Goal: Task Accomplishment & Management: Manage account settings

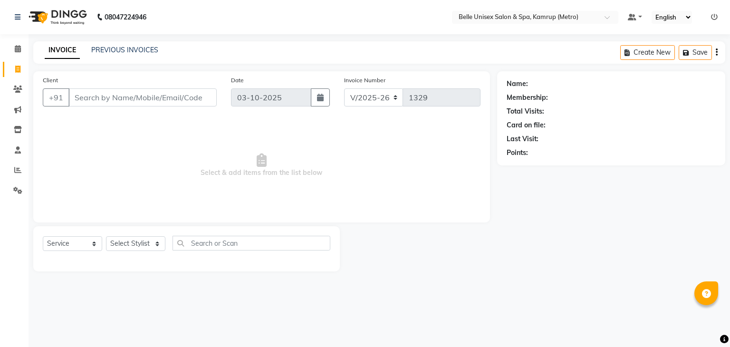
select select "7291"
select select "service"
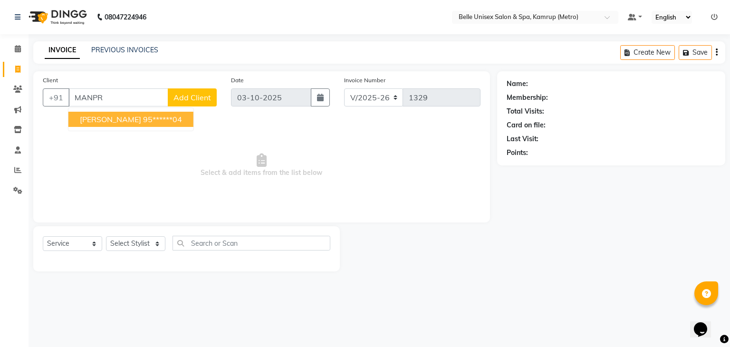
click at [112, 116] on span "[PERSON_NAME]" at bounding box center [110, 120] width 61 height 10
type input "95******04"
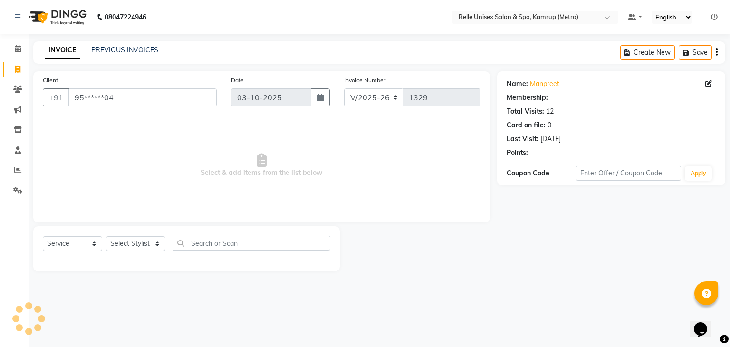
select select "1: Object"
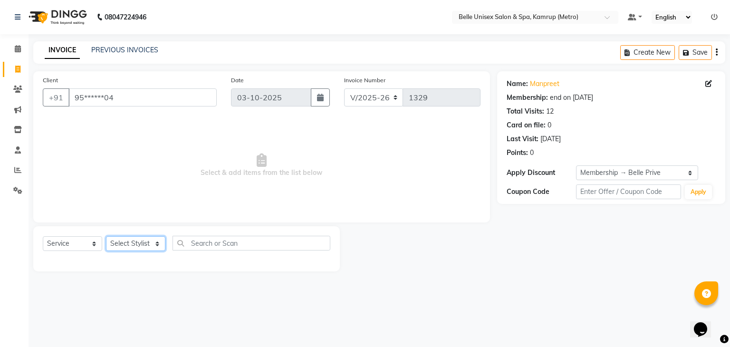
click at [154, 245] on select "Select Stylist ABBE Admin id Ajung ALEX UHD ASEM COUNTER SALE IMLE AO JIAN (Hai…" at bounding box center [135, 243] width 59 height 15
select select "67293"
click at [106, 237] on select "Select Stylist ABBE Admin id Ajung ALEX UHD ASEM COUNTER SALE IMLE AO JIAN (Hai…" at bounding box center [135, 243] width 59 height 15
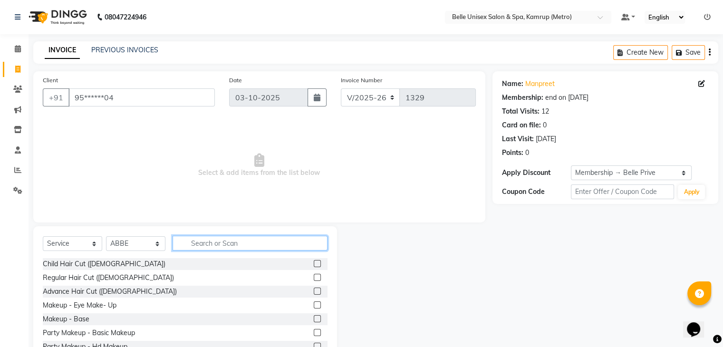
click at [218, 244] on input "text" at bounding box center [250, 243] width 155 height 15
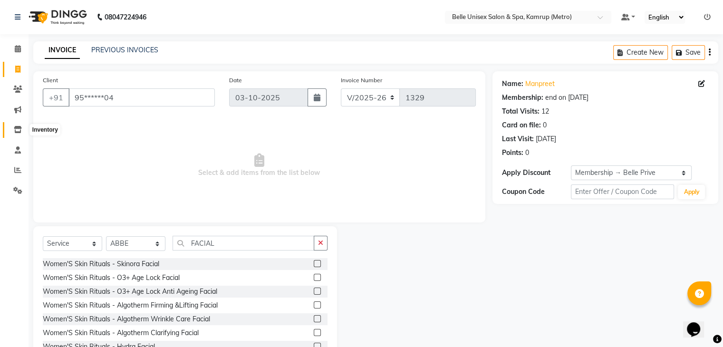
click at [18, 128] on icon at bounding box center [18, 129] width 8 height 7
click at [445, 62] on div "INVOICE PREVIOUS INVOICES Create New Save" at bounding box center [375, 52] width 685 height 22
click at [238, 242] on input "FACIAL" at bounding box center [244, 243] width 142 height 15
type input "F"
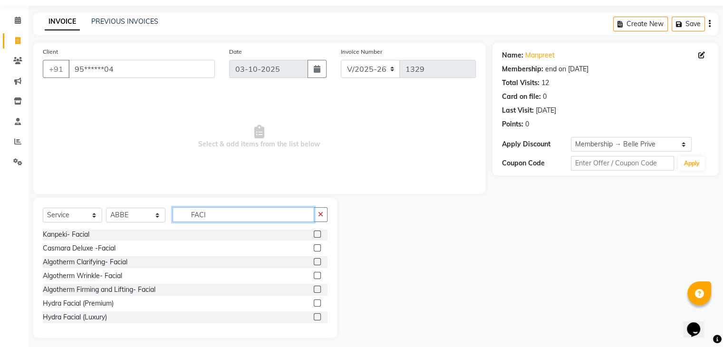
scroll to position [29, 0]
type input "FACI"
click at [314, 272] on label at bounding box center [317, 274] width 7 height 7
click at [314, 272] on input "checkbox" at bounding box center [317, 275] width 6 height 6
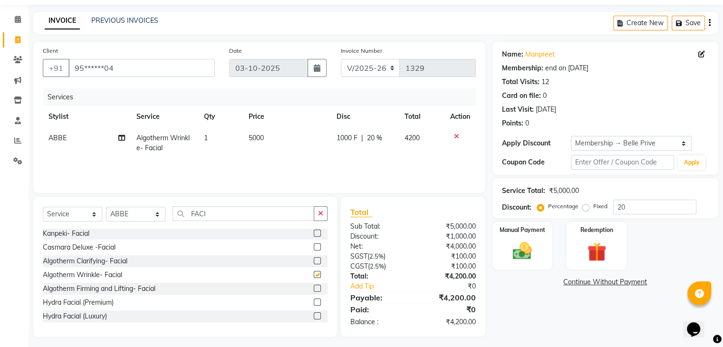
checkbox input "false"
click at [244, 210] on input "FACI" at bounding box center [244, 213] width 142 height 15
type input "F"
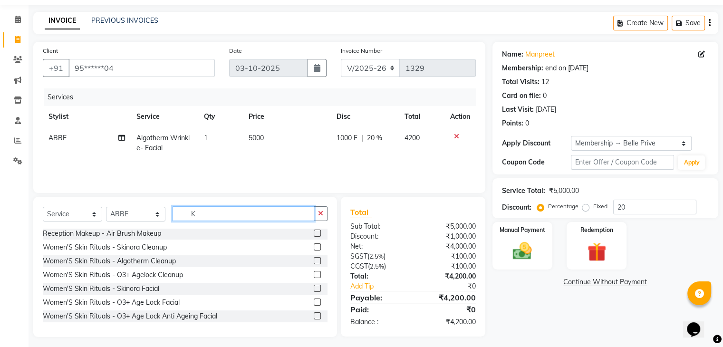
scroll to position [97, 0]
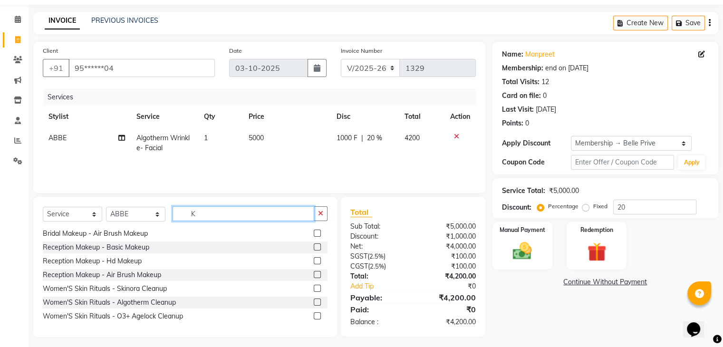
type input "K"
click at [159, 215] on select "Select Stylist ABBE Admin id [PERSON_NAME] ASEM COUNTER SALE [PERSON_NAME] [PER…" at bounding box center [135, 214] width 59 height 15
select select "88545"
click at [106, 207] on select "Select Stylist ABBE Admin id [PERSON_NAME] ASEM COUNTER SALE [PERSON_NAME] [PER…" at bounding box center [135, 214] width 59 height 15
click at [204, 218] on input "K" at bounding box center [244, 213] width 142 height 15
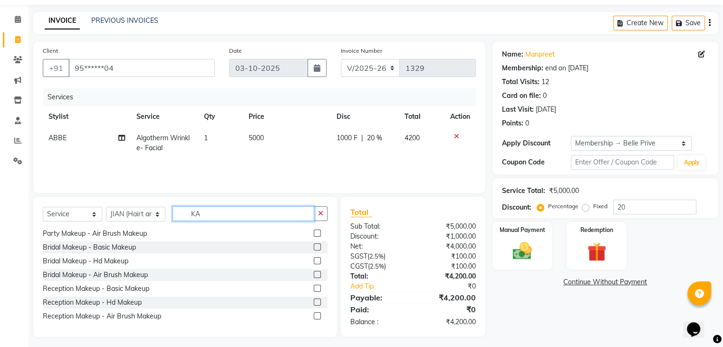
scroll to position [0, 0]
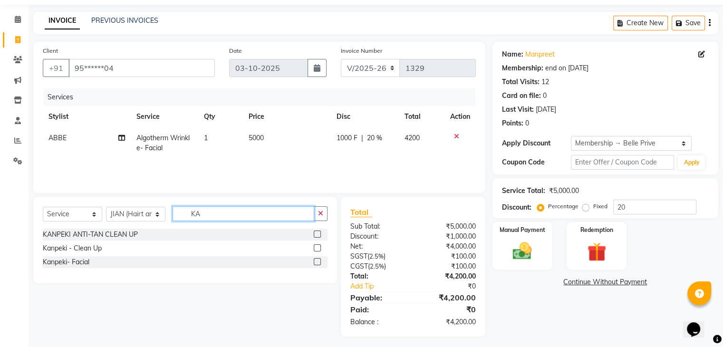
type input "K"
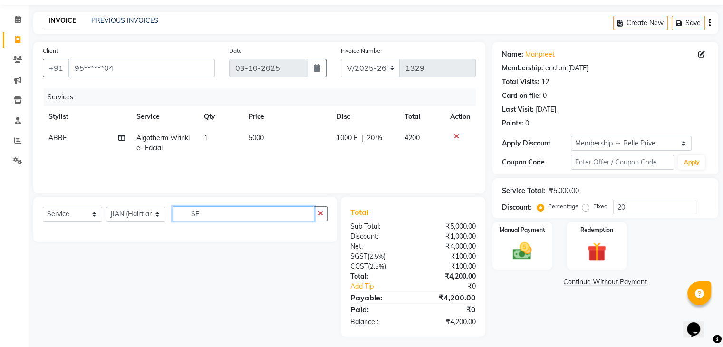
type input "S"
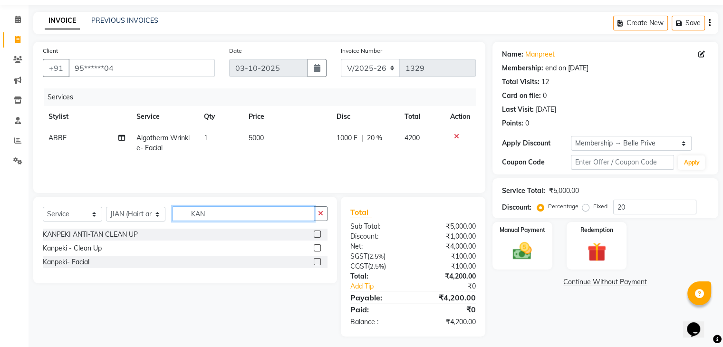
type input "KAN"
click at [317, 258] on label at bounding box center [317, 261] width 7 height 7
click at [317, 259] on input "checkbox" at bounding box center [317, 262] width 6 height 6
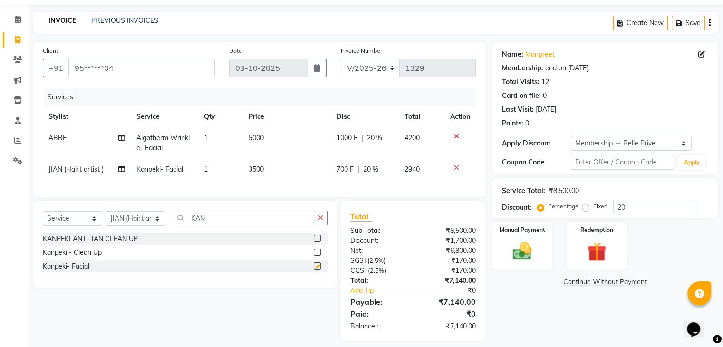
checkbox input "false"
click at [163, 171] on span "Kanpeki- Facial" at bounding box center [159, 169] width 47 height 9
select select "88545"
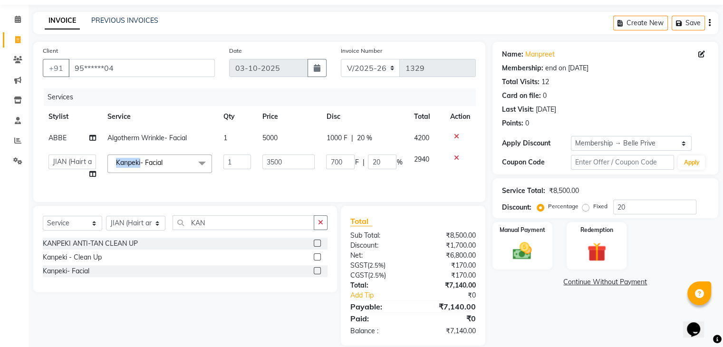
click at [163, 171] on span "Kanpeki- Facial x" at bounding box center [159, 164] width 105 height 19
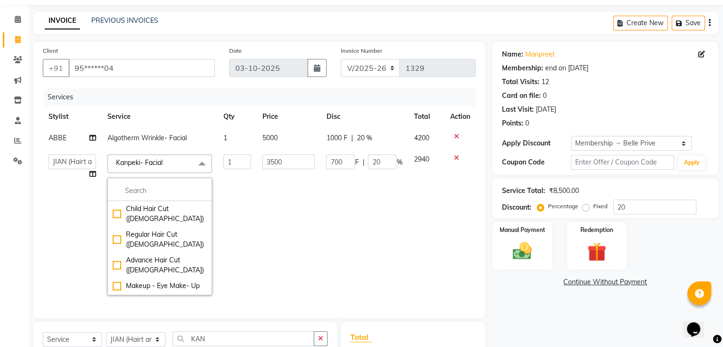
click at [201, 164] on span at bounding box center [202, 164] width 19 height 18
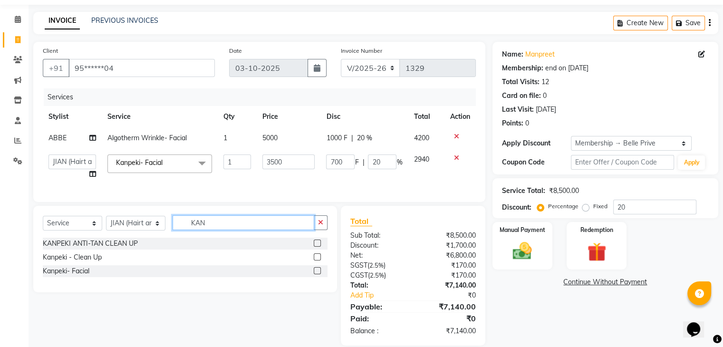
click at [214, 225] on input "KAN" at bounding box center [244, 222] width 142 height 15
type input "K"
type input "EYE"
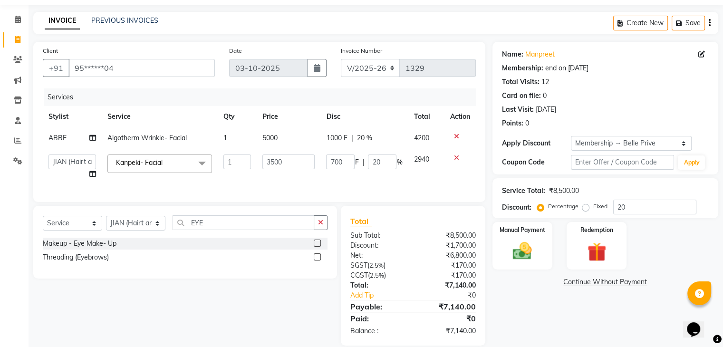
click at [314, 261] on label at bounding box center [317, 256] width 7 height 7
click at [314, 261] on input "checkbox" at bounding box center [317, 257] width 6 height 6
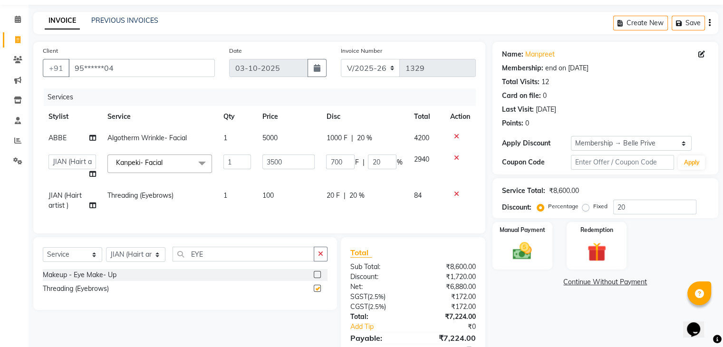
checkbox input "false"
click at [292, 207] on td "100" at bounding box center [289, 200] width 64 height 31
select select "88545"
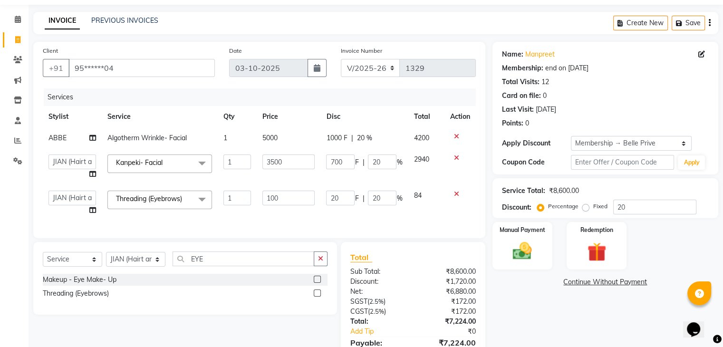
click at [337, 219] on td "20 F | 20 %" at bounding box center [363, 203] width 87 height 36
click at [365, 139] on span "20 %" at bounding box center [364, 138] width 15 height 10
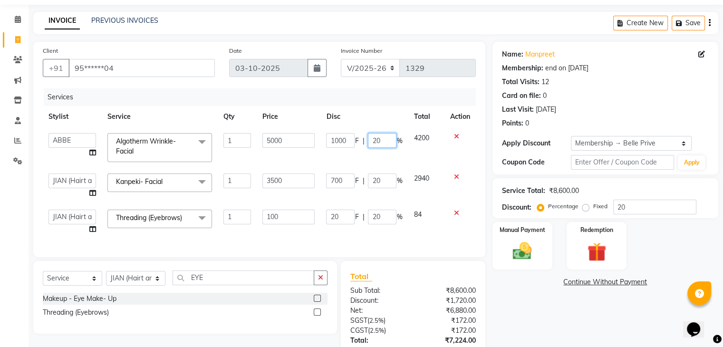
click at [382, 139] on input "20" at bounding box center [382, 140] width 29 height 15
type input "2"
type input "1"
type input "30"
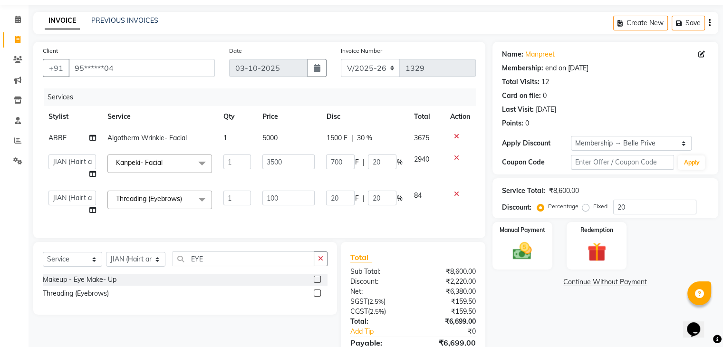
click at [361, 119] on th "Disc" at bounding box center [363, 116] width 87 height 21
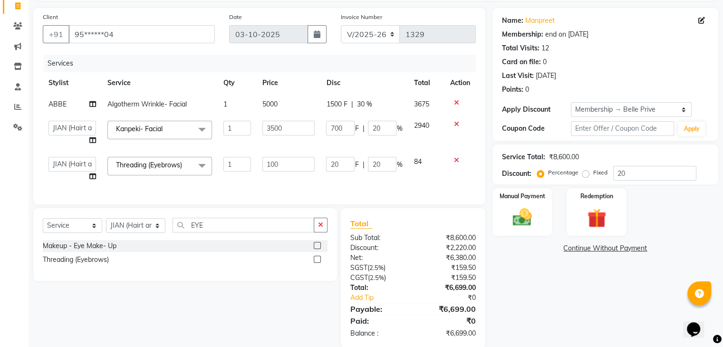
scroll to position [62, 0]
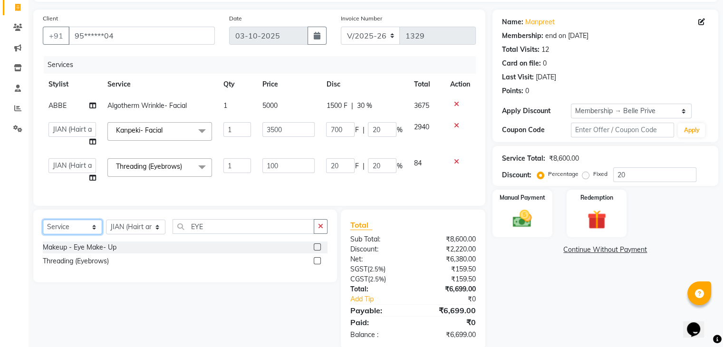
click at [93, 234] on select "Select Service Product Membership Package Voucher Prepaid Gift Card" at bounding box center [72, 227] width 59 height 15
select select "product"
click at [43, 227] on select "Select Service Product Membership Package Voucher Prepaid Gift Card" at bounding box center [72, 227] width 59 height 15
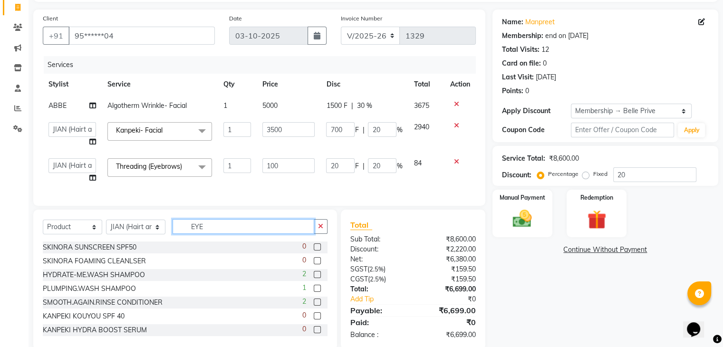
click at [217, 234] on input "EYE" at bounding box center [244, 226] width 142 height 15
click at [152, 234] on select "Select Stylist ABBE Admin id [PERSON_NAME] ASEM COUNTER SALE [PERSON_NAME] [PER…" at bounding box center [135, 227] width 59 height 15
select select "67293"
click at [106, 227] on select "Select Stylist ABBE Admin id [PERSON_NAME] ASEM COUNTER SALE [PERSON_NAME] [PER…" at bounding box center [135, 227] width 59 height 15
click at [222, 230] on input "EYE" at bounding box center [244, 226] width 142 height 15
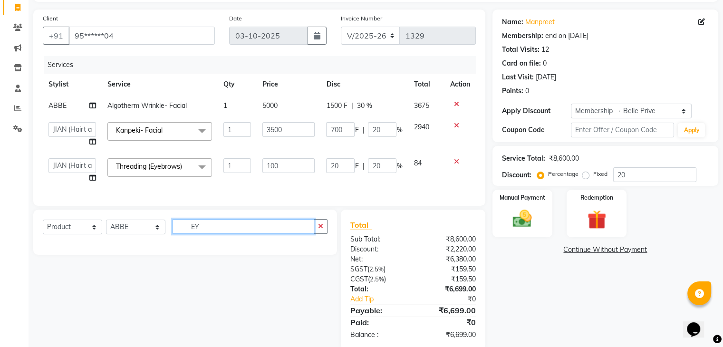
type input "E"
type input "LIGH"
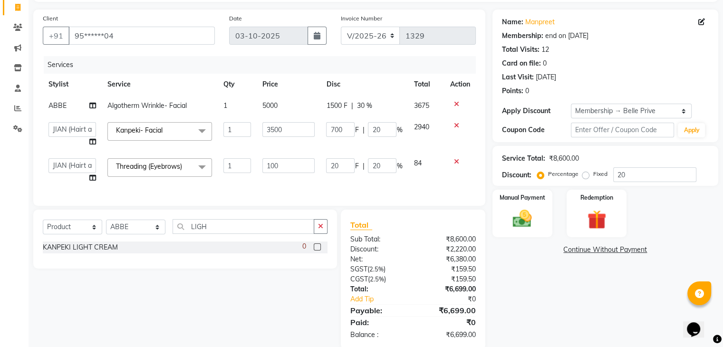
click at [317, 251] on label at bounding box center [317, 246] width 7 height 7
click at [317, 251] on input "checkbox" at bounding box center [317, 247] width 6 height 6
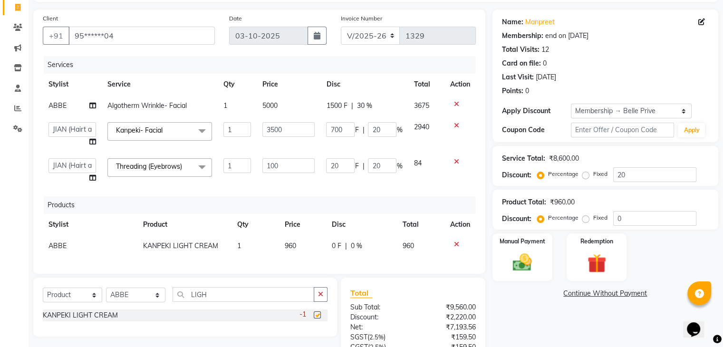
checkbox input "false"
drag, startPoint x: 251, startPoint y: 293, endPoint x: 249, endPoint y: 301, distance: 7.4
click at [249, 301] on div "Select Service Product Membership Package Voucher Prepaid Gift Card Select Styl…" at bounding box center [185, 307] width 304 height 59
click at [249, 301] on input "LIGH" at bounding box center [244, 294] width 142 height 15
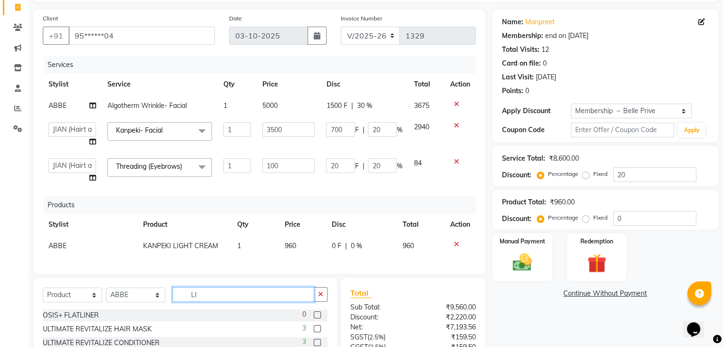
type input "L"
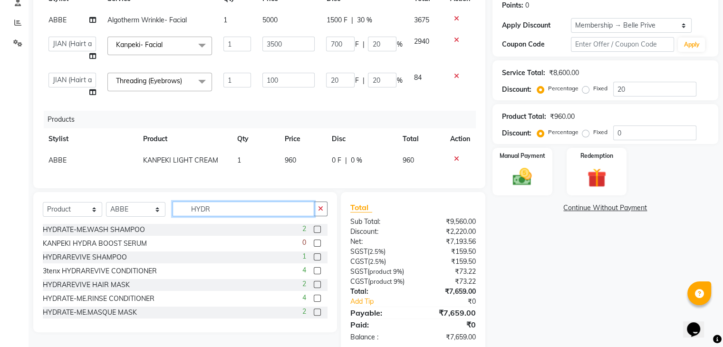
scroll to position [147, 0]
type input "HYDR"
click at [314, 247] on label at bounding box center [317, 243] width 7 height 7
click at [314, 247] on input "checkbox" at bounding box center [317, 244] width 6 height 6
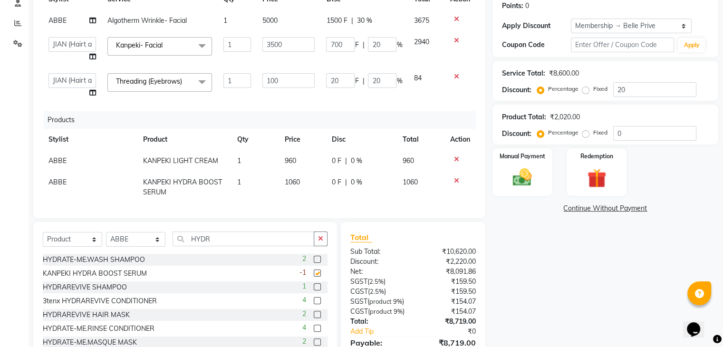
checkbox input "false"
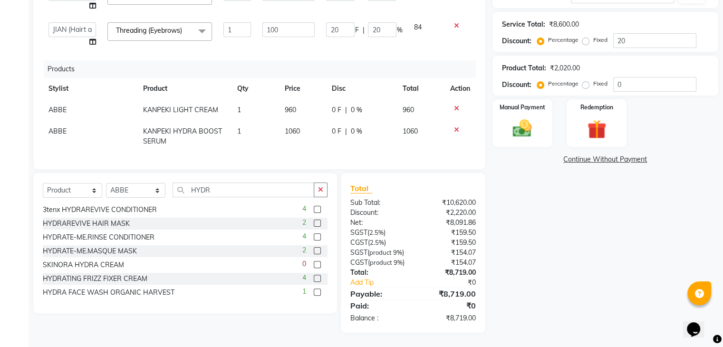
scroll to position [0, 0]
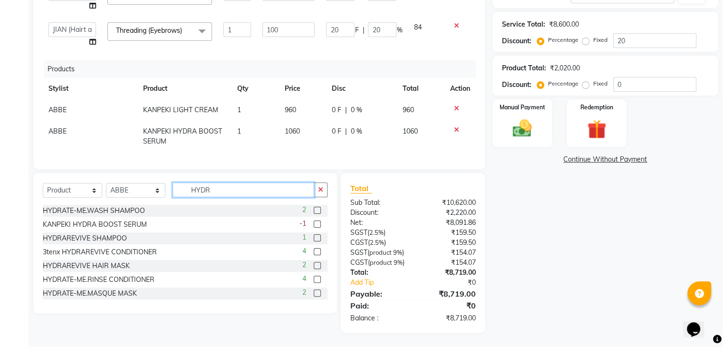
click at [248, 183] on input "HYDR" at bounding box center [244, 190] width 142 height 15
type input "H"
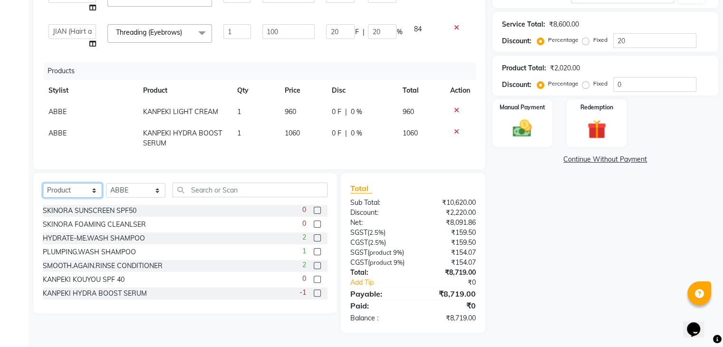
click at [94, 183] on select "Select Service Product Membership Package Voucher Prepaid Gift Card" at bounding box center [72, 190] width 59 height 15
click at [43, 183] on select "Select Service Product Membership Package Voucher Prepaid Gift Card" at bounding box center [72, 190] width 59 height 15
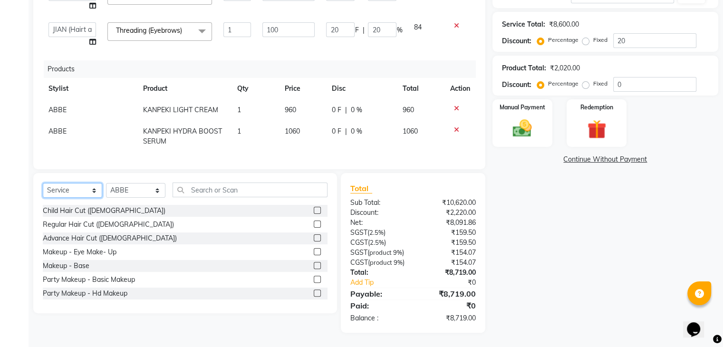
scroll to position [198, 0]
click at [86, 190] on select "Select Service Product Membership Package Voucher Prepaid Gift Card" at bounding box center [72, 190] width 59 height 15
select select "product"
click at [43, 183] on select "Select Service Product Membership Package Voucher Prepaid Gift Card" at bounding box center [72, 190] width 59 height 15
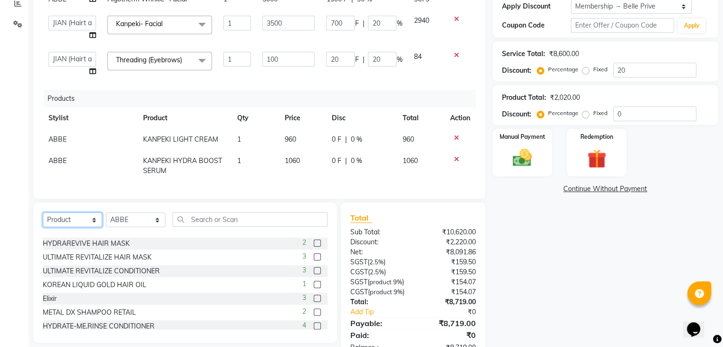
scroll to position [206, 0]
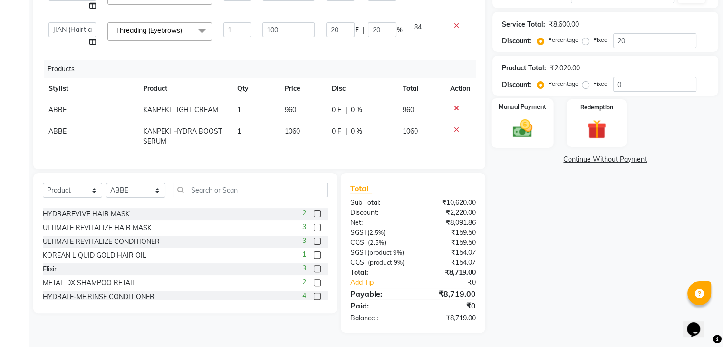
click at [528, 117] on img at bounding box center [522, 128] width 32 height 23
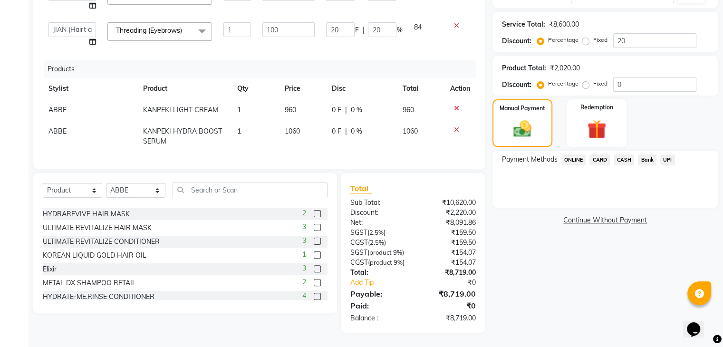
click at [575, 155] on span "ONLINE" at bounding box center [574, 160] width 25 height 11
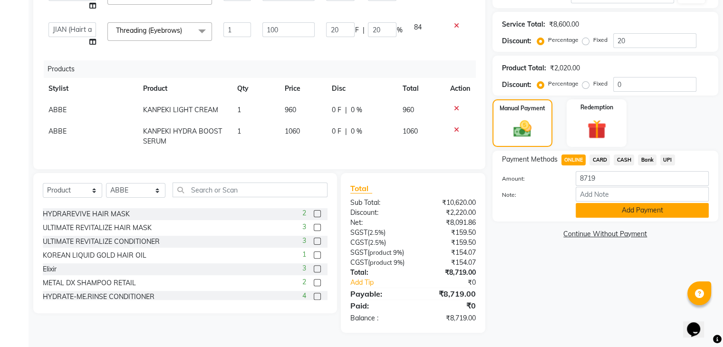
click at [627, 203] on button "Add Payment" at bounding box center [642, 210] width 133 height 15
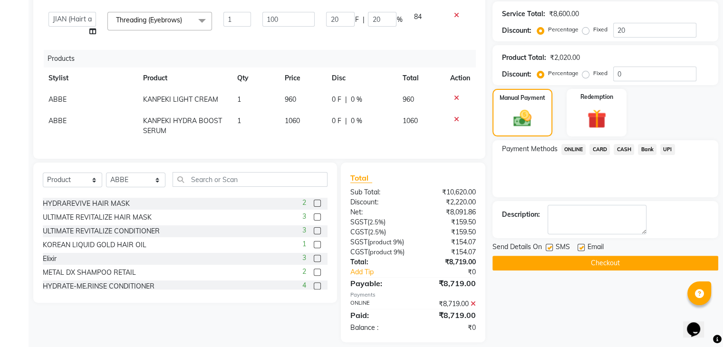
scroll to position [226, 0]
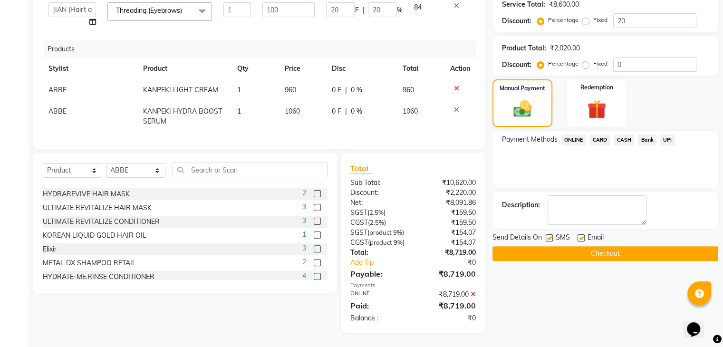
click at [607, 246] on button "Checkout" at bounding box center [606, 253] width 226 height 15
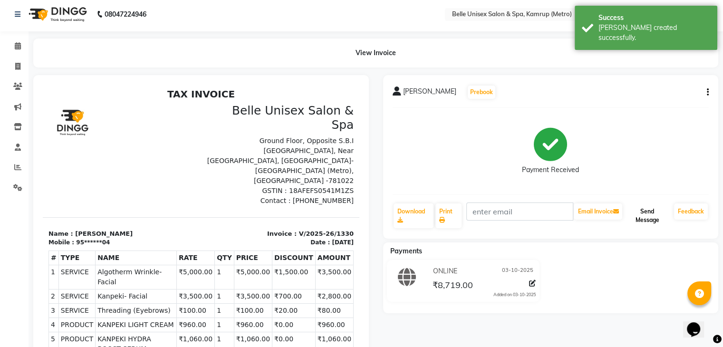
click at [656, 215] on button "Send Message" at bounding box center [647, 216] width 46 height 25
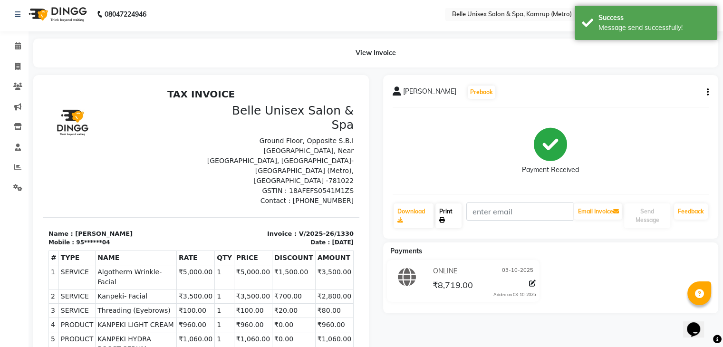
click at [447, 220] on link "Print" at bounding box center [449, 216] width 26 height 25
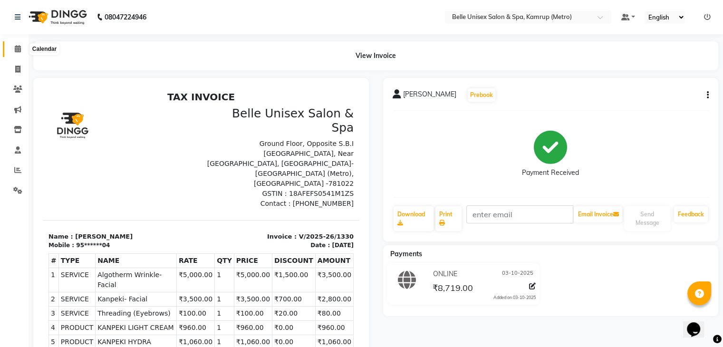
click at [15, 47] on icon at bounding box center [18, 48] width 6 height 7
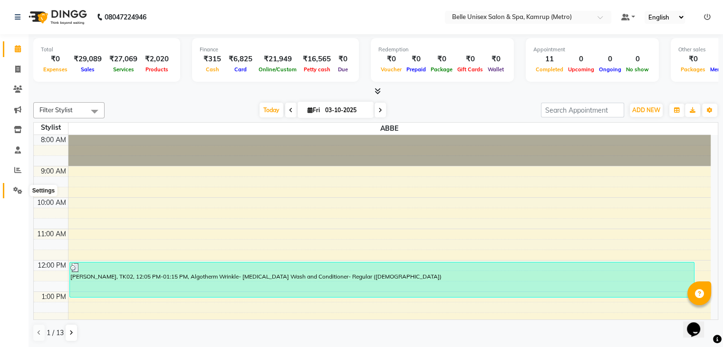
click at [21, 187] on icon at bounding box center [17, 190] width 9 height 7
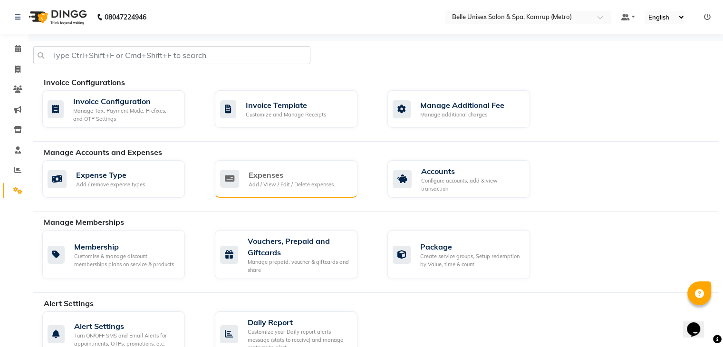
click at [284, 179] on div "Expenses" at bounding box center [291, 174] width 85 height 11
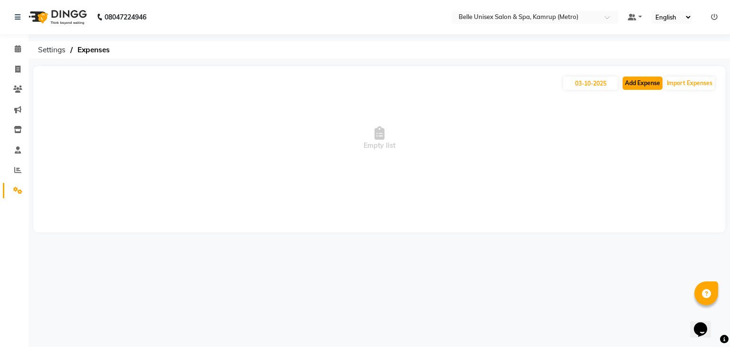
click at [647, 81] on button "Add Expense" at bounding box center [643, 83] width 40 height 13
select select "1"
select select "6378"
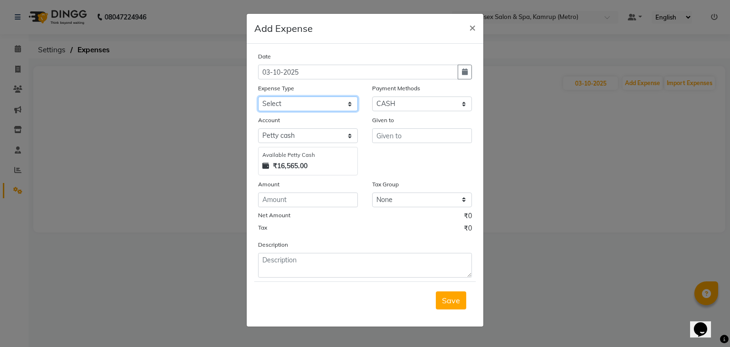
click at [306, 103] on select "Select advance salary BANK DEPOSIT building maintenance Day target DIESEL elect…" at bounding box center [308, 104] width 100 height 15
select select "18633"
click at [258, 97] on select "Select advance salary BANK DEPOSIT building maintenance Day target DIESEL elect…" at bounding box center [308, 104] width 100 height 15
click at [312, 204] on input "number" at bounding box center [308, 200] width 100 height 15
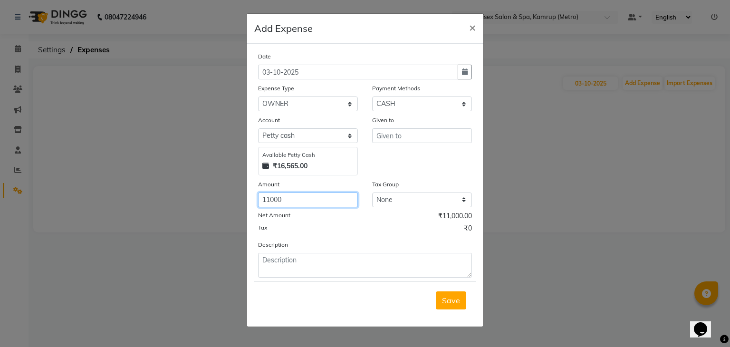
type input "11000"
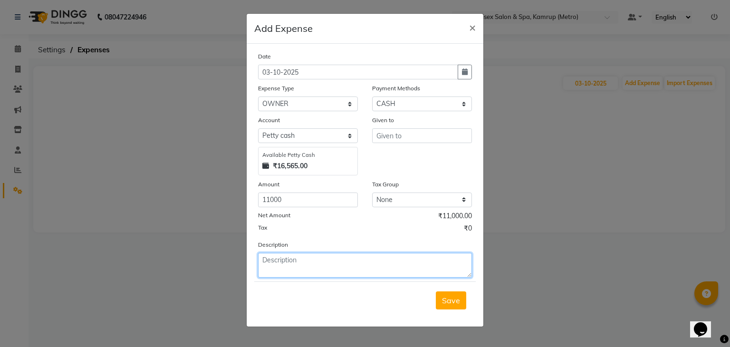
click at [296, 263] on textarea at bounding box center [365, 265] width 214 height 25
type textarea "Taken by owner"
click at [474, 30] on span "×" at bounding box center [472, 27] width 7 height 14
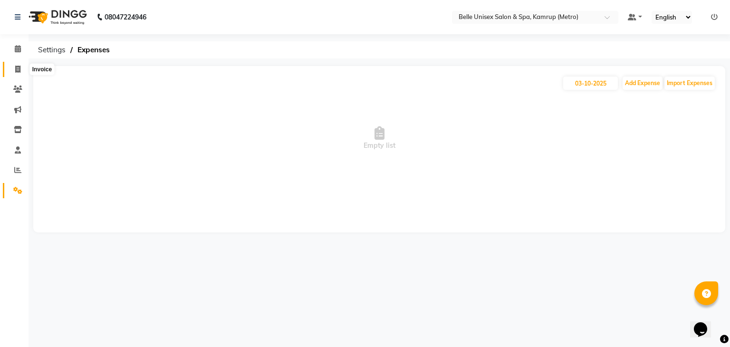
click at [17, 66] on icon at bounding box center [17, 69] width 5 height 7
select select "service"
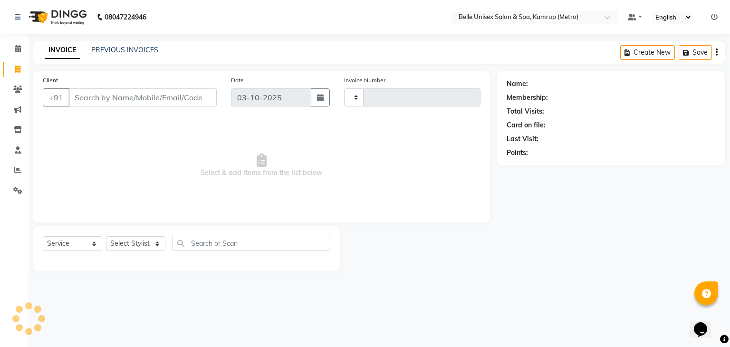
type input "1331"
select select "7291"
click at [18, 49] on icon at bounding box center [18, 48] width 6 height 7
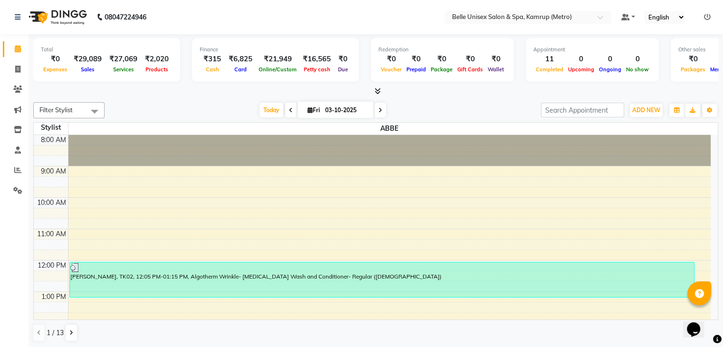
click at [221, 102] on div "Filter Stylist Select All ABBE Ajung ALEX UHD ASEM COUNTER SALE IMLE AO JIAN (H…" at bounding box center [375, 110] width 685 height 16
click at [183, 104] on div "Today Fri 03-10-2025" at bounding box center [322, 110] width 427 height 14
click at [15, 170] on icon at bounding box center [17, 169] width 7 height 7
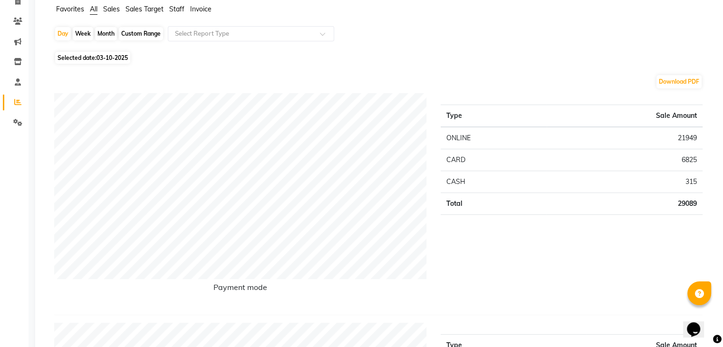
scroll to position [68, 0]
click at [479, 185] on td "CASH" at bounding box center [494, 183] width 106 height 22
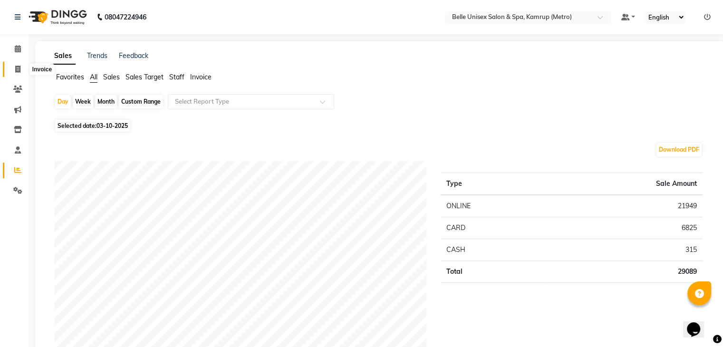
click at [13, 68] on span at bounding box center [18, 69] width 17 height 11
select select "service"
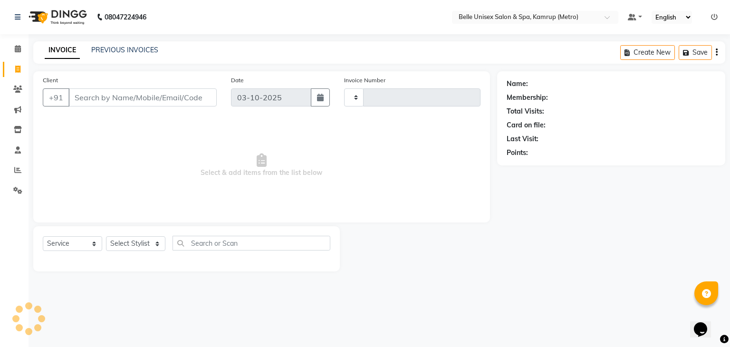
type input "1331"
select select "7291"
click at [131, 52] on link "PREVIOUS INVOICES" at bounding box center [124, 50] width 67 height 9
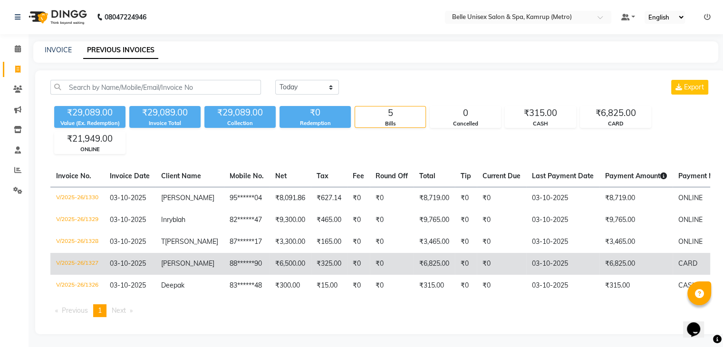
scroll to position [9, 0]
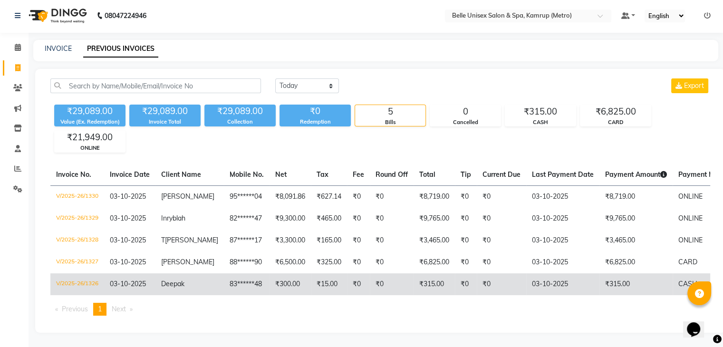
click at [347, 273] on td "₹0" at bounding box center [358, 284] width 23 height 22
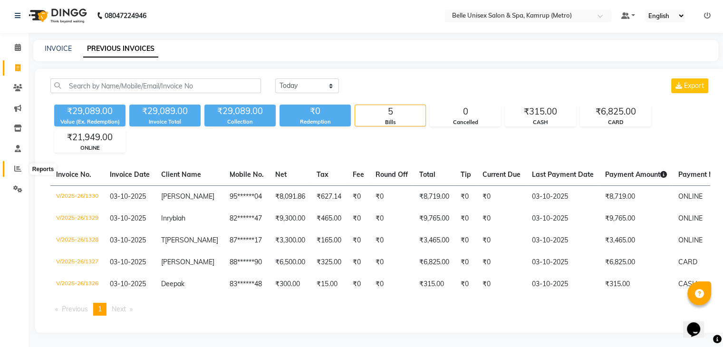
click at [21, 165] on icon at bounding box center [17, 168] width 7 height 7
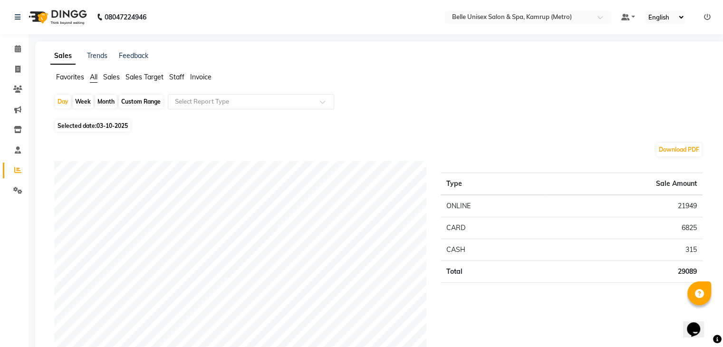
click at [108, 101] on div "Month" at bounding box center [106, 101] width 22 height 13
select select "10"
select select "2025"
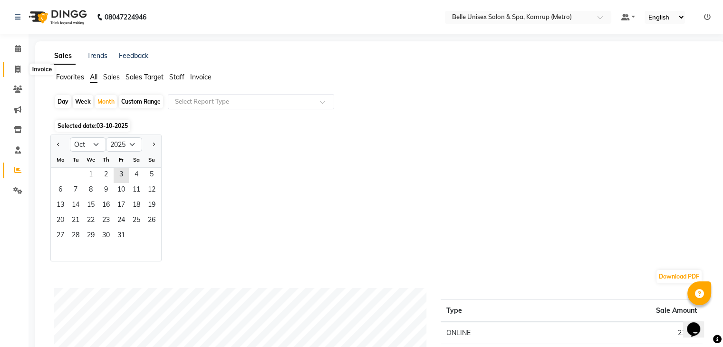
click at [18, 66] on icon at bounding box center [17, 69] width 5 height 7
select select "service"
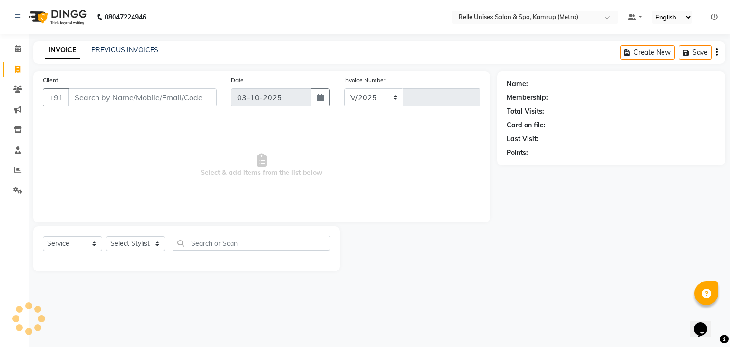
select select "7291"
type input "1331"
click at [104, 50] on link "PREVIOUS INVOICES" at bounding box center [124, 50] width 67 height 9
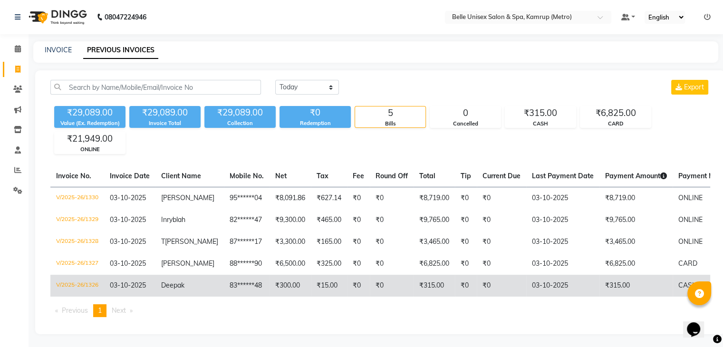
scroll to position [9, 0]
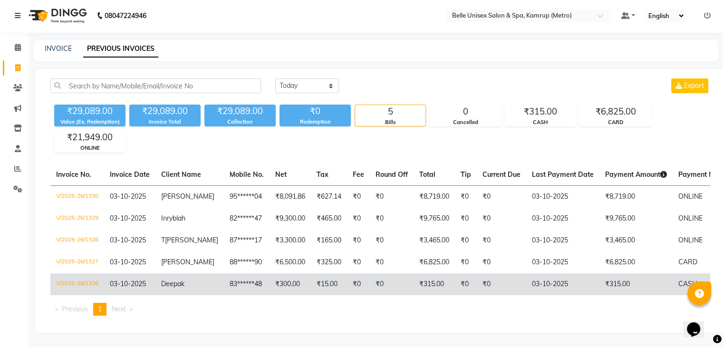
click at [491, 276] on td "₹0" at bounding box center [501, 284] width 49 height 22
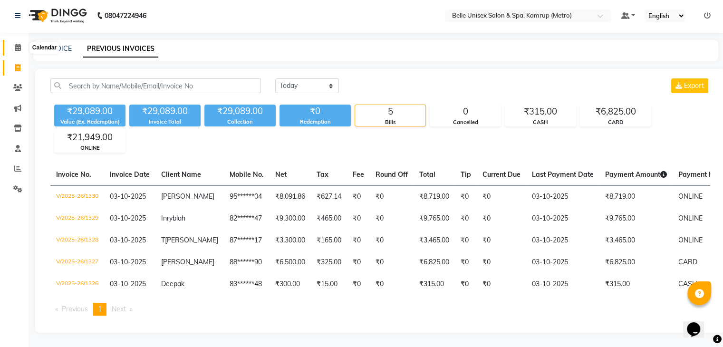
click at [19, 44] on icon at bounding box center [18, 47] width 6 height 7
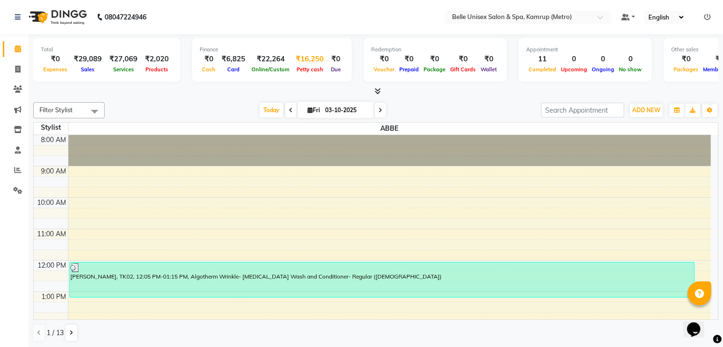
click at [297, 57] on div "₹16,250" at bounding box center [310, 59] width 36 height 11
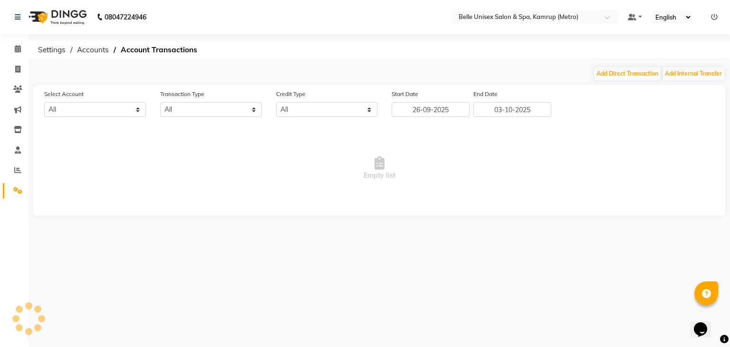
select select "6378"
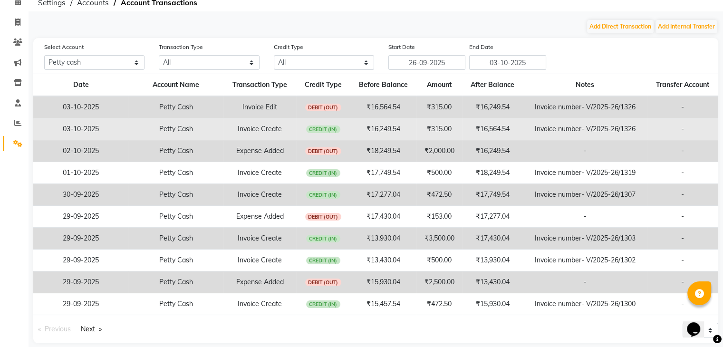
scroll to position [57, 0]
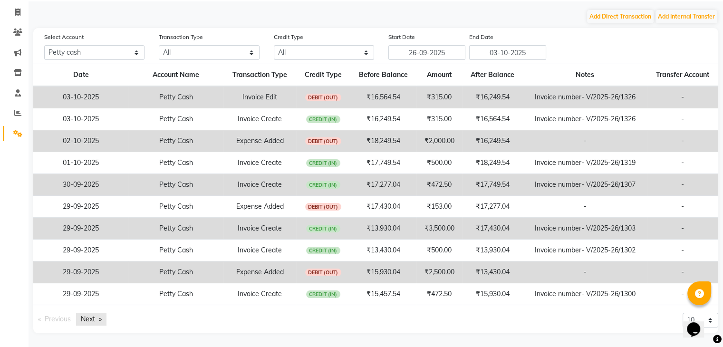
click at [92, 318] on link "Next page" at bounding box center [91, 319] width 30 height 13
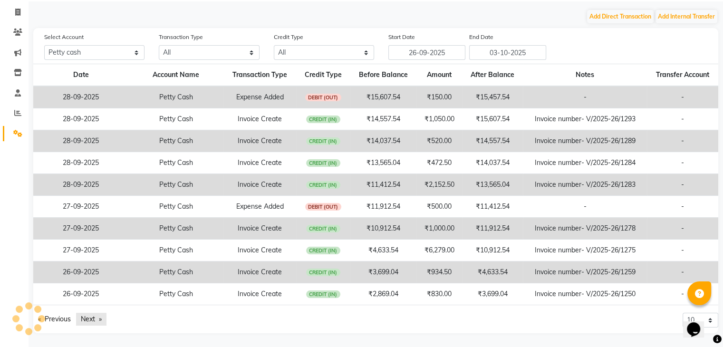
click at [92, 318] on link "Next page" at bounding box center [91, 319] width 30 height 13
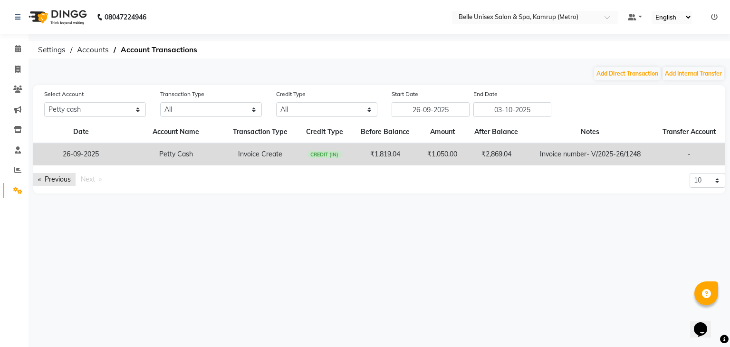
click at [65, 181] on link "Previous page" at bounding box center [54, 179] width 42 height 13
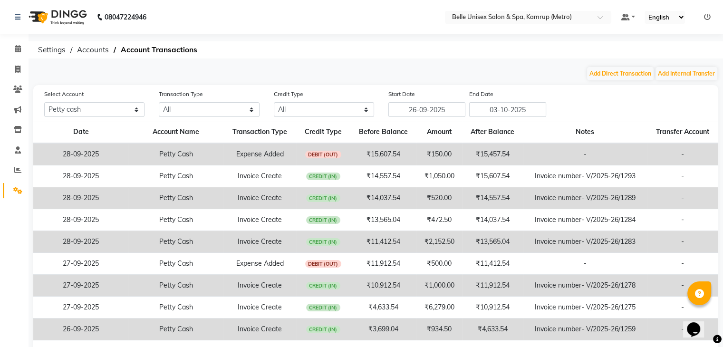
click at [65, 181] on td "28-09-2025" at bounding box center [80, 176] width 95 height 22
click at [19, 52] on icon at bounding box center [18, 48] width 6 height 7
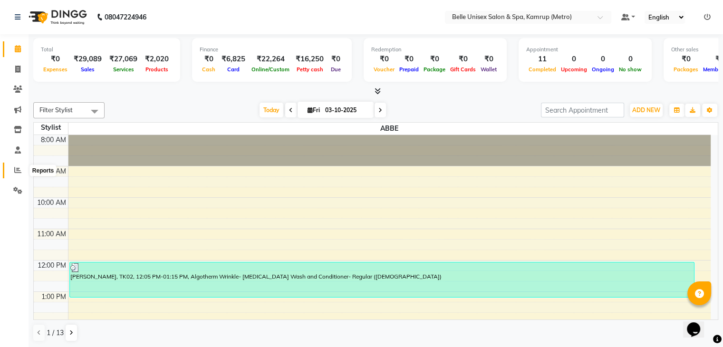
click at [21, 168] on span at bounding box center [18, 170] width 17 height 11
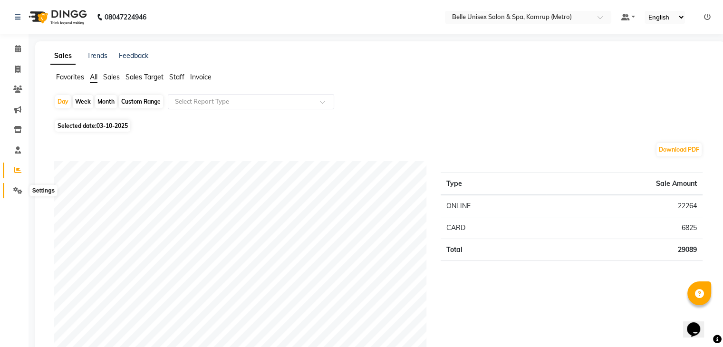
click at [17, 190] on icon at bounding box center [17, 190] width 9 height 7
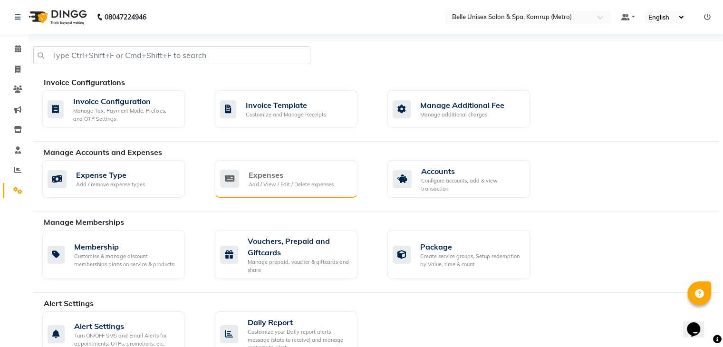
click at [283, 172] on div "Expenses" at bounding box center [291, 174] width 85 height 11
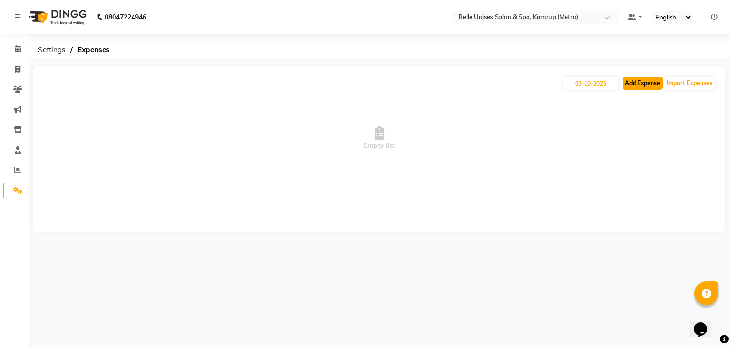
click at [637, 88] on button "Add Expense" at bounding box center [643, 83] width 40 height 13
select select "1"
select select "6378"
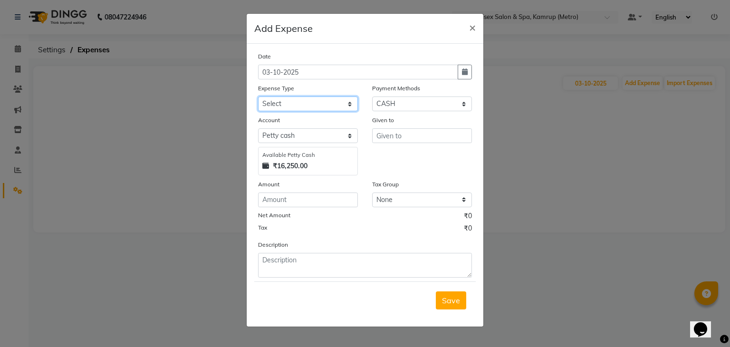
click at [303, 104] on select "Select advance salary BANK DEPOSIT building maintenance Day target DIESEL elect…" at bounding box center [308, 104] width 100 height 15
select select "18633"
click at [258, 97] on select "Select advance salary BANK DEPOSIT building maintenance Day target DIESEL elect…" at bounding box center [308, 104] width 100 height 15
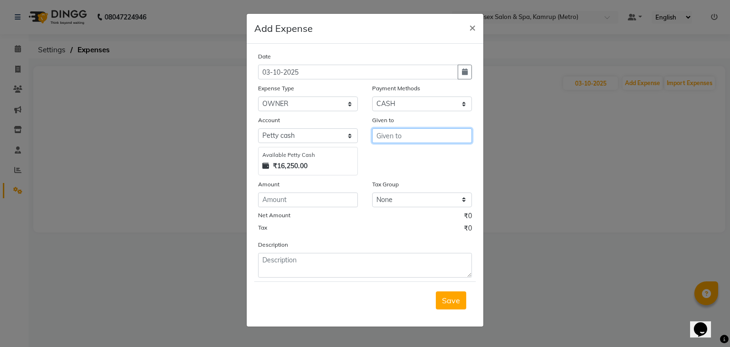
click at [396, 136] on input "text" at bounding box center [422, 135] width 100 height 15
type input "a"
type input "s"
type input "a"
type input "s"
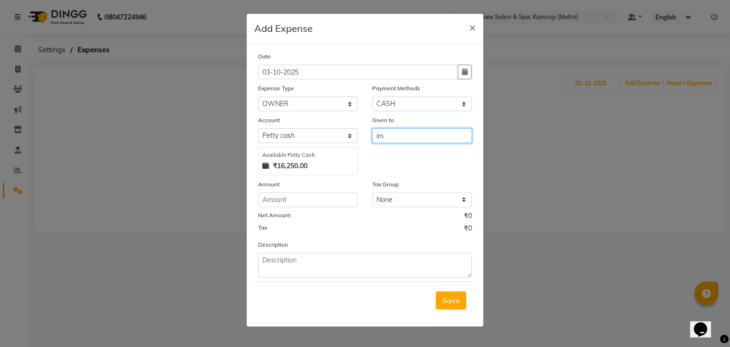
type input "i"
click at [404, 142] on input "text" at bounding box center [422, 135] width 100 height 15
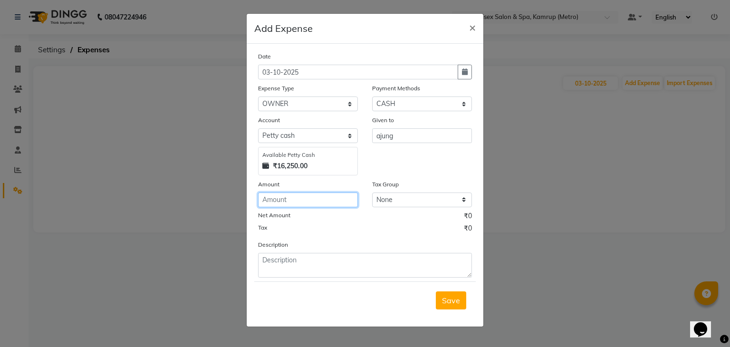
click at [335, 200] on input "number" at bounding box center [308, 200] width 100 height 15
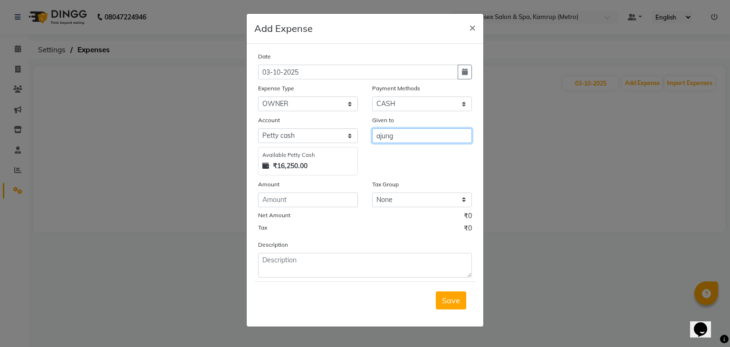
click at [414, 137] on input "ajung" at bounding box center [422, 135] width 100 height 15
type input "a"
click at [475, 29] on span "×" at bounding box center [472, 27] width 7 height 14
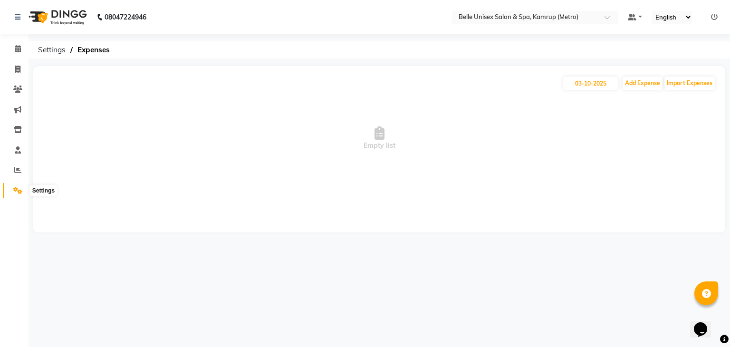
click at [21, 187] on icon at bounding box center [17, 190] width 9 height 7
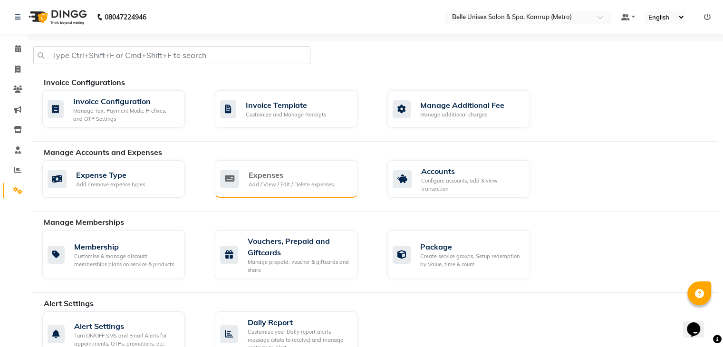
click at [278, 176] on div "Expenses" at bounding box center [291, 174] width 85 height 11
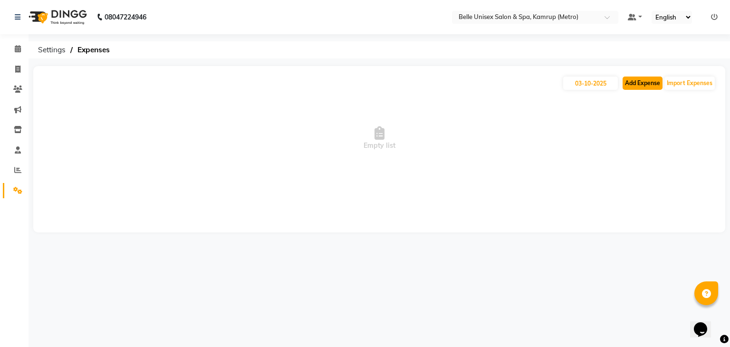
click at [647, 85] on button "Add Expense" at bounding box center [643, 83] width 40 height 13
select select "1"
select select "6378"
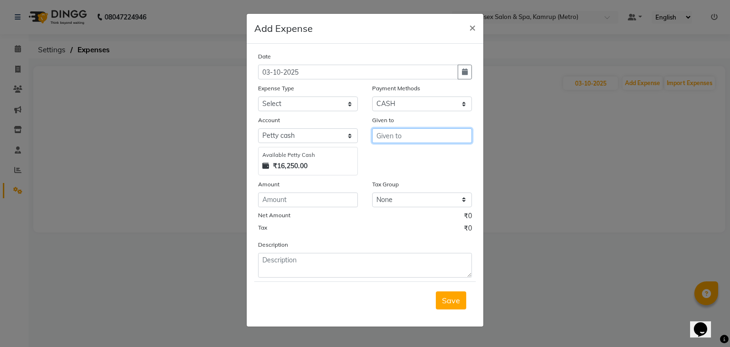
click at [415, 132] on input "text" at bounding box center [422, 135] width 100 height 15
type input "a"
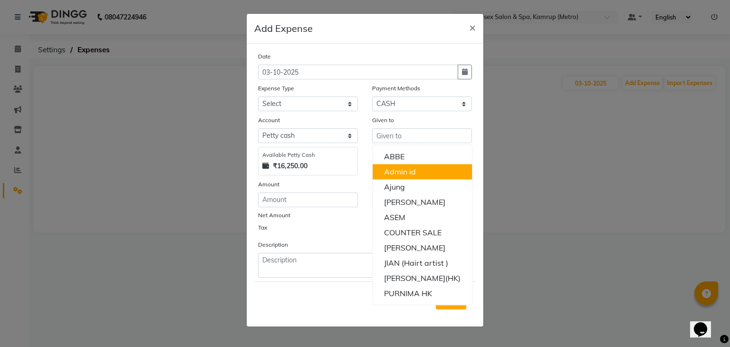
drag, startPoint x: 417, startPoint y: 179, endPoint x: 481, endPoint y: 205, distance: 68.7
click at [481, 205] on div "Date 03-10-2025 Expense Type Select advance salary BANK DEPOSIT building mainte…" at bounding box center [365, 185] width 237 height 283
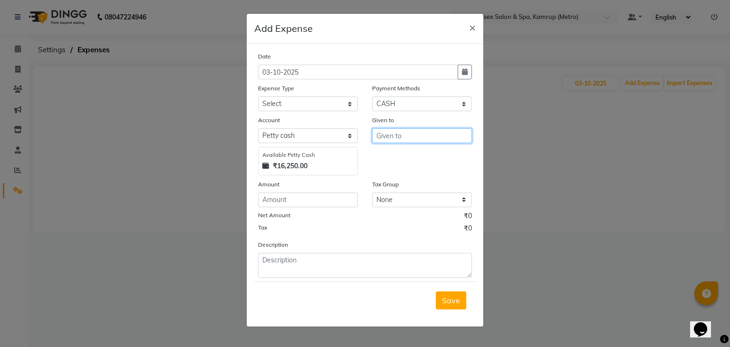
click at [407, 141] on input "text" at bounding box center [422, 135] width 100 height 15
type input "a"
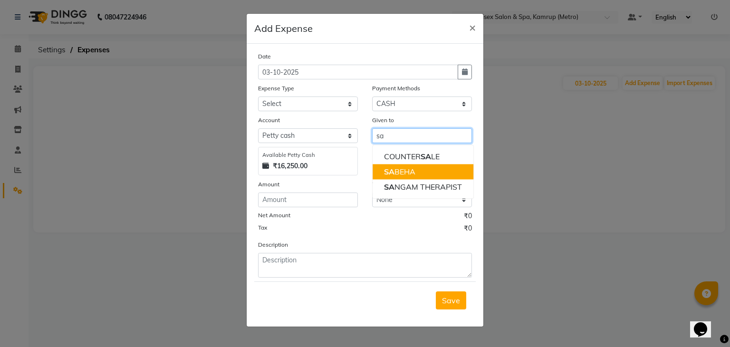
click at [414, 171] on ngb-highlight "SA BEHA" at bounding box center [399, 172] width 31 height 10
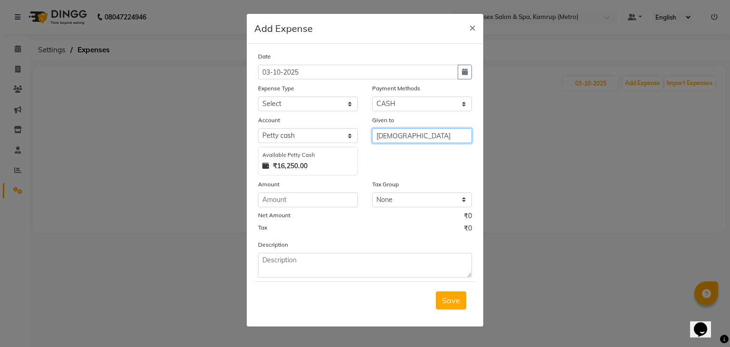
type input "[DEMOGRAPHIC_DATA]"
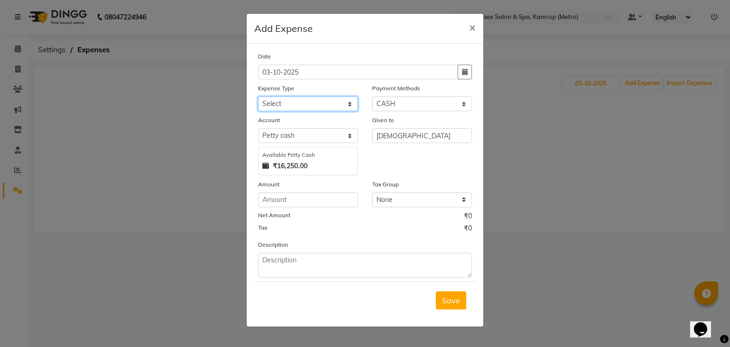
click at [284, 103] on select "Select advance salary BANK DEPOSIT building maintenance Day target DIESEL elect…" at bounding box center [308, 104] width 100 height 15
select select "18633"
click at [258, 97] on select "Select advance salary BANK DEPOSIT building maintenance Day target DIESEL elect…" at bounding box center [308, 104] width 100 height 15
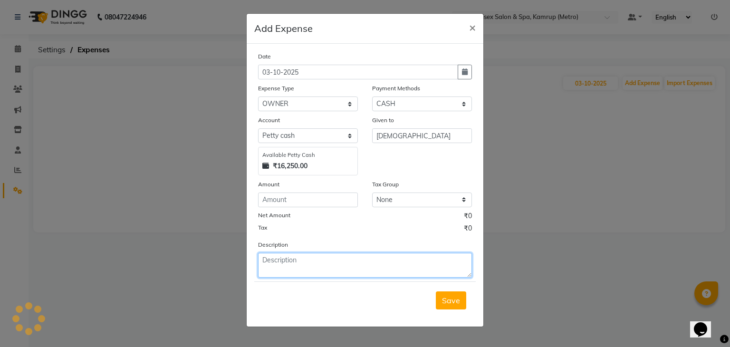
click at [287, 263] on textarea at bounding box center [365, 265] width 214 height 25
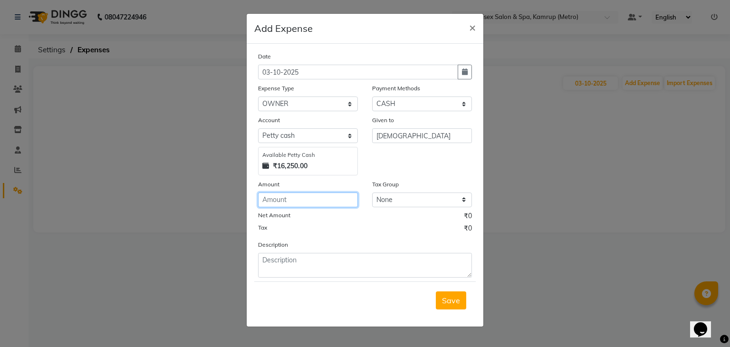
click at [289, 202] on input "number" at bounding box center [308, 200] width 100 height 15
type input "16000"
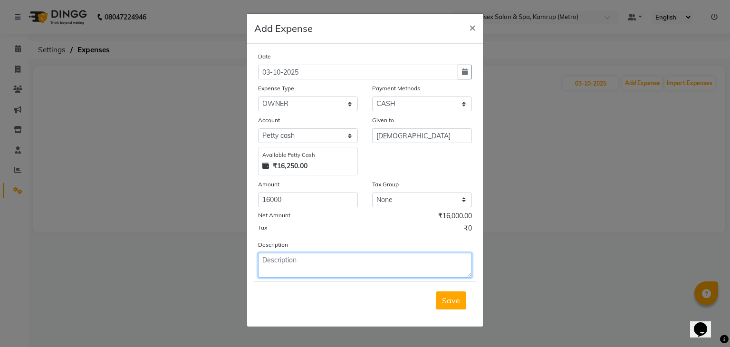
click at [287, 270] on textarea at bounding box center [365, 265] width 214 height 25
type textarea "t"
type textarea "Taken by owner"
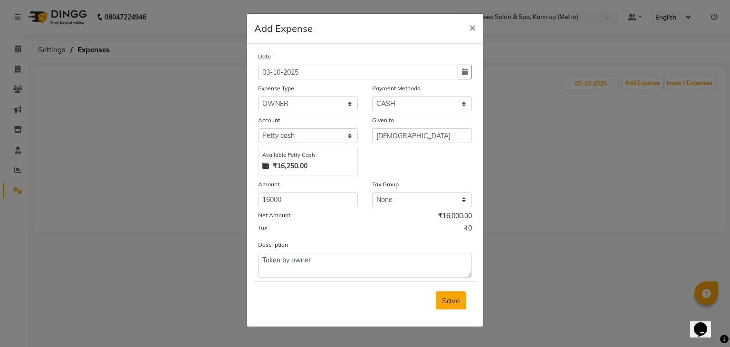
click at [450, 305] on span "Save" at bounding box center [451, 301] width 18 height 10
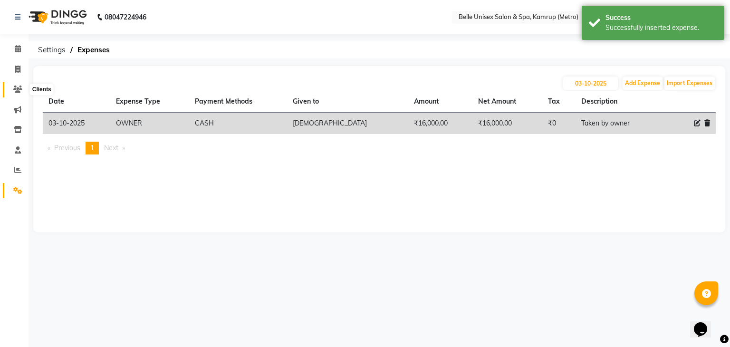
click at [19, 89] on icon at bounding box center [17, 89] width 9 height 7
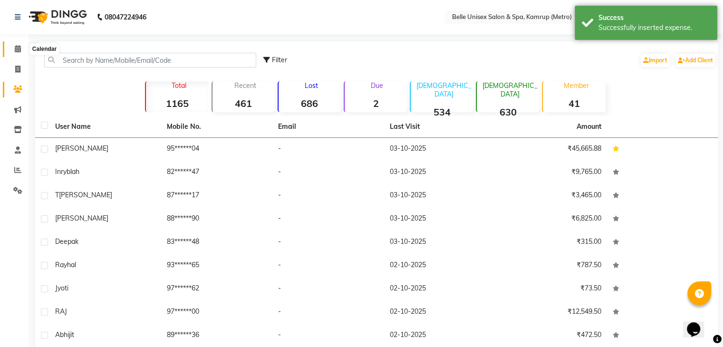
click at [17, 47] on icon at bounding box center [18, 48] width 6 height 7
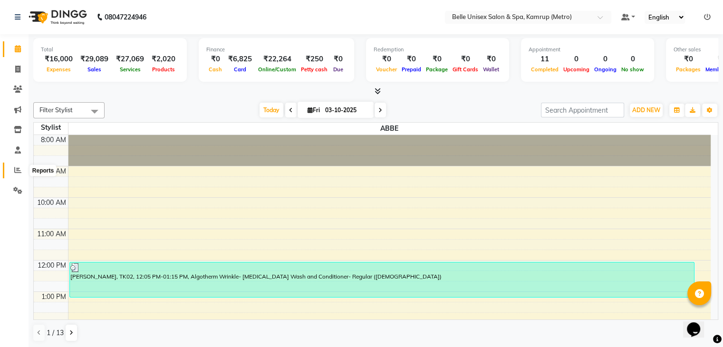
click at [18, 172] on icon at bounding box center [17, 169] width 7 height 7
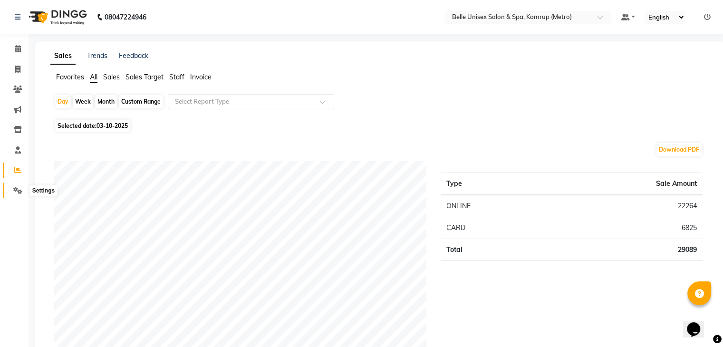
click at [20, 188] on icon at bounding box center [17, 190] width 9 height 7
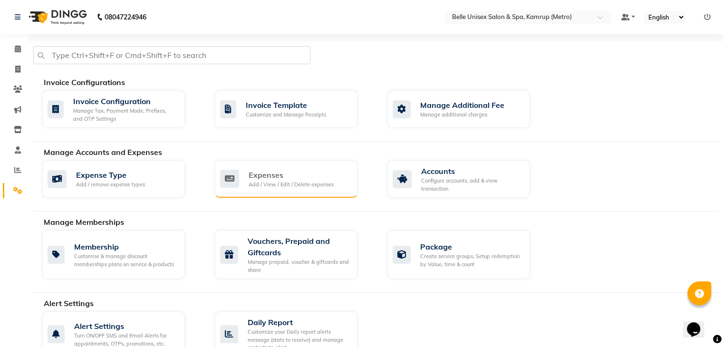
click at [263, 185] on div "Add / View / Edit / Delete expenses" at bounding box center [291, 185] width 85 height 8
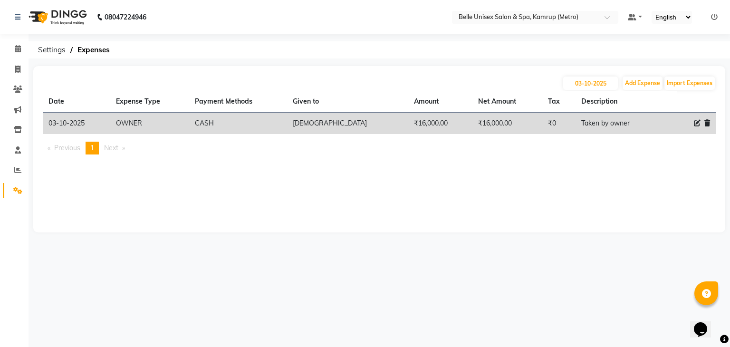
click at [698, 124] on icon at bounding box center [697, 123] width 7 height 7
select select "18633"
select select "1"
select select "6378"
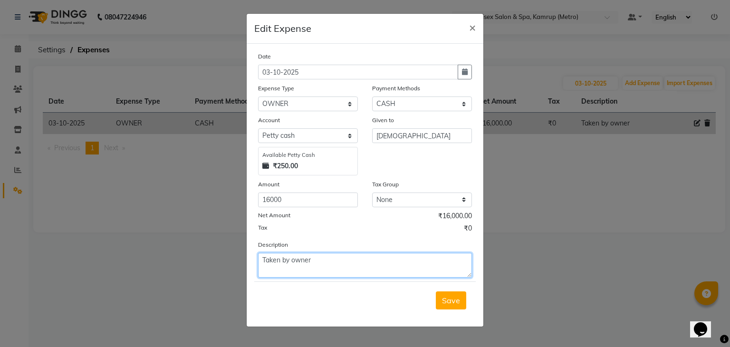
click at [361, 270] on textarea "Taken by owner" at bounding box center [365, 265] width 214 height 25
type textarea "T"
type textarea "HANDED OVER TO OWNER."
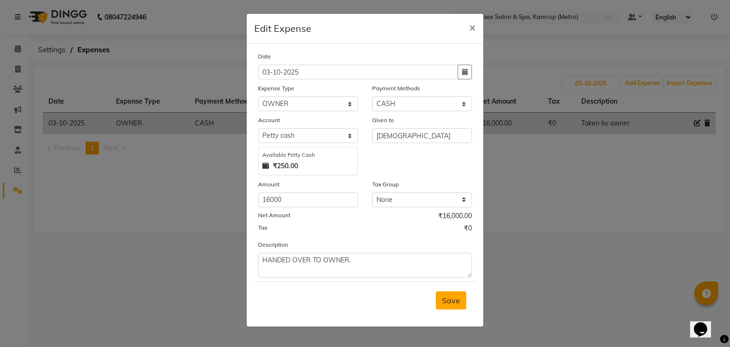
click at [446, 295] on button "Save" at bounding box center [451, 300] width 30 height 18
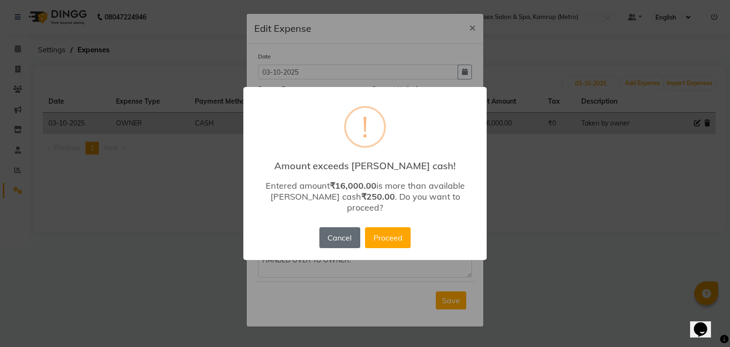
click at [339, 231] on button "Cancel" at bounding box center [340, 237] width 41 height 21
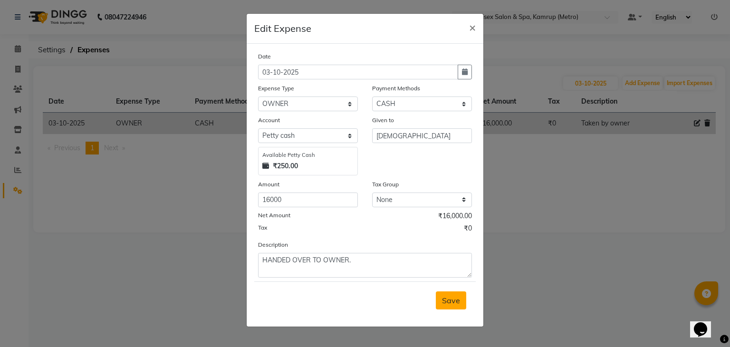
click at [457, 298] on span "Save" at bounding box center [451, 301] width 18 height 10
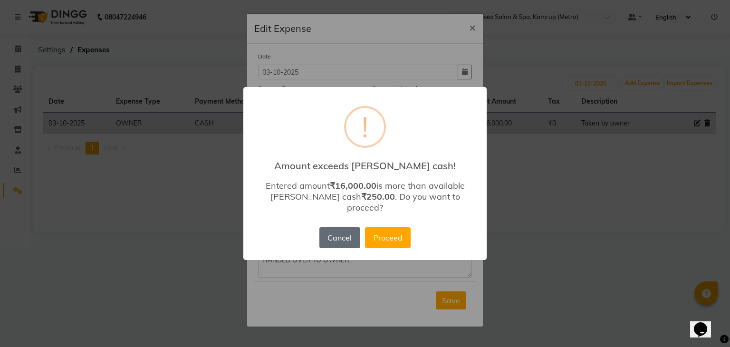
click at [332, 232] on button "Cancel" at bounding box center [340, 237] width 41 height 21
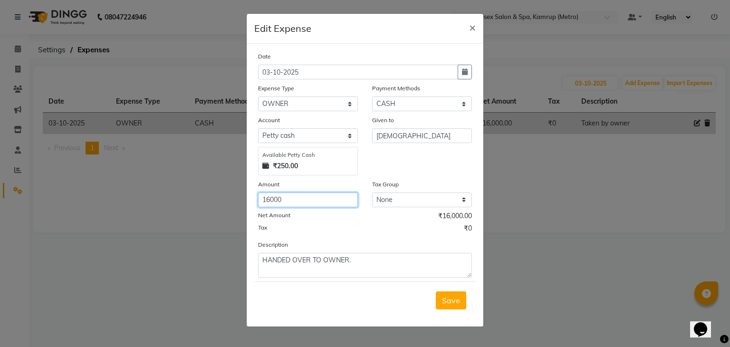
click at [315, 200] on input "16000" at bounding box center [308, 200] width 100 height 15
click at [470, 31] on span "×" at bounding box center [472, 27] width 7 height 14
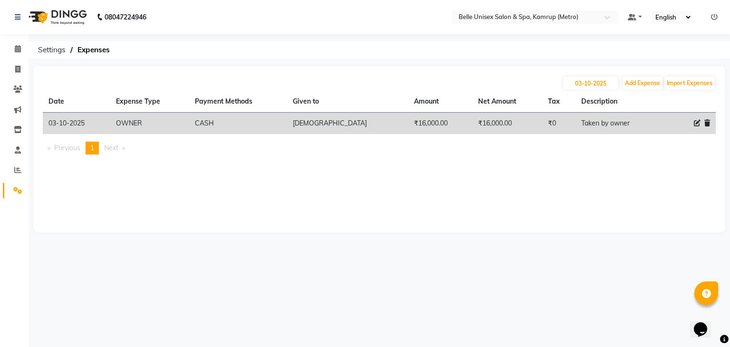
click at [696, 122] on icon at bounding box center [697, 123] width 7 height 7
select select "18633"
select select "1"
select select "6378"
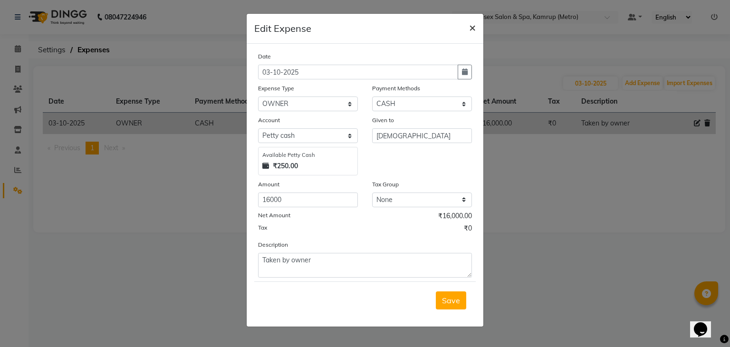
click at [470, 27] on span "×" at bounding box center [472, 27] width 7 height 14
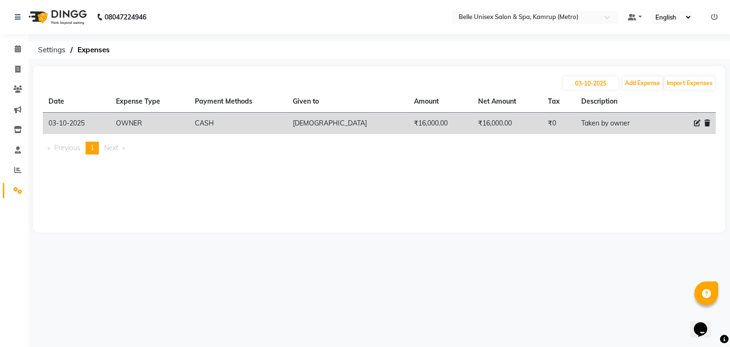
click at [286, 185] on div "03-10-2025 Add Expense Import Expenses Date Expense Type Payment Methods Given …" at bounding box center [379, 149] width 692 height 166
click at [18, 48] on icon at bounding box center [18, 48] width 6 height 7
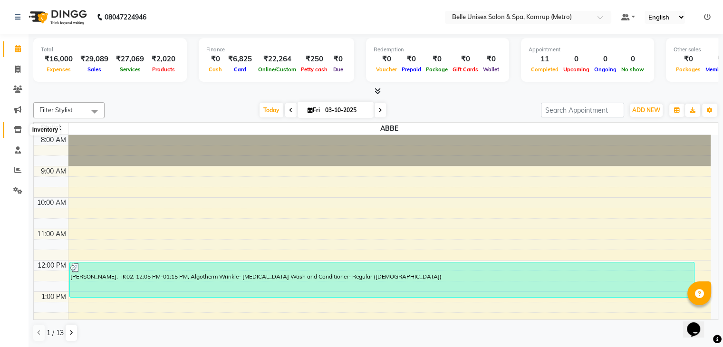
click at [17, 130] on icon at bounding box center [18, 129] width 8 height 7
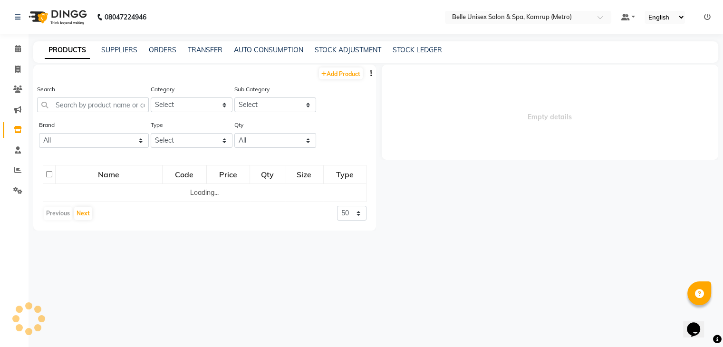
select select
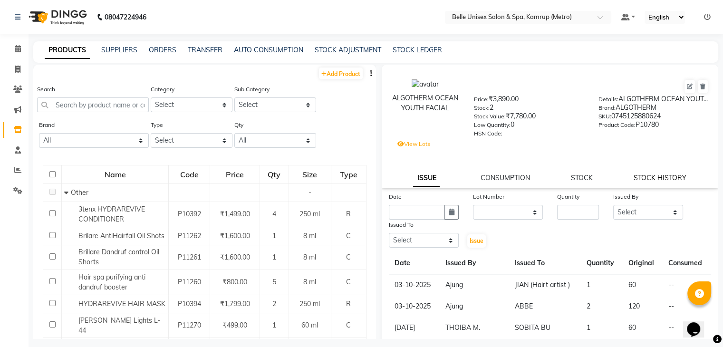
click at [650, 182] on link "STOCK HISTORY" at bounding box center [660, 178] width 53 height 9
select select "all"
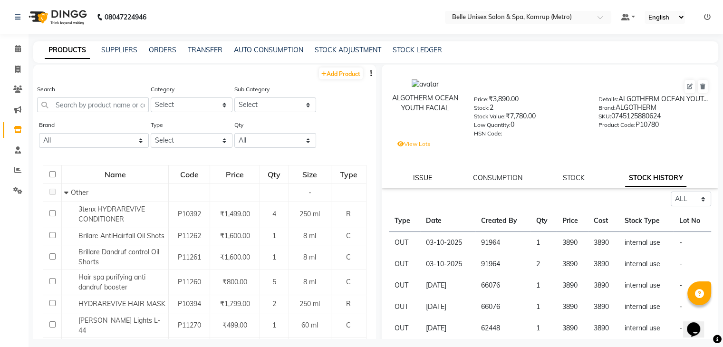
click at [417, 182] on link "ISSUE" at bounding box center [422, 178] width 19 height 9
select select
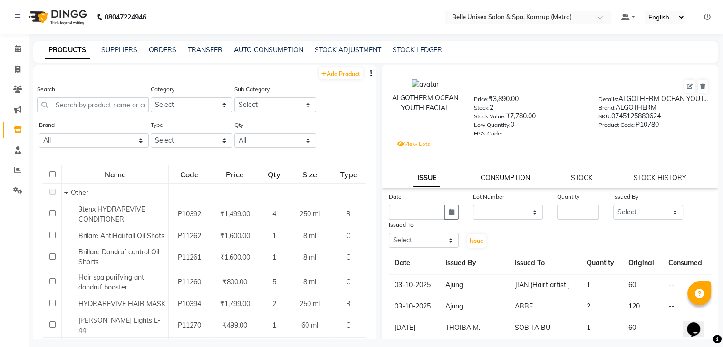
click at [494, 182] on link "CONSUMPTION" at bounding box center [505, 178] width 49 height 9
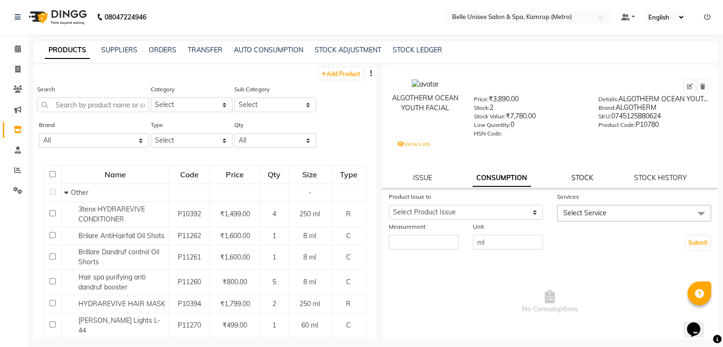
click at [578, 182] on link "STOCK" at bounding box center [583, 178] width 22 height 9
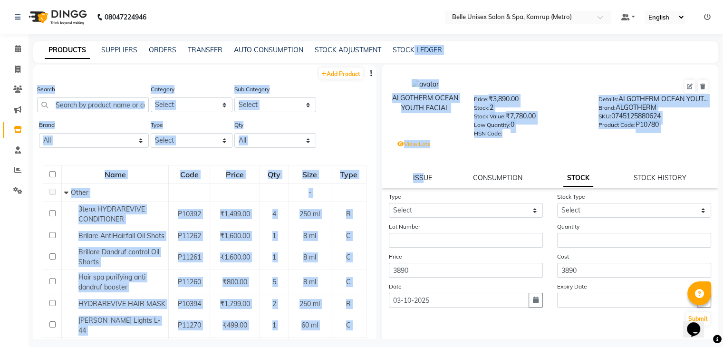
drag, startPoint x: 422, startPoint y: 189, endPoint x: 414, endPoint y: 55, distance: 134.4
click at [414, 55] on main "PRODUCTS SUPPLIERS ORDERS TRANSFER AUTO CONSUMPTION STOCK ADJUSTMENT STOCK LEDG…" at bounding box center [376, 197] width 695 height 312
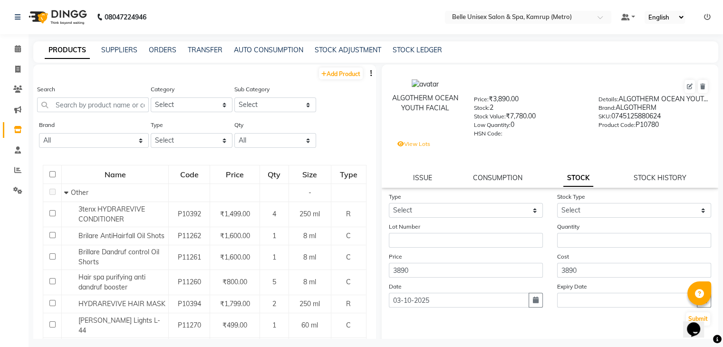
click at [393, 59] on div "PRODUCTS SUPPLIERS ORDERS TRANSFER AUTO CONSUMPTION STOCK ADJUSTMENT STOCK LEDG…" at bounding box center [375, 51] width 685 height 21
click at [404, 54] on link "STOCK LEDGER" at bounding box center [417, 50] width 49 height 9
select select "all"
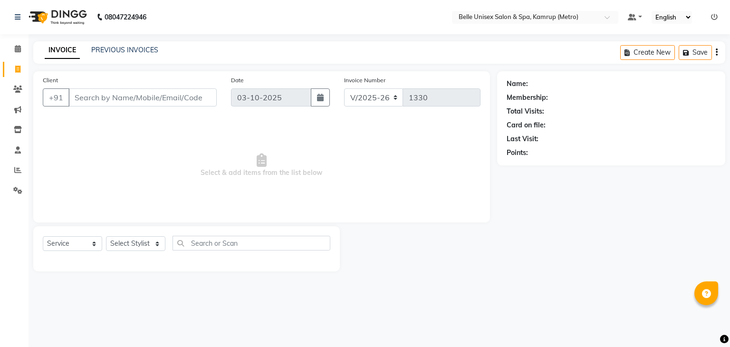
select select "7291"
select select "service"
click at [15, 128] on icon at bounding box center [18, 129] width 8 height 7
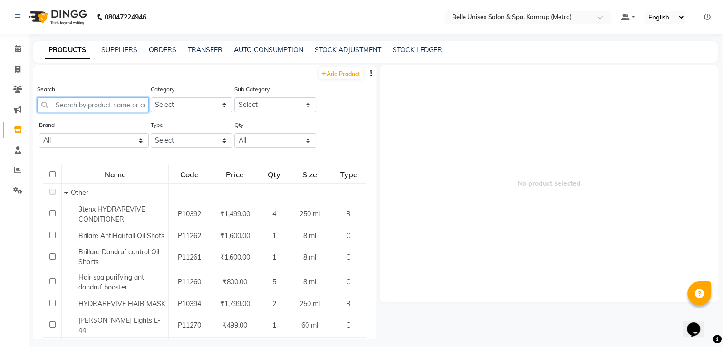
click at [85, 98] on input "text" at bounding box center [93, 104] width 112 height 15
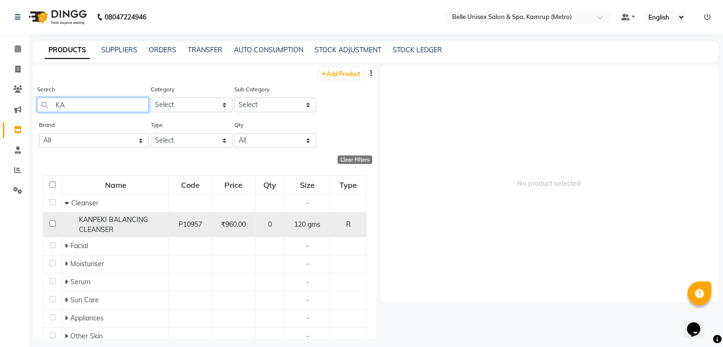
type input "K"
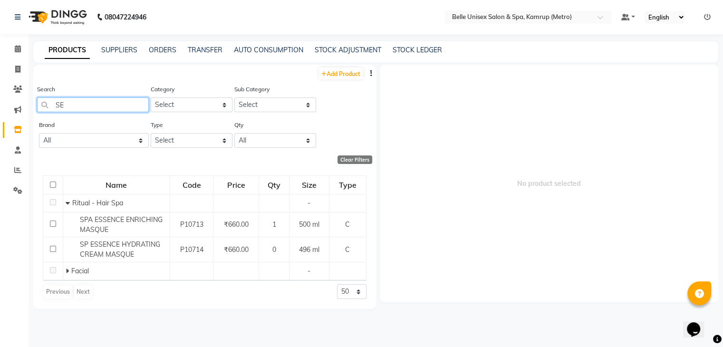
type input "S"
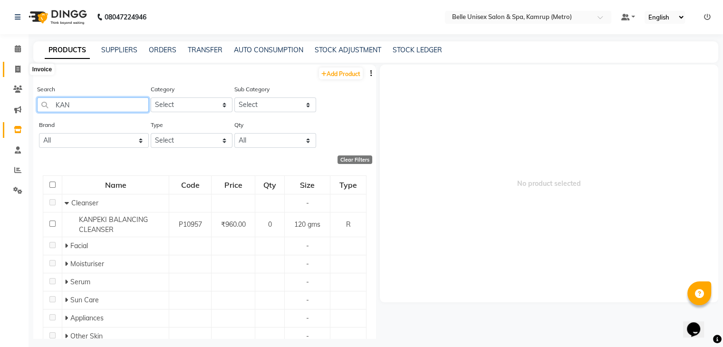
type input "KAN"
click at [17, 69] on icon at bounding box center [17, 69] width 5 height 7
select select "service"
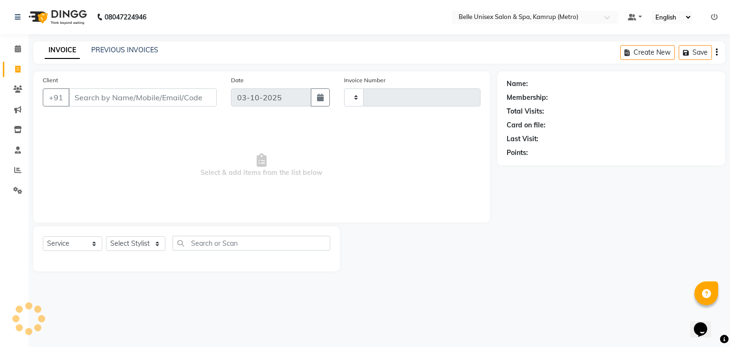
type input "1330"
select select "7291"
click at [15, 130] on icon at bounding box center [18, 129] width 8 height 7
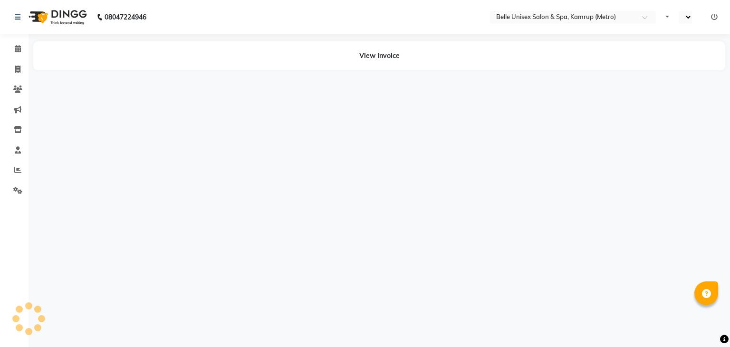
select select "en"
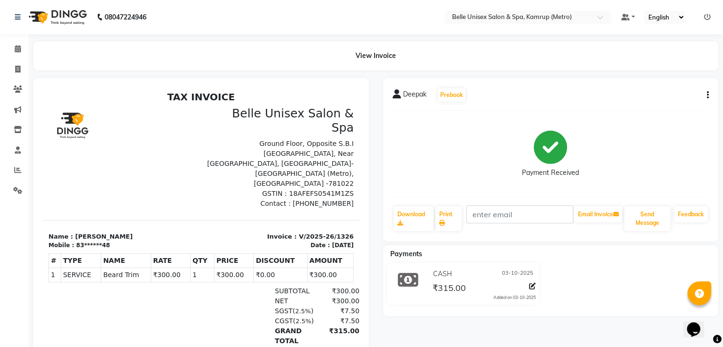
click at [708, 96] on icon "button" at bounding box center [708, 95] width 2 height 0
click at [681, 104] on div "Edit Item Staff" at bounding box center [660, 102] width 65 height 12
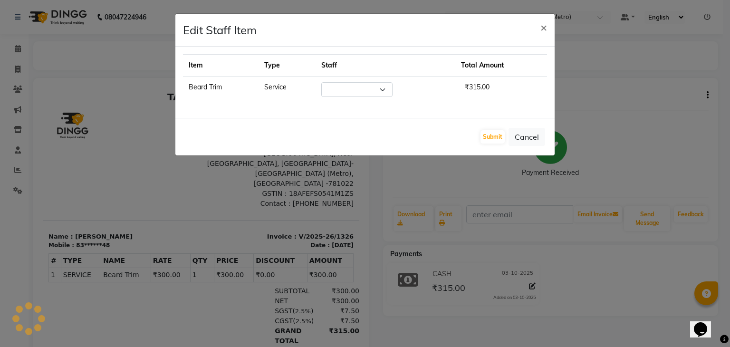
select select "88545"
click at [538, 139] on button "Cancel" at bounding box center [527, 137] width 37 height 18
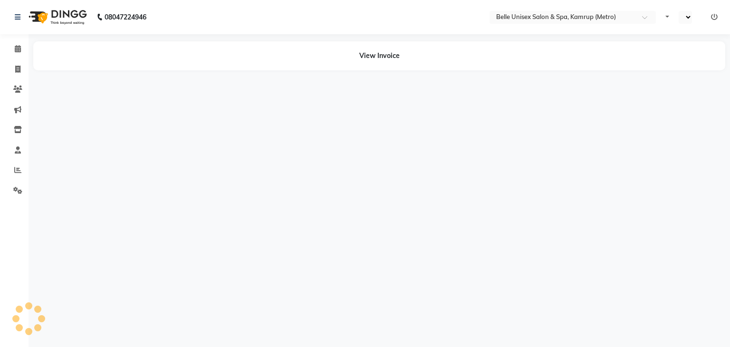
select select "en"
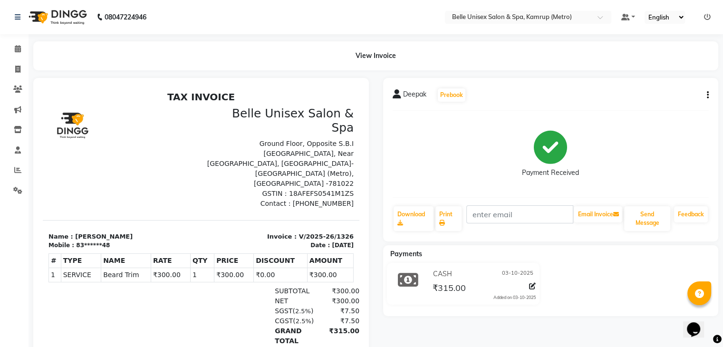
scroll to position [37, 0]
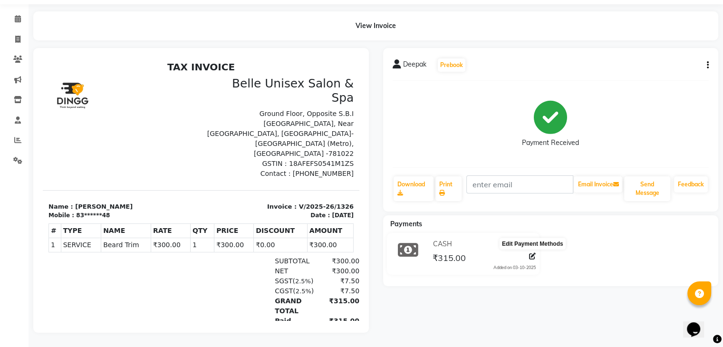
click at [531, 253] on icon at bounding box center [532, 256] width 7 height 7
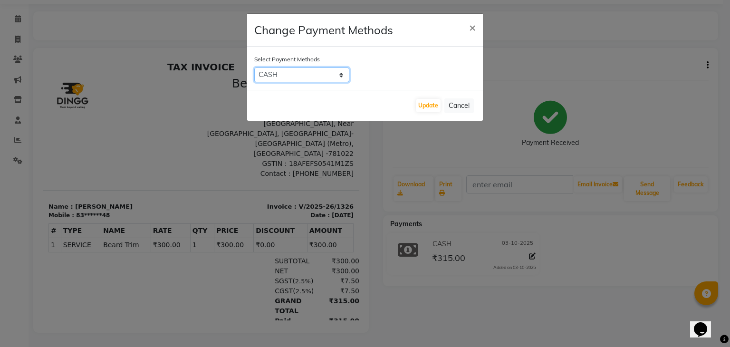
click at [343, 72] on select "ONLINE CARD CASH Bank UPI" at bounding box center [301, 75] width 95 height 15
select select "3"
click at [254, 68] on select "ONLINE CARD CASH Bank UPI" at bounding box center [301, 75] width 95 height 15
click at [426, 104] on button "Update" at bounding box center [428, 105] width 25 height 13
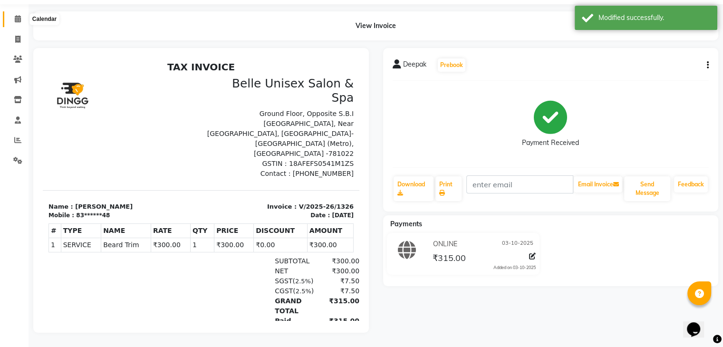
click at [17, 15] on icon at bounding box center [18, 18] width 6 height 7
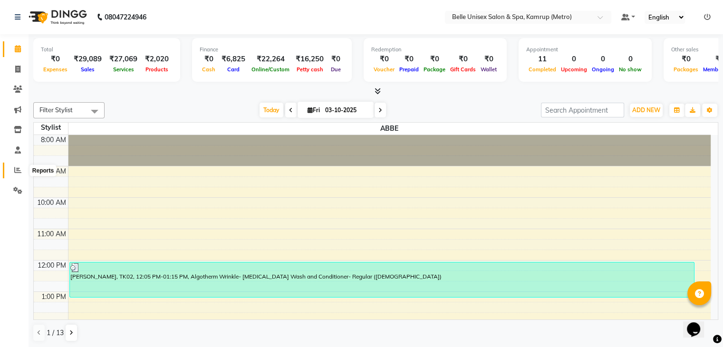
click at [16, 172] on icon at bounding box center [17, 169] width 7 height 7
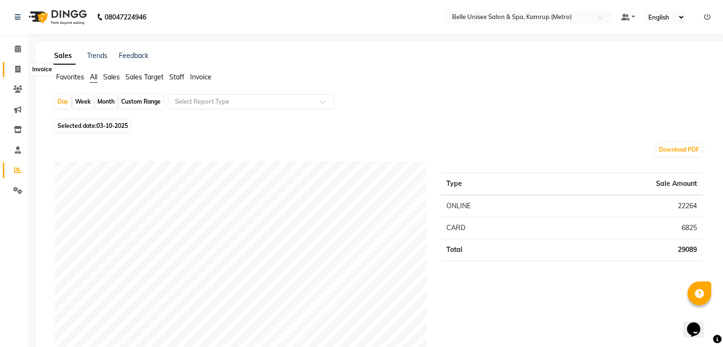
click at [19, 68] on icon at bounding box center [17, 69] width 5 height 7
select select "service"
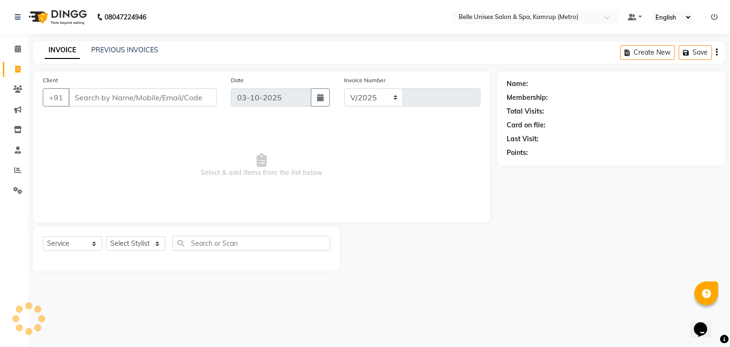
select select "7291"
type input "1331"
click at [17, 52] on icon at bounding box center [18, 48] width 6 height 7
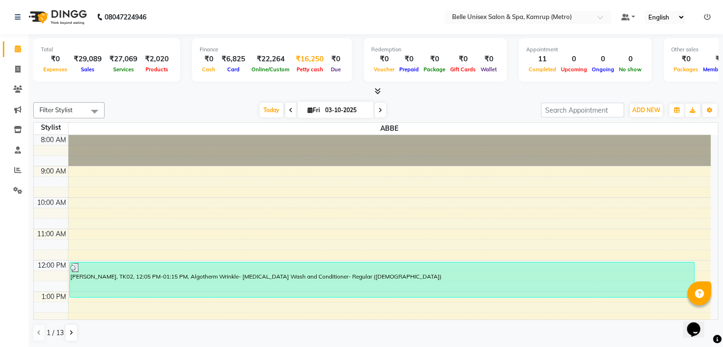
click at [306, 58] on div "₹16,250" at bounding box center [310, 59] width 36 height 11
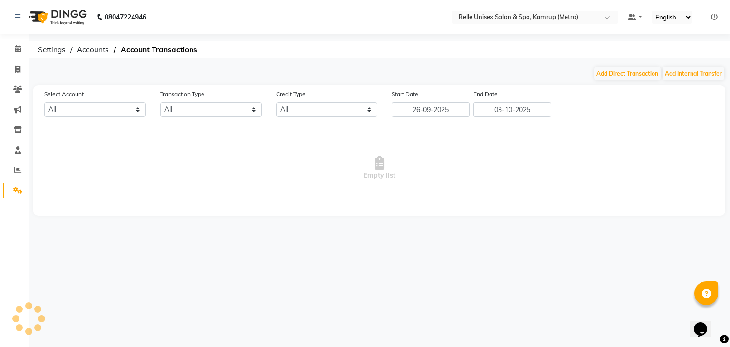
select select "6378"
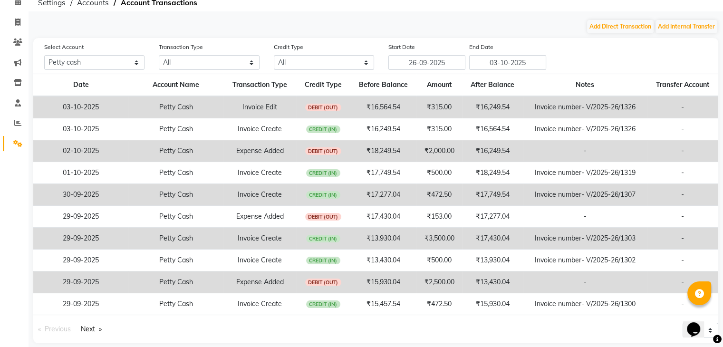
scroll to position [57, 0]
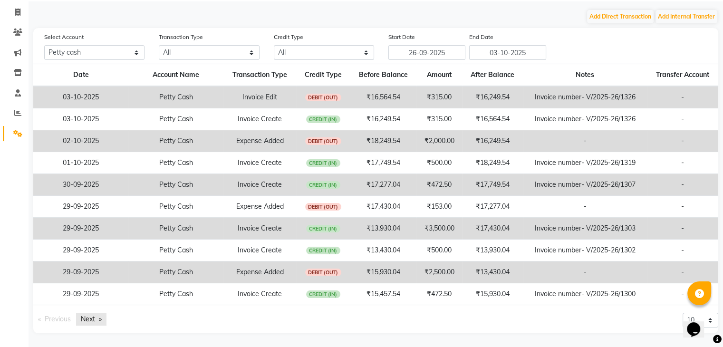
click at [94, 320] on link "Next page" at bounding box center [91, 319] width 30 height 13
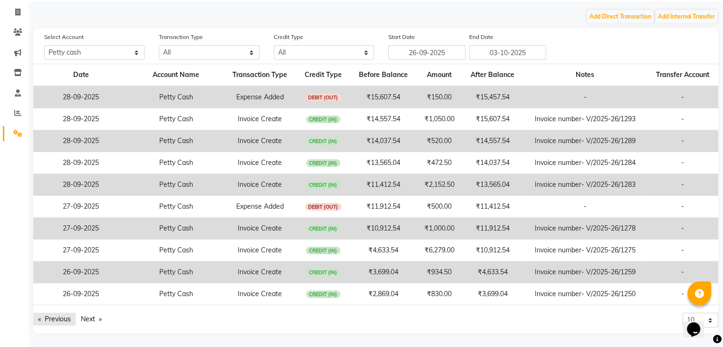
click at [54, 322] on link "Previous page" at bounding box center [54, 319] width 42 height 13
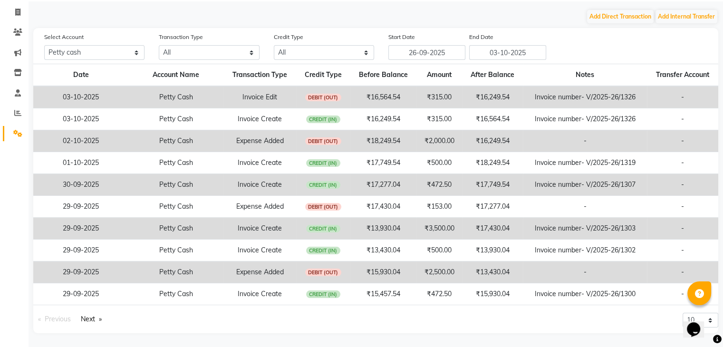
click at [54, 322] on span "Previous page" at bounding box center [58, 319] width 26 height 9
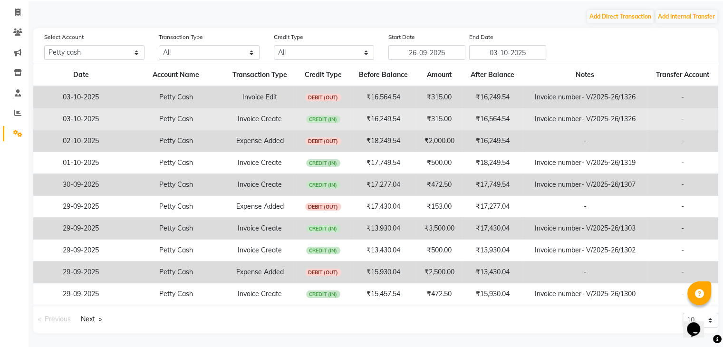
scroll to position [0, 0]
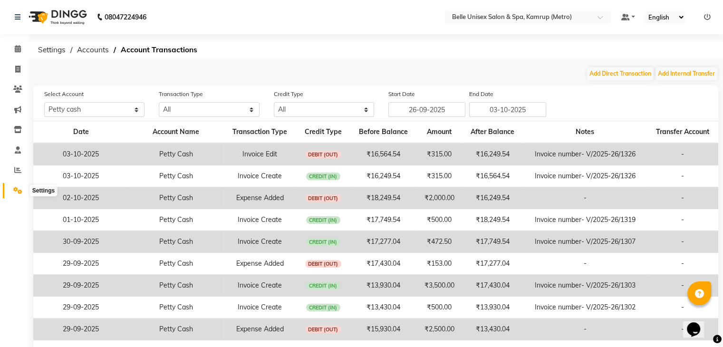
click at [10, 189] on span at bounding box center [18, 190] width 17 height 11
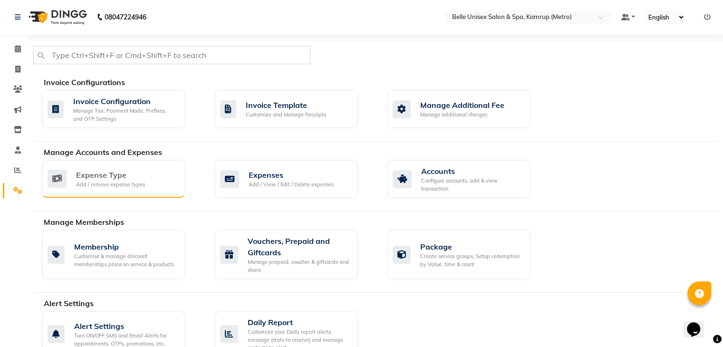
click at [129, 183] on div "Add / remove expense types" at bounding box center [110, 185] width 69 height 8
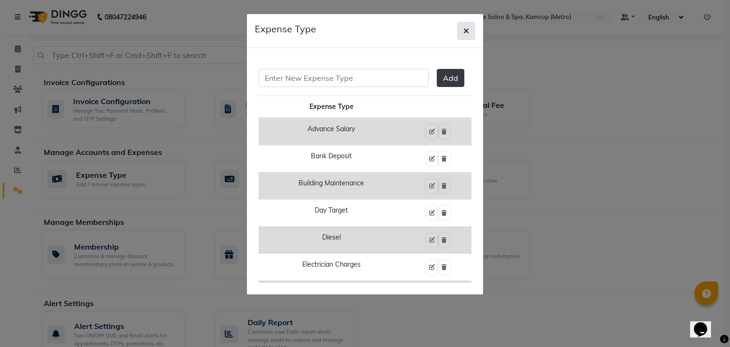
click at [470, 35] on button "button" at bounding box center [466, 31] width 18 height 18
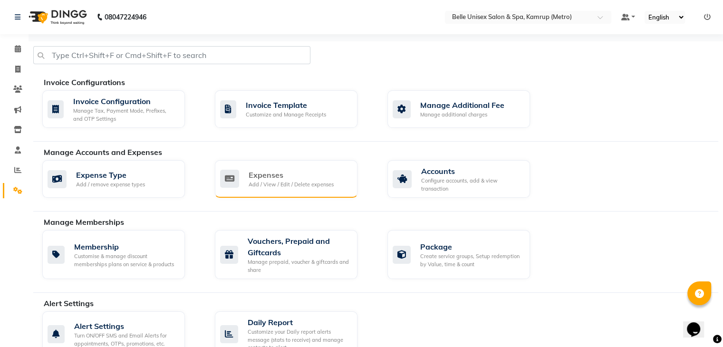
click at [276, 192] on div "Expenses Add / View / Edit / Delete expenses" at bounding box center [286, 179] width 143 height 38
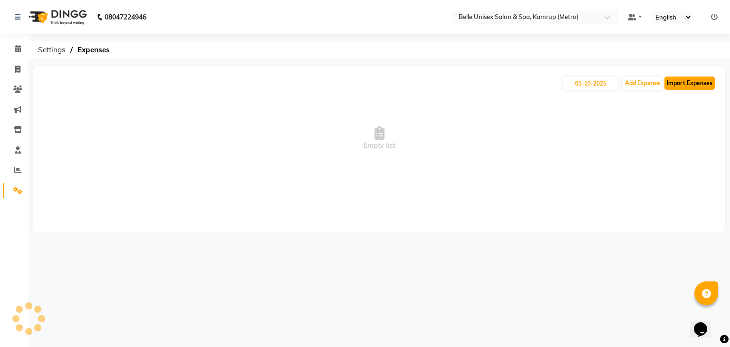
click at [696, 86] on button "Import Expenses" at bounding box center [690, 83] width 50 height 13
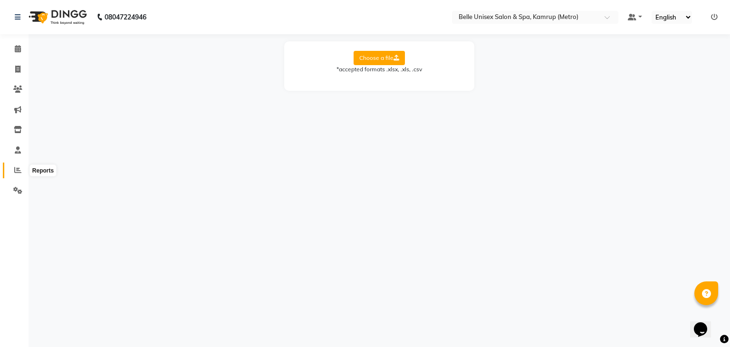
click at [11, 173] on span at bounding box center [18, 170] width 17 height 11
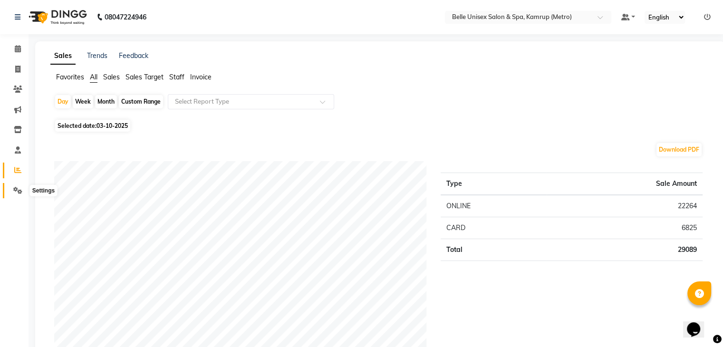
click at [18, 189] on icon at bounding box center [17, 190] width 9 height 7
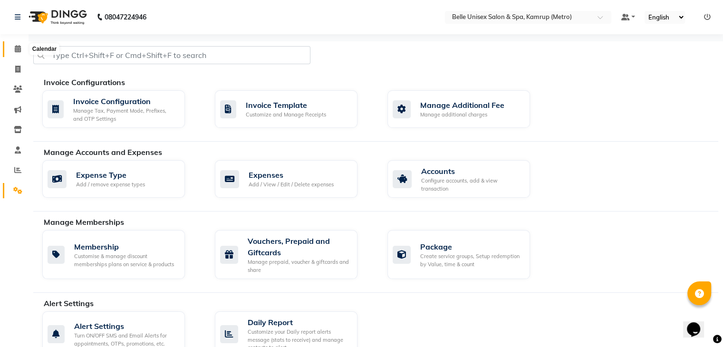
click at [15, 50] on icon at bounding box center [18, 48] width 6 height 7
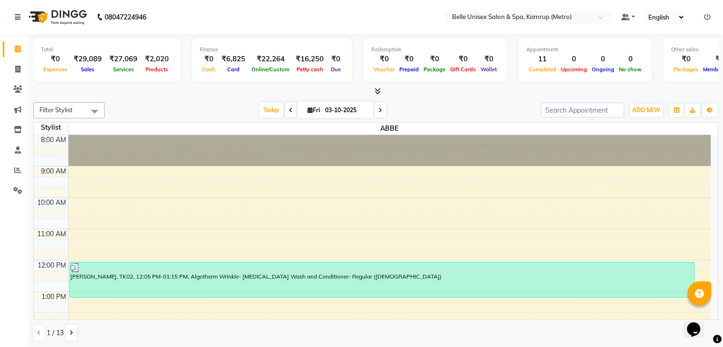
click at [52, 56] on div "₹0" at bounding box center [55, 59] width 29 height 11
click at [58, 57] on div "₹0" at bounding box center [55, 59] width 29 height 11
drag, startPoint x: 58, startPoint y: 57, endPoint x: 76, endPoint y: 81, distance: 30.5
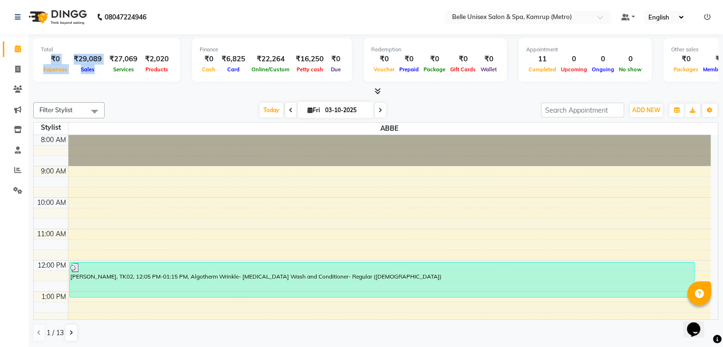
click at [76, 81] on div "Total ₹0 Expenses ₹29,089 Sales ₹27,069 Services ₹2,020 Products" at bounding box center [106, 60] width 147 height 44
click at [311, 64] on div "Petty cash" at bounding box center [310, 69] width 36 height 10
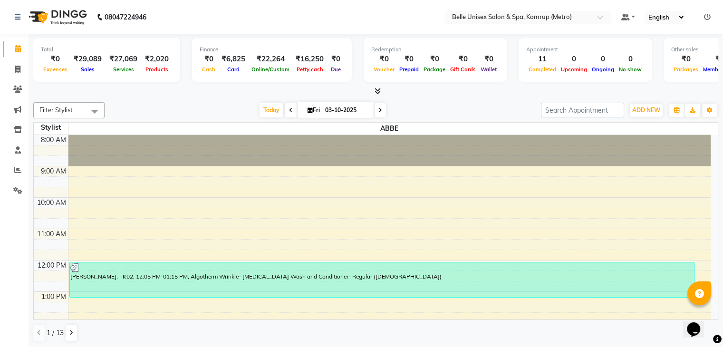
drag, startPoint x: 303, startPoint y: 55, endPoint x: 206, endPoint y: 97, distance: 105.8
click at [206, 97] on div "Total ₹0 Expenses ₹29,089 Sales ₹27,069 Services ₹2,020 Products Finance ₹0 Cas…" at bounding box center [376, 191] width 695 height 314
click at [18, 167] on icon at bounding box center [17, 169] width 7 height 7
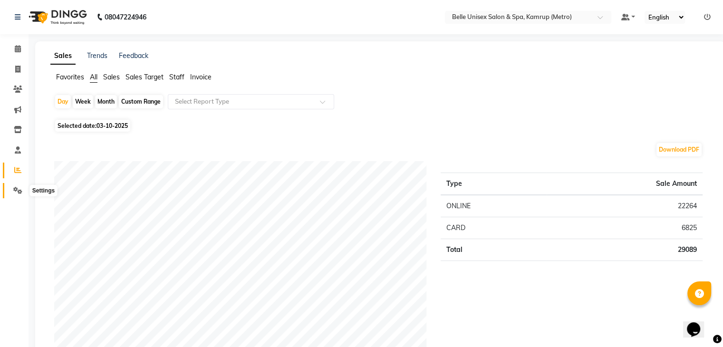
click at [14, 190] on icon at bounding box center [17, 190] width 9 height 7
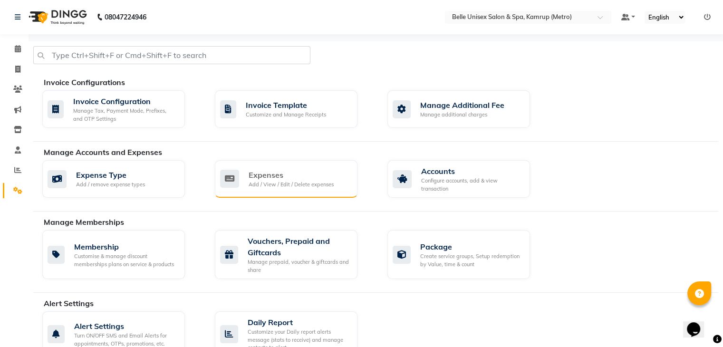
click at [287, 187] on div "Add / View / Edit / Delete expenses" at bounding box center [291, 185] width 85 height 8
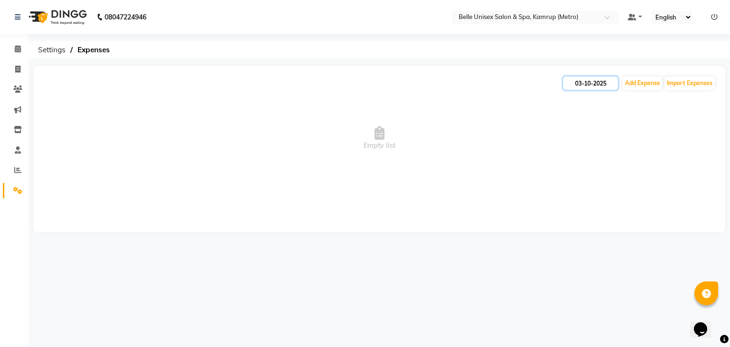
click at [583, 80] on input "03-10-2025" at bounding box center [590, 83] width 55 height 13
select select "10"
select select "2025"
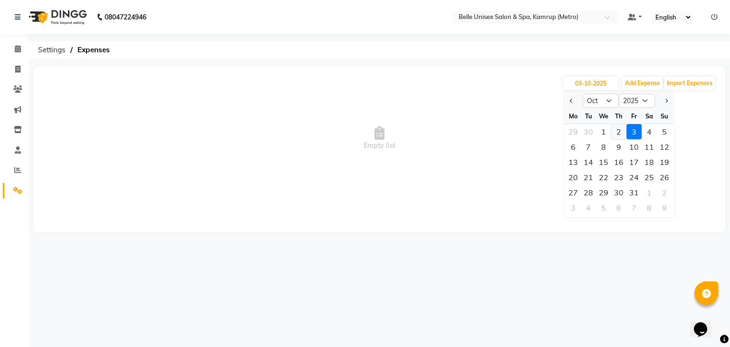
click at [620, 129] on div "2" at bounding box center [618, 131] width 15 height 15
type input "02-10-2025"
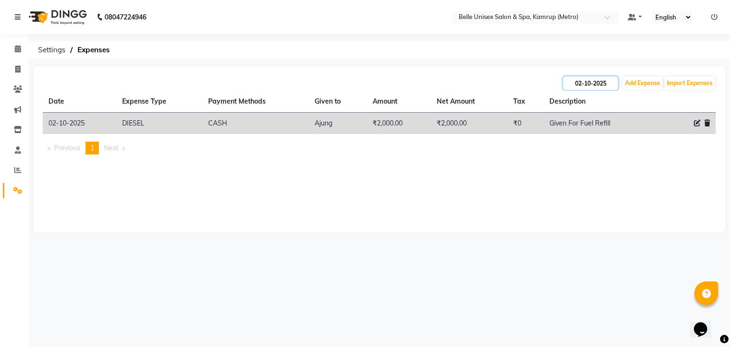
click at [610, 82] on input "02-10-2025" at bounding box center [590, 83] width 55 height 13
select select "10"
select select "2025"
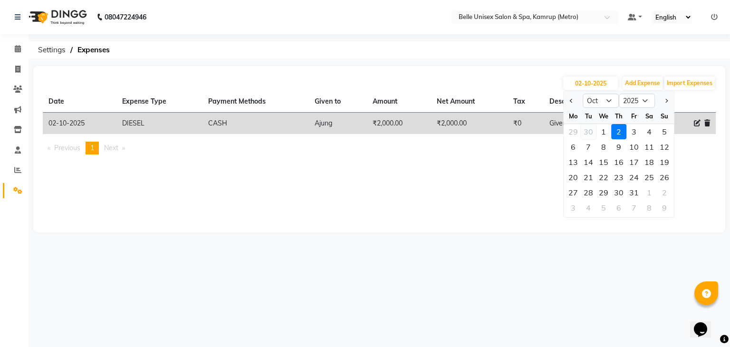
click at [588, 130] on div "30" at bounding box center [588, 131] width 15 height 15
type input "30-09-2025"
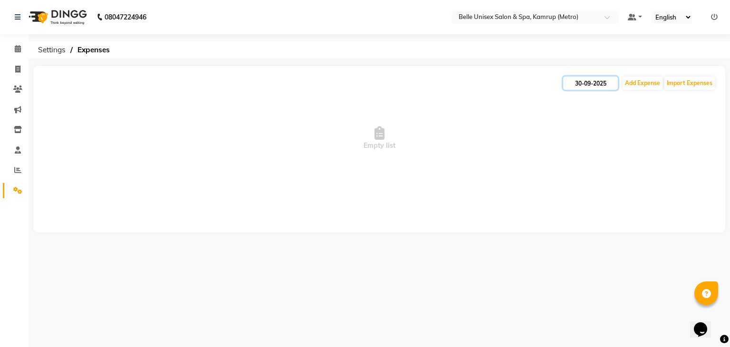
click at [600, 86] on input "30-09-2025" at bounding box center [590, 83] width 55 height 13
select select "9"
select select "2025"
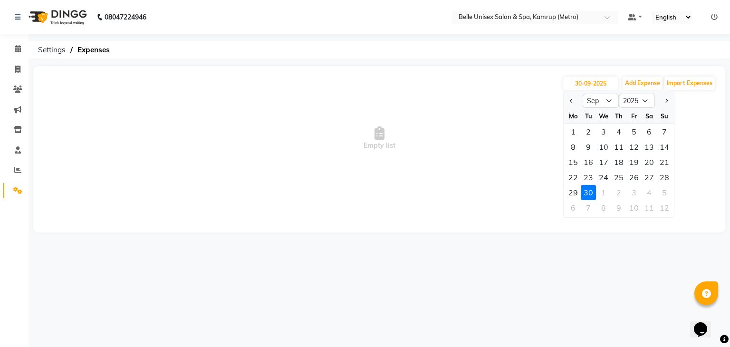
click at [572, 186] on div "29" at bounding box center [573, 192] width 15 height 15
type input "29-09-2025"
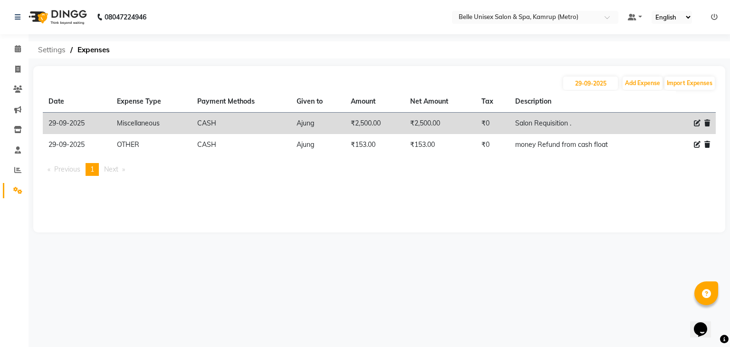
click at [53, 53] on span "Settings" at bounding box center [51, 49] width 37 height 17
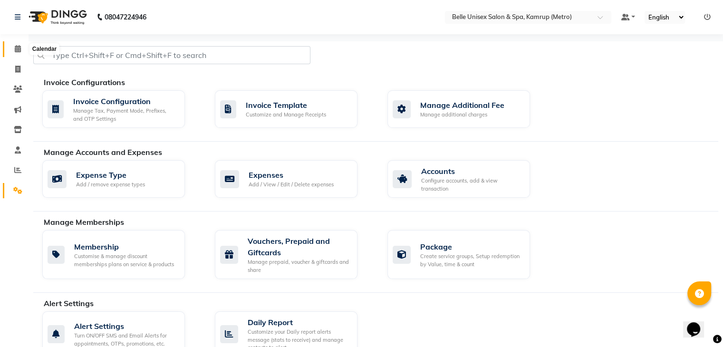
click at [17, 49] on icon at bounding box center [18, 48] width 6 height 7
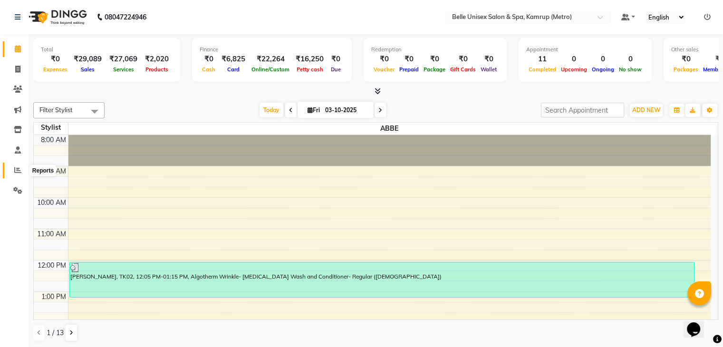
click at [15, 172] on icon at bounding box center [17, 169] width 7 height 7
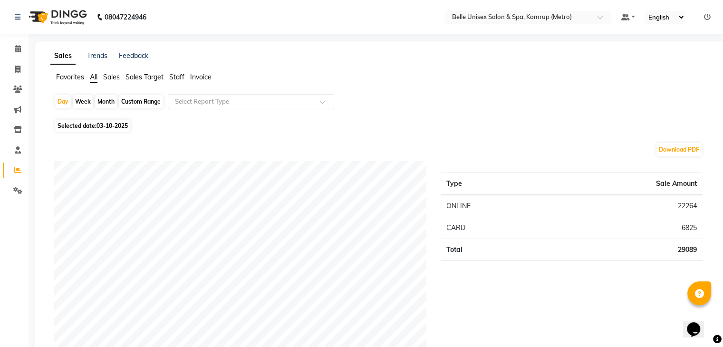
click at [478, 223] on td "CARD" at bounding box center [494, 228] width 106 height 22
click at [19, 69] on icon at bounding box center [17, 69] width 5 height 7
select select "service"
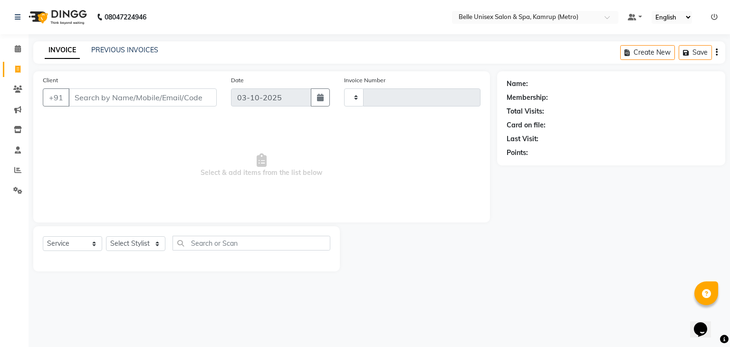
type input "1331"
select select "7291"
click at [126, 51] on link "PREVIOUS INVOICES" at bounding box center [124, 50] width 67 height 9
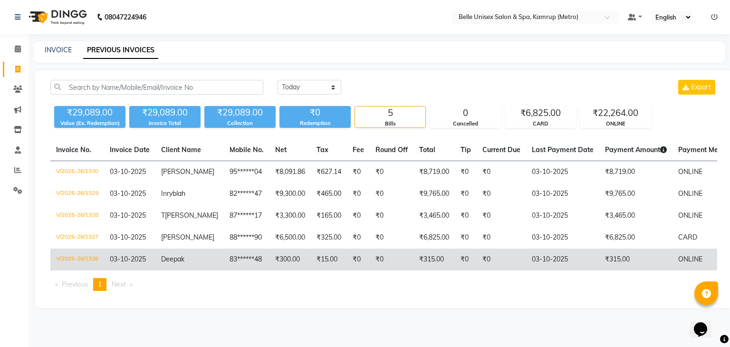
click at [377, 257] on td "₹0" at bounding box center [392, 260] width 44 height 22
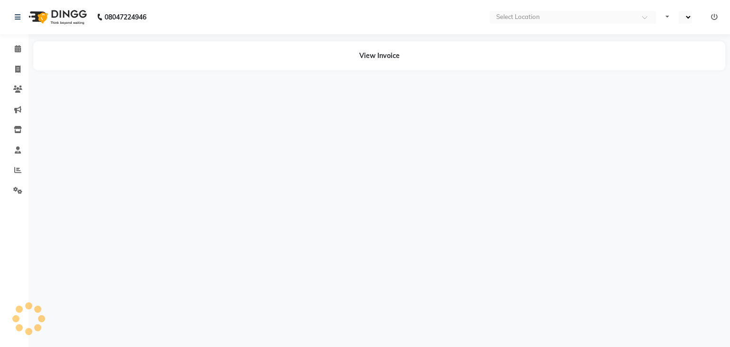
select select "en"
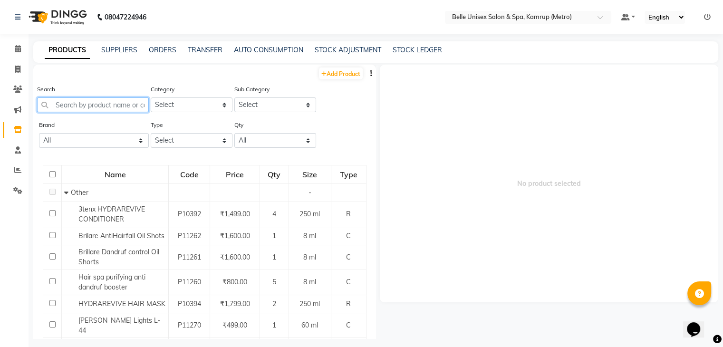
click at [93, 107] on input "text" at bounding box center [93, 104] width 112 height 15
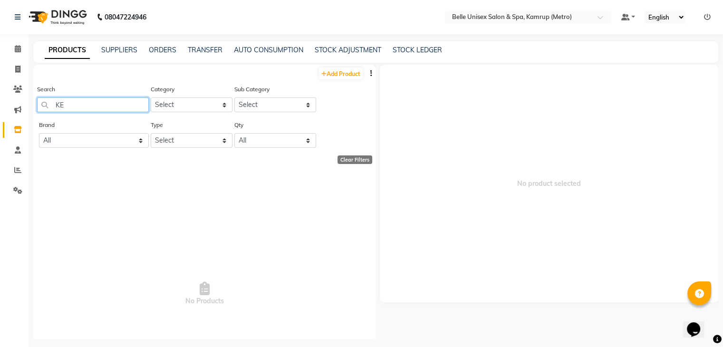
type input "K"
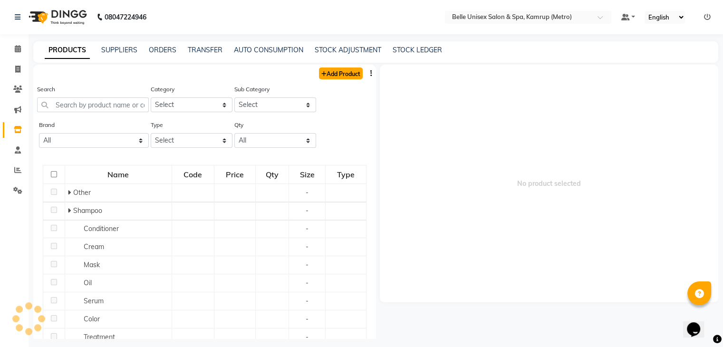
click at [319, 75] on link "Add Product" at bounding box center [341, 74] width 44 height 12
select select "true"
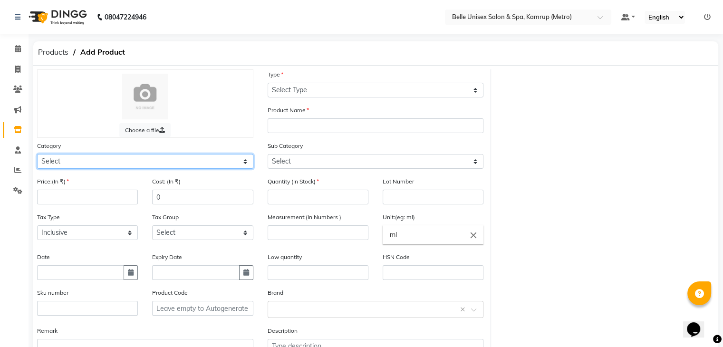
click at [90, 161] on select "Select Hair Skin Makeup Personal Care Appliances Beard Waxing Disposable Thread…" at bounding box center [145, 161] width 216 height 15
select select "389101150"
click at [37, 155] on select "Select Hair Skin Makeup Personal Care Appliances Beard Waxing Disposable Thread…" at bounding box center [145, 161] width 216 height 15
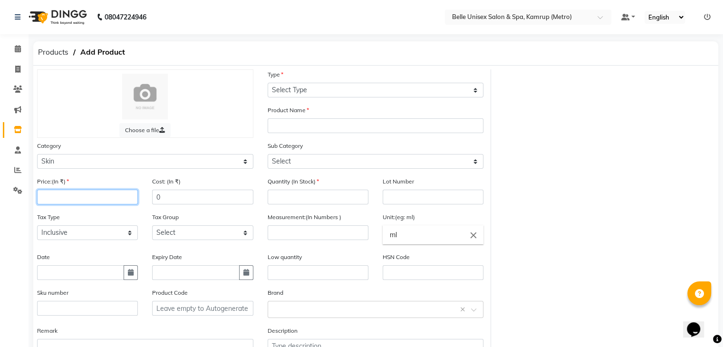
click at [82, 204] on input "number" at bounding box center [87, 197] width 101 height 15
type input "990"
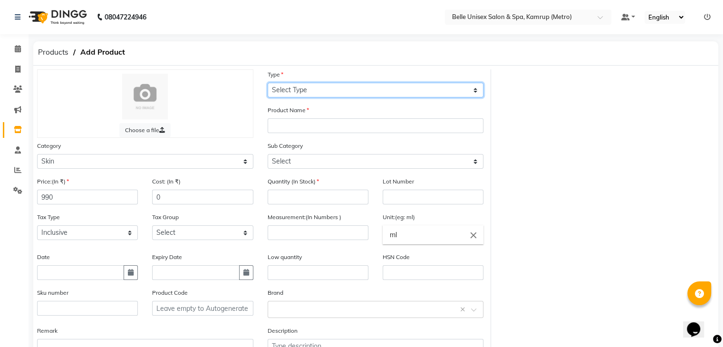
click at [291, 91] on select "Select Type Both Retail Consumable" at bounding box center [376, 90] width 216 height 15
select select "C"
click at [268, 83] on select "Select Type Both Retail Consumable" at bounding box center [376, 90] width 216 height 15
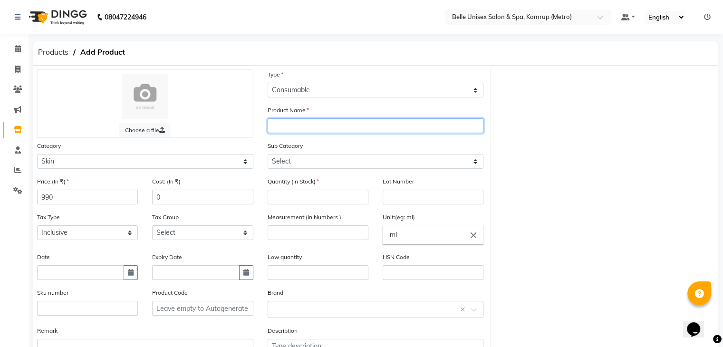
click at [301, 126] on input "text" at bounding box center [376, 125] width 216 height 15
type input "Kenpeki Blanch"
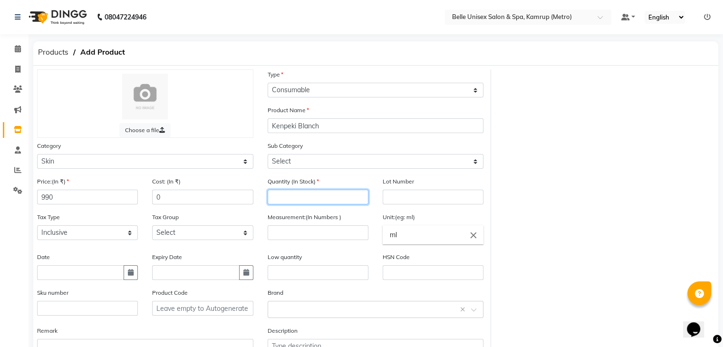
click at [303, 203] on input "number" at bounding box center [318, 197] width 101 height 15
type input "5"
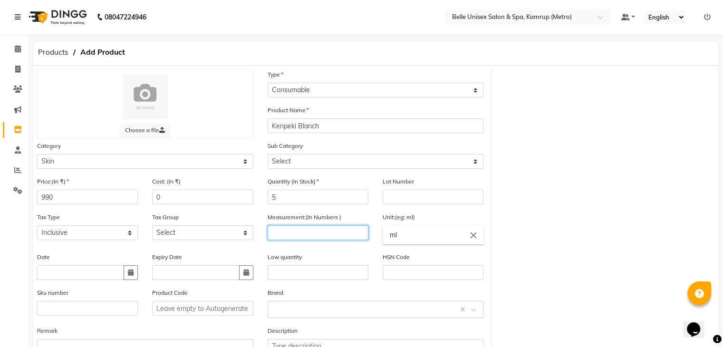
click at [328, 238] on input "number" at bounding box center [318, 232] width 101 height 15
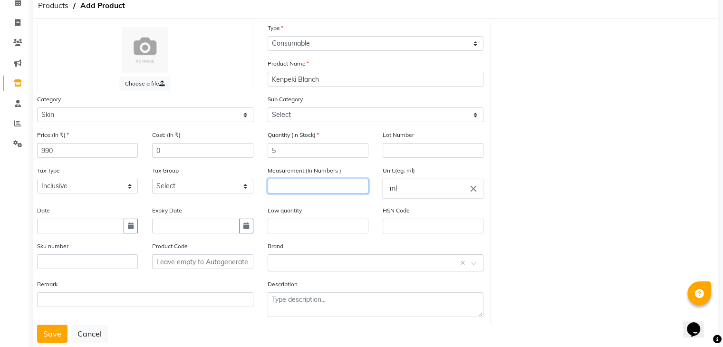
scroll to position [46, 0]
click at [411, 194] on input "ml" at bounding box center [433, 189] width 101 height 19
click at [332, 187] on div at bounding box center [361, 173] width 723 height 347
click at [291, 190] on input "number" at bounding box center [318, 187] width 101 height 15
type input "78"
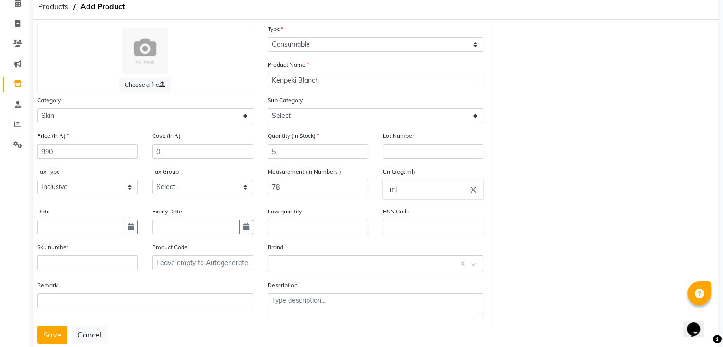
click at [429, 193] on input "ml" at bounding box center [433, 189] width 101 height 19
type input "m"
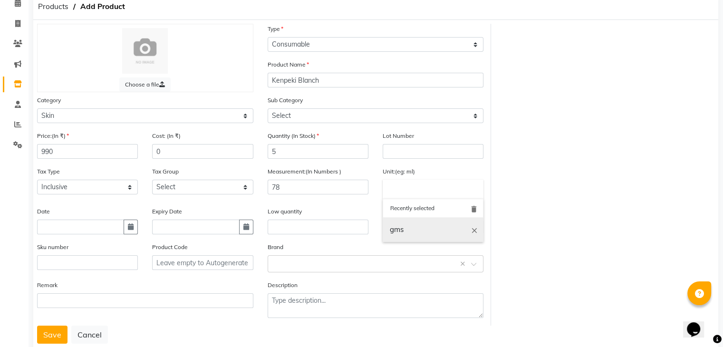
click at [422, 227] on link "gms" at bounding box center [433, 230] width 101 height 24
type input "gms"
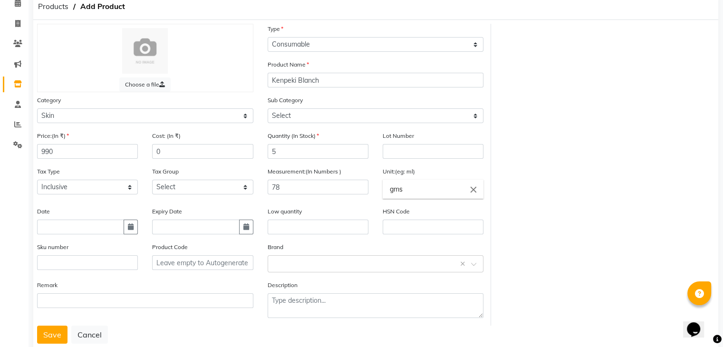
scroll to position [74, 0]
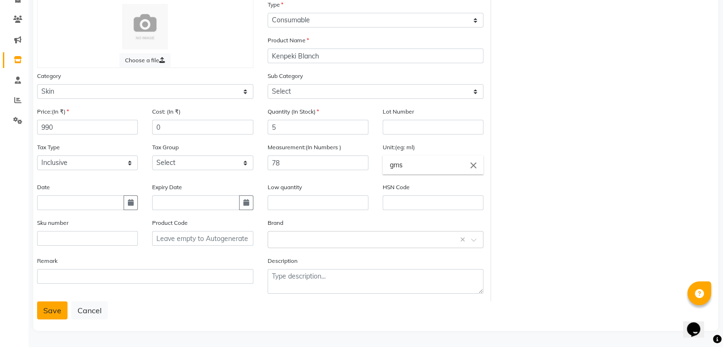
click at [43, 309] on button "Save" at bounding box center [52, 310] width 30 height 18
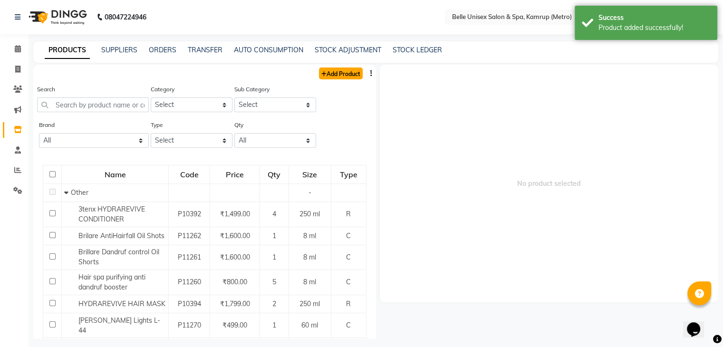
click at [332, 71] on link "Add Product" at bounding box center [341, 74] width 44 height 12
select select "true"
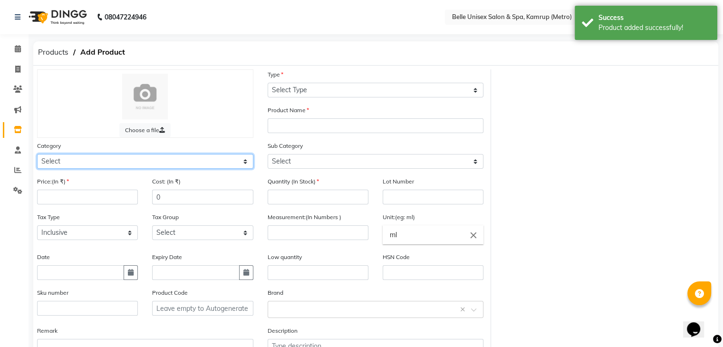
click at [104, 163] on select "Select Hair Skin Makeup Personal Care Appliances Beard Waxing Disposable Thread…" at bounding box center [145, 161] width 216 height 15
select select "389101150"
click at [37, 155] on select "Select Hair Skin Makeup Personal Care Appliances Beard Waxing Disposable Thread…" at bounding box center [145, 161] width 216 height 15
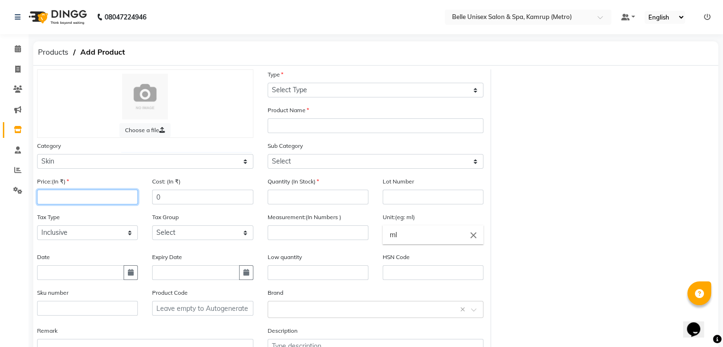
click at [65, 201] on input "number" at bounding box center [87, 197] width 101 height 15
type input "860"
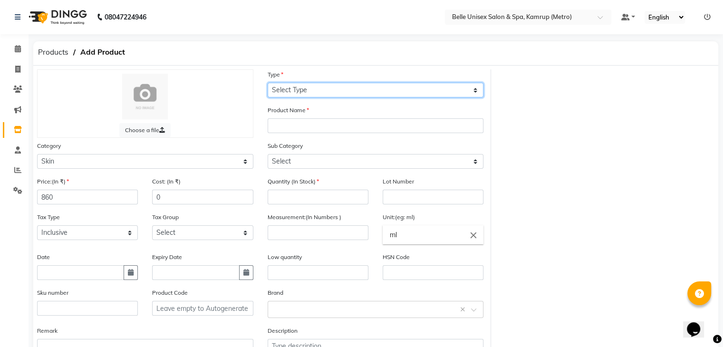
click at [316, 87] on select "Select Type Both Retail Consumable" at bounding box center [376, 90] width 216 height 15
select select "C"
click at [268, 83] on select "Select Type Both Retail Consumable" at bounding box center [376, 90] width 216 height 15
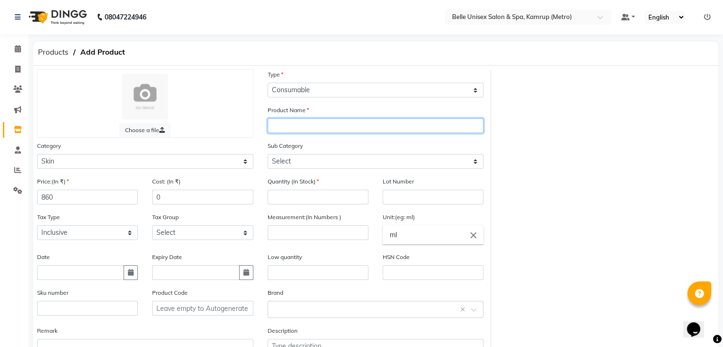
click at [299, 132] on input "text" at bounding box center [376, 125] width 216 height 15
type input "Kenpeki [PERSON_NAME]"
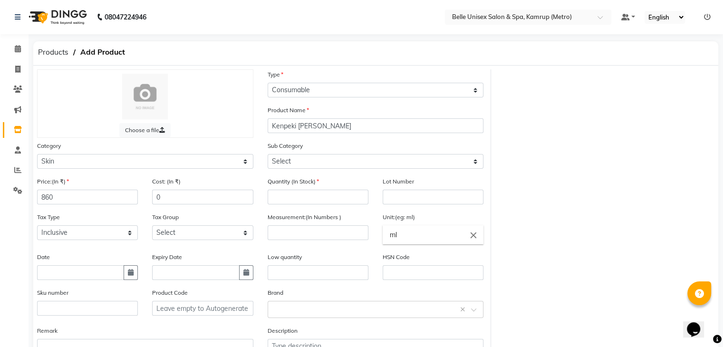
click at [301, 190] on div "Quantity (In Stock)" at bounding box center [318, 190] width 101 height 28
click at [297, 196] on input "number" at bounding box center [318, 197] width 101 height 15
type input "78"
click at [407, 242] on input "ml" at bounding box center [433, 234] width 101 height 19
type input "m"
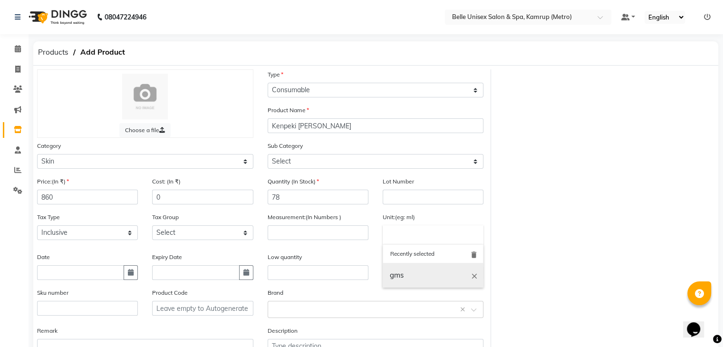
click at [411, 275] on link "gms" at bounding box center [433, 275] width 101 height 24
type input "gms"
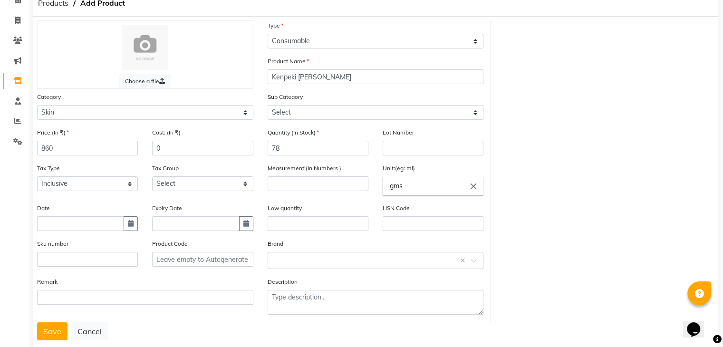
scroll to position [49, 0]
click at [310, 152] on input "78" at bounding box center [318, 147] width 101 height 15
type input "7"
type input "5"
click at [290, 187] on input "number" at bounding box center [318, 183] width 101 height 15
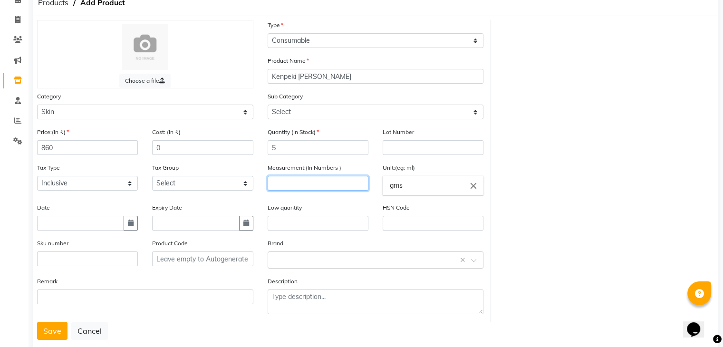
click at [280, 184] on input "number" at bounding box center [318, 183] width 101 height 15
type input "78"
click at [320, 231] on input "text" at bounding box center [318, 223] width 101 height 15
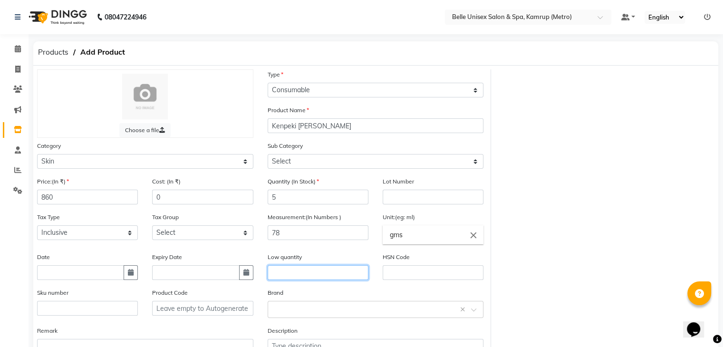
scroll to position [74, 0]
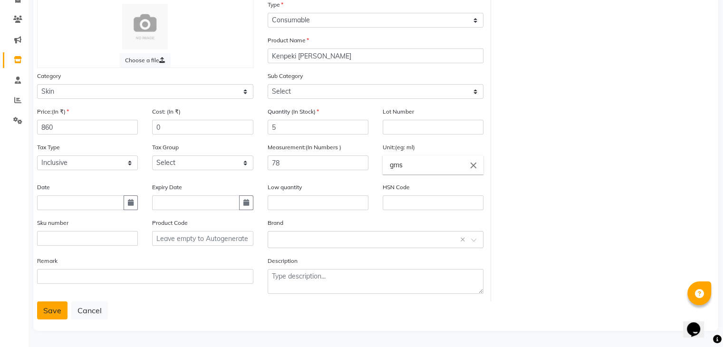
click at [53, 312] on button "Save" at bounding box center [52, 310] width 30 height 18
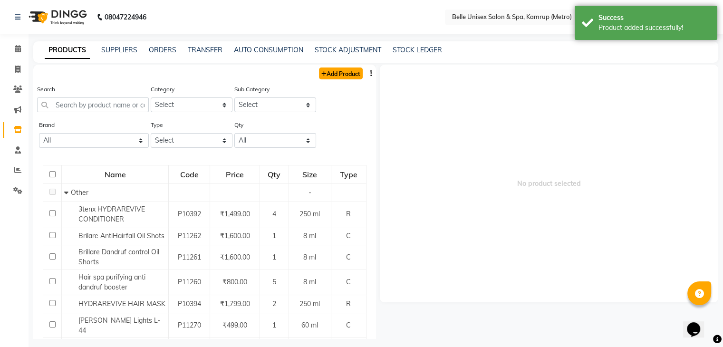
click at [342, 71] on link "Add Product" at bounding box center [341, 74] width 44 height 12
select select "true"
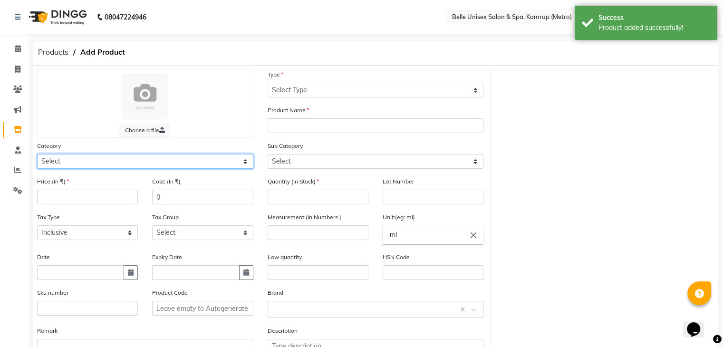
click at [98, 163] on select "Select Hair Skin Makeup Personal Care Appliances Beard Waxing Disposable Thread…" at bounding box center [145, 161] width 216 height 15
select select "389101150"
click at [37, 155] on select "Select Hair Skin Makeup Personal Care Appliances Beard Waxing Disposable Thread…" at bounding box center [145, 161] width 216 height 15
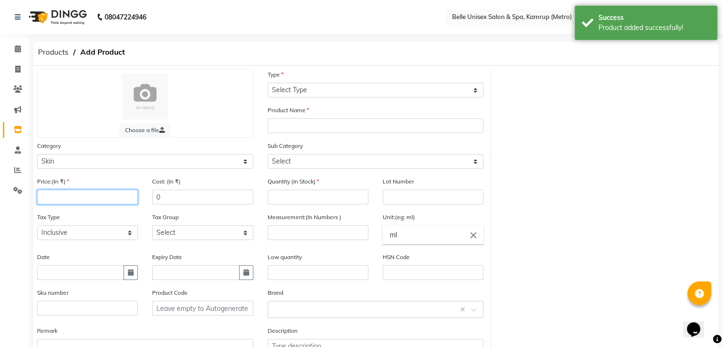
click at [62, 201] on input "number" at bounding box center [87, 197] width 101 height 15
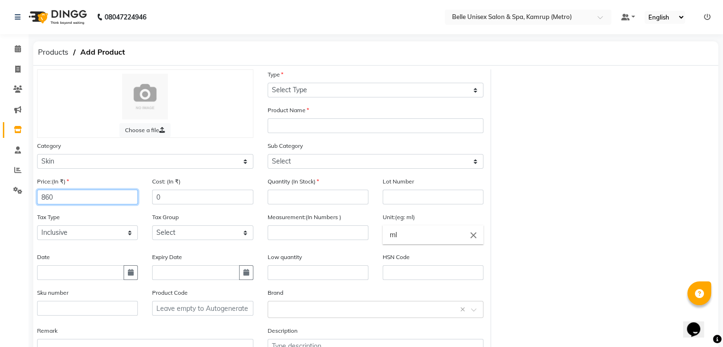
type input "860"
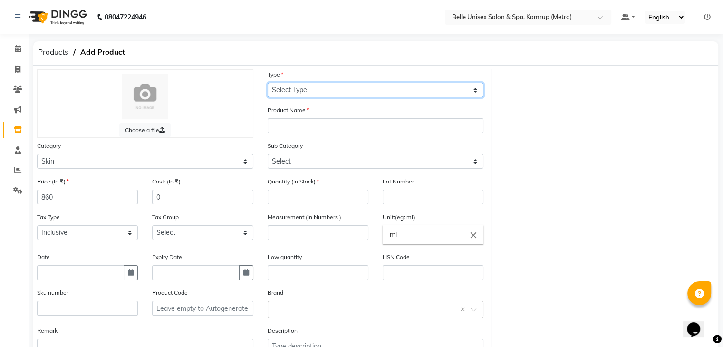
click at [300, 90] on select "Select Type Both Retail Consumable" at bounding box center [376, 90] width 216 height 15
select select "C"
click at [268, 83] on select "Select Type Both Retail Consumable" at bounding box center [376, 90] width 216 height 15
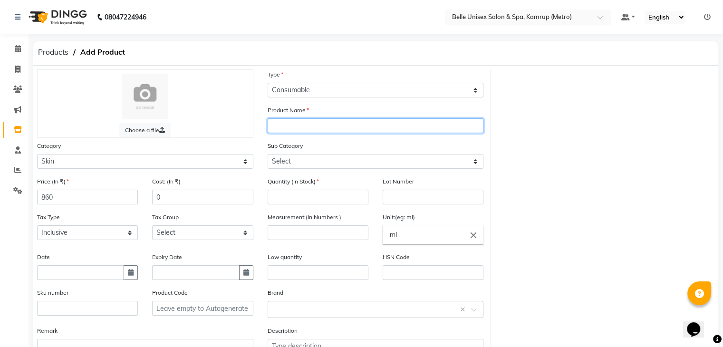
click at [286, 125] on input "text" at bounding box center [376, 125] width 216 height 15
type input "Kenpeki Jamacian Sorrel"
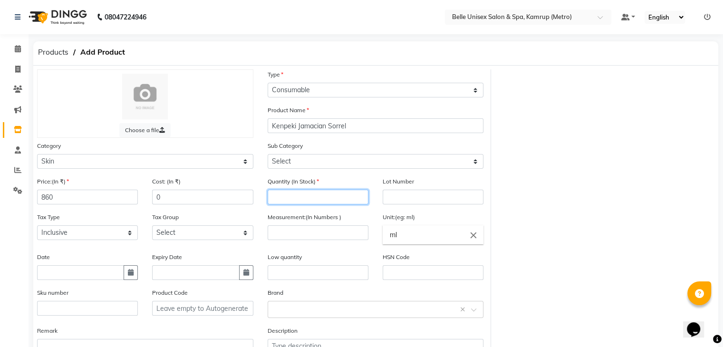
click at [320, 195] on input "number" at bounding box center [318, 197] width 101 height 15
type input "4"
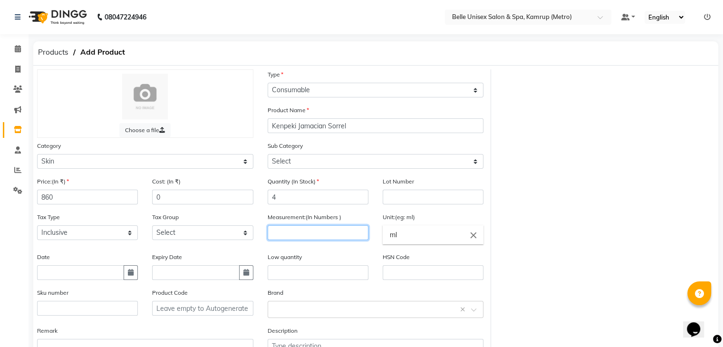
click at [335, 239] on input "number" at bounding box center [318, 232] width 101 height 15
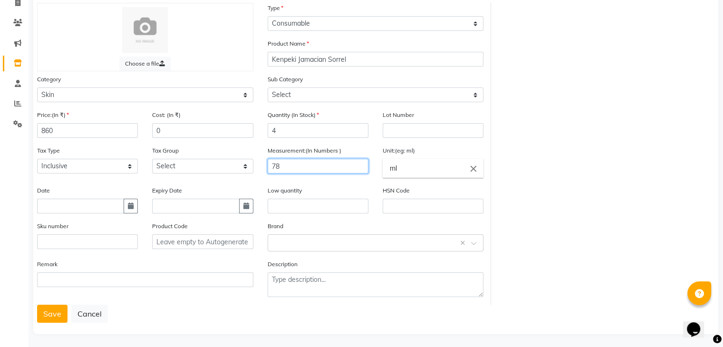
scroll to position [68, 0]
type input "78"
click at [432, 174] on input "ml" at bounding box center [433, 167] width 101 height 19
type input "m"
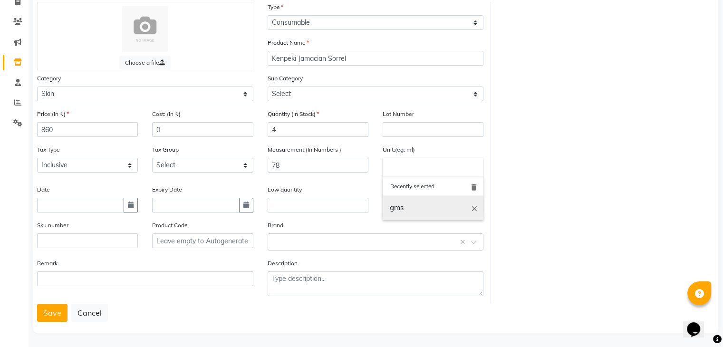
click at [421, 215] on link "gms" at bounding box center [433, 208] width 101 height 24
type input "gms"
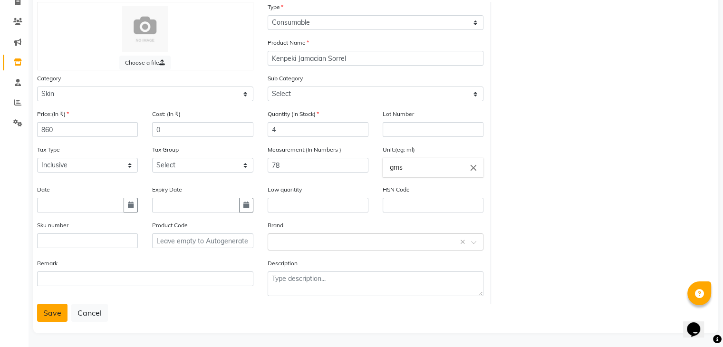
click at [44, 318] on button "Save" at bounding box center [52, 313] width 30 height 18
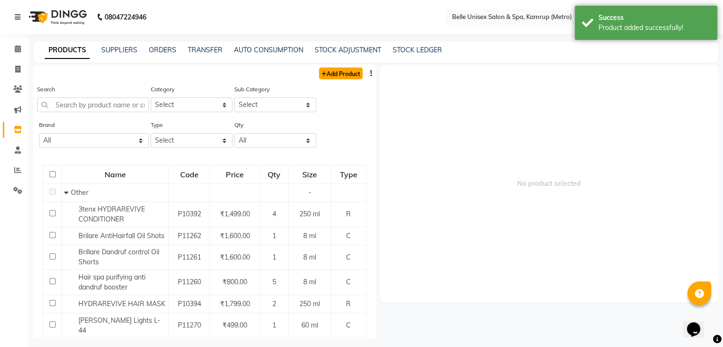
click at [341, 75] on link "Add Product" at bounding box center [341, 74] width 44 height 12
select select "true"
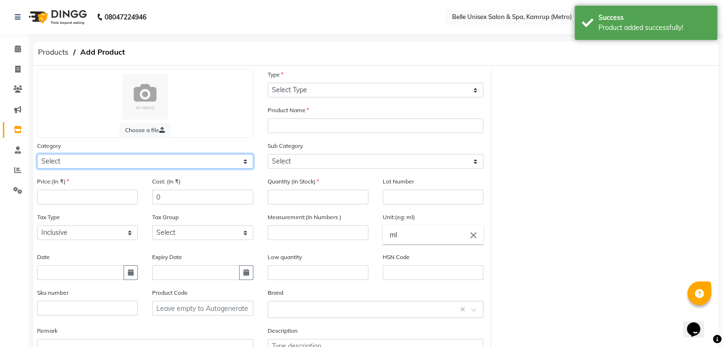
click at [80, 164] on select "Select Hair Skin Makeup Personal Care Appliances Beard Waxing Disposable Thread…" at bounding box center [145, 161] width 216 height 15
select select "389101150"
click at [37, 155] on select "Select Hair Skin Makeup Personal Care Appliances Beard Waxing Disposable Thread…" at bounding box center [145, 161] width 216 height 15
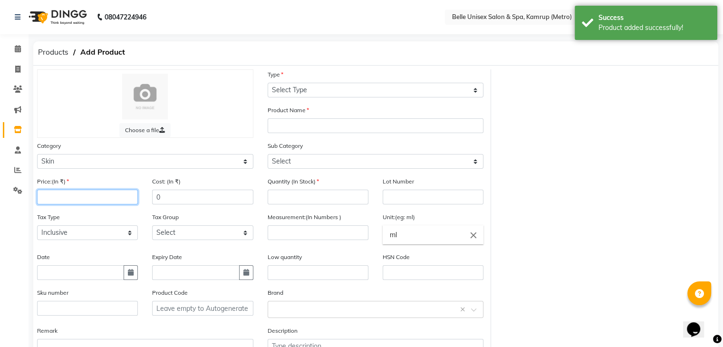
click at [80, 200] on input "number" at bounding box center [87, 197] width 101 height 15
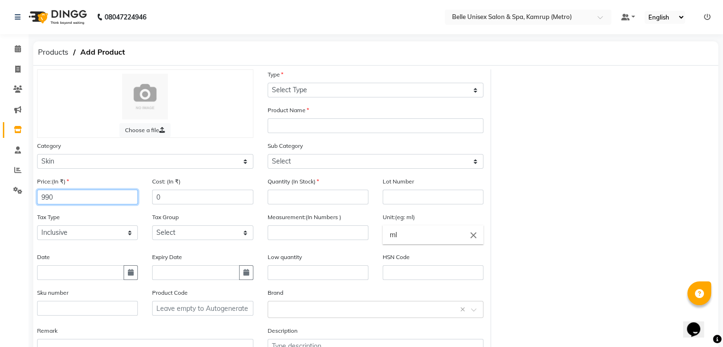
type input "990"
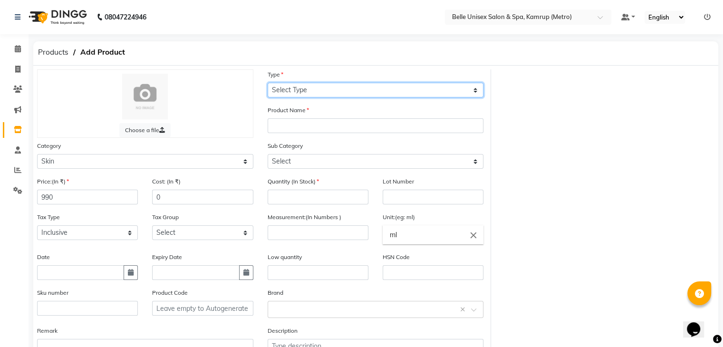
click at [298, 87] on select "Select Type Both Retail Consumable" at bounding box center [376, 90] width 216 height 15
select select "C"
click at [268, 83] on select "Select Type Both Retail Consumable" at bounding box center [376, 90] width 216 height 15
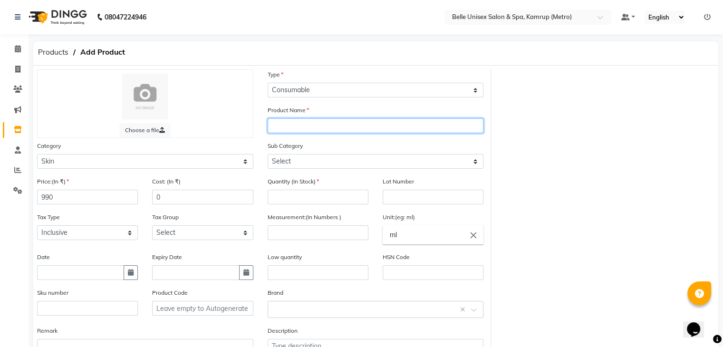
click at [294, 128] on input "text" at bounding box center [376, 125] width 216 height 15
type input "Kenpeki Upendice"
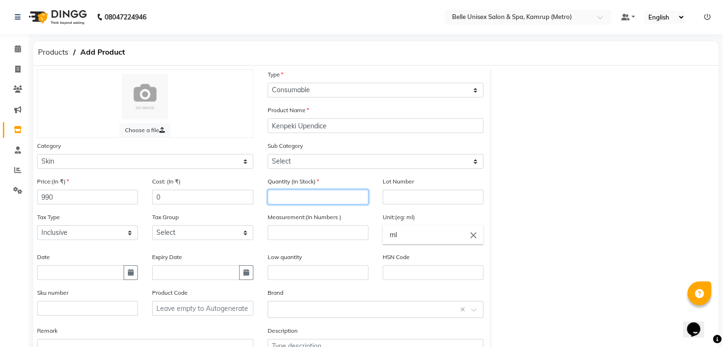
click at [297, 199] on input "number" at bounding box center [318, 197] width 101 height 15
type input "4"
drag, startPoint x: 321, startPoint y: 225, endPoint x: 314, endPoint y: 233, distance: 10.8
click at [314, 233] on div "Measurement:(In Numbers )" at bounding box center [318, 226] width 101 height 28
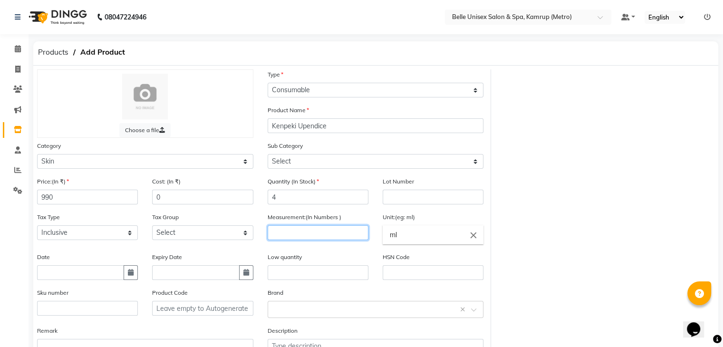
click at [314, 233] on input "number" at bounding box center [318, 232] width 101 height 15
type input "78"
click at [403, 242] on input "ml" at bounding box center [433, 234] width 101 height 19
type input "m"
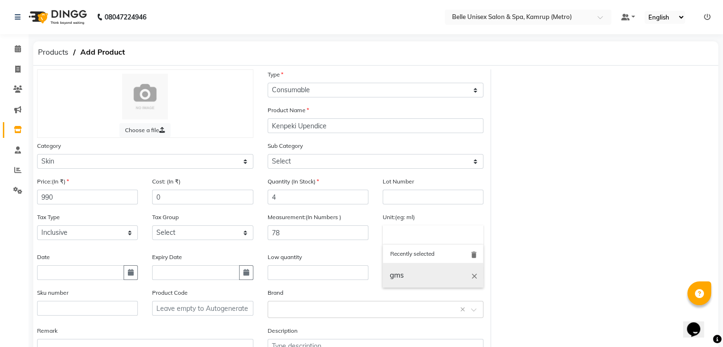
click at [401, 272] on link "gms" at bounding box center [433, 275] width 101 height 24
type input "gms"
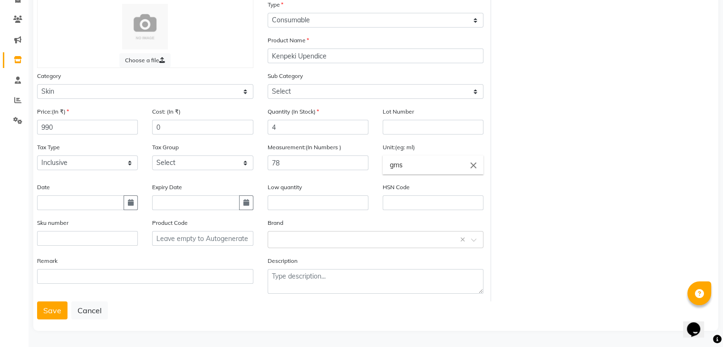
scroll to position [74, 0]
click at [304, 127] on input "4" at bounding box center [318, 127] width 101 height 15
type input "5"
click at [55, 302] on button "Save" at bounding box center [52, 310] width 30 height 18
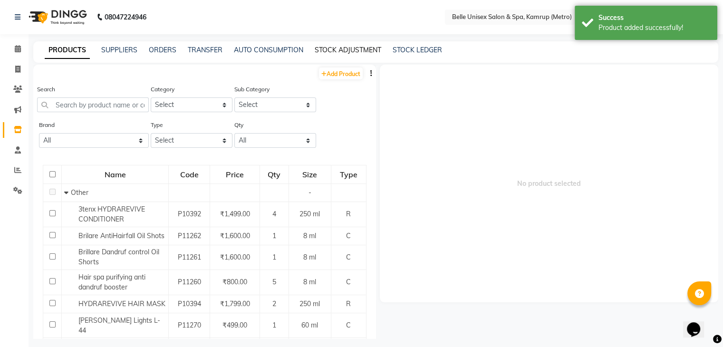
click at [339, 47] on link "STOCK ADJUSTMENT" at bounding box center [348, 50] width 67 height 9
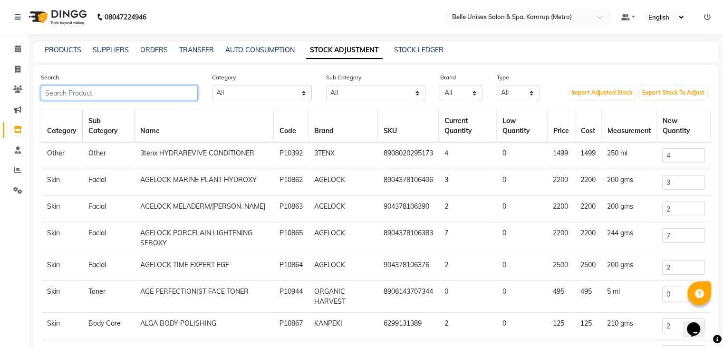
click at [74, 89] on input "text" at bounding box center [119, 93] width 157 height 15
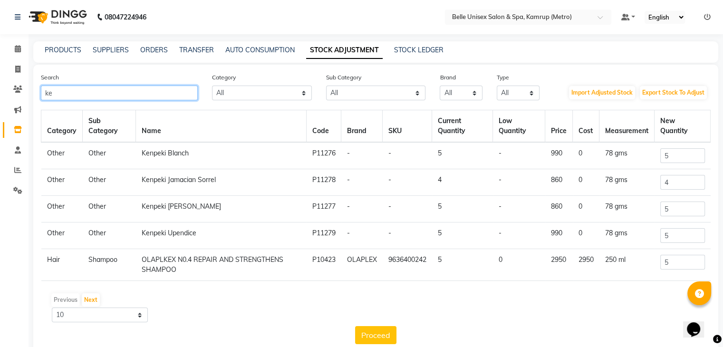
type input "ke"
click at [700, 189] on input "4" at bounding box center [682, 182] width 45 height 15
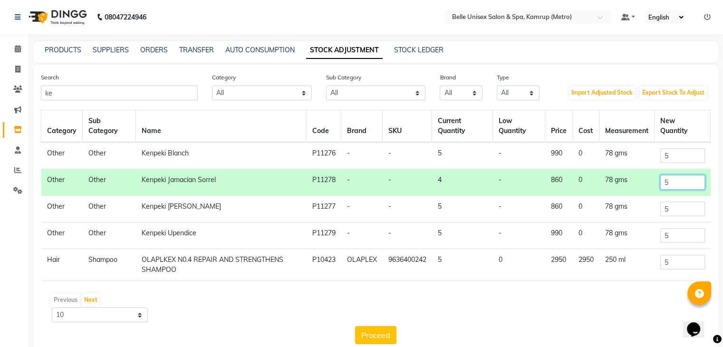
type input "5"
click at [413, 310] on div "Previous Next 10 50 100" at bounding box center [376, 307] width 662 height 30
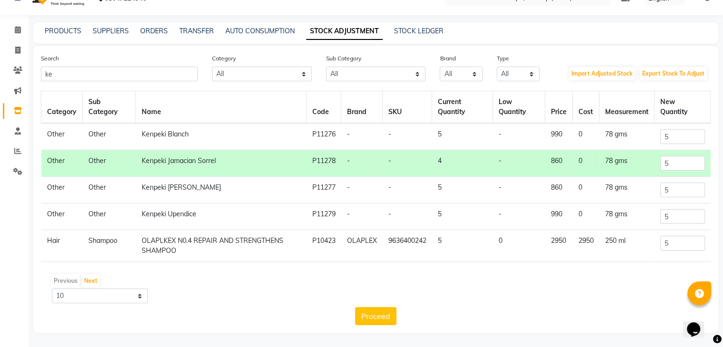
click at [549, 51] on div "Search ke Category All Hair Skin Makeup Personal Care Appliances Beard Waxing D…" at bounding box center [375, 189] width 685 height 287
click at [273, 29] on link "AUTO CONSUMPTION" at bounding box center [259, 31] width 69 height 9
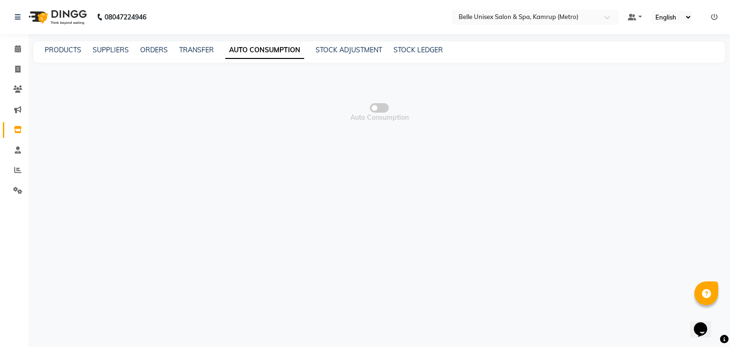
click at [368, 55] on div "STOCK ADJUSTMENT" at bounding box center [349, 50] width 67 height 10
click at [363, 48] on link "STOCK ADJUSTMENT" at bounding box center [349, 50] width 67 height 9
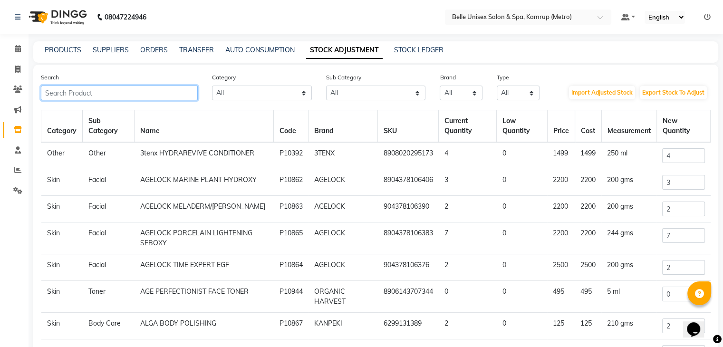
click at [133, 96] on input "text" at bounding box center [119, 93] width 157 height 15
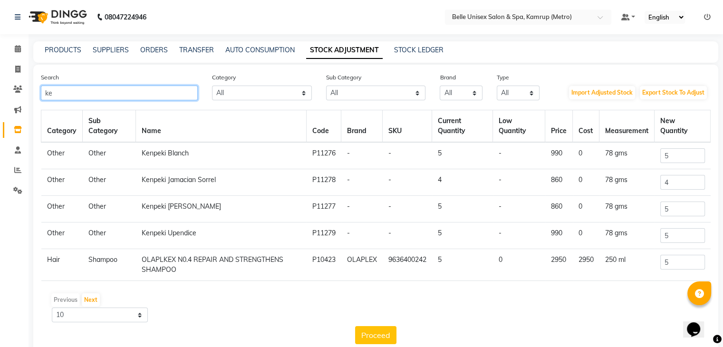
type input "ke"
click at [329, 177] on td "P11278" at bounding box center [324, 182] width 35 height 27
click at [621, 182] on td "78 gms" at bounding box center [627, 182] width 55 height 27
click at [249, 48] on link "AUTO CONSUMPTION" at bounding box center [259, 50] width 69 height 9
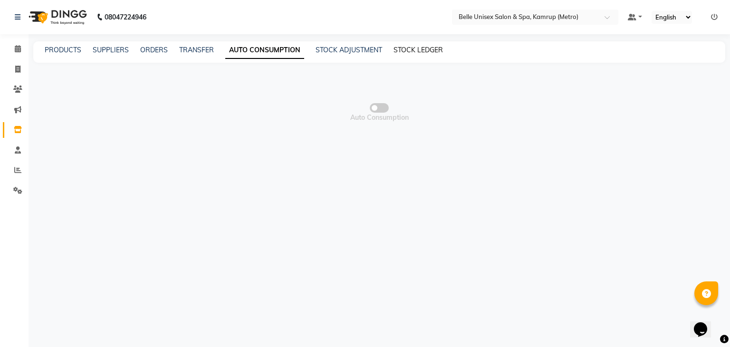
click at [415, 47] on link "STOCK LEDGER" at bounding box center [418, 50] width 49 height 9
select select "all"
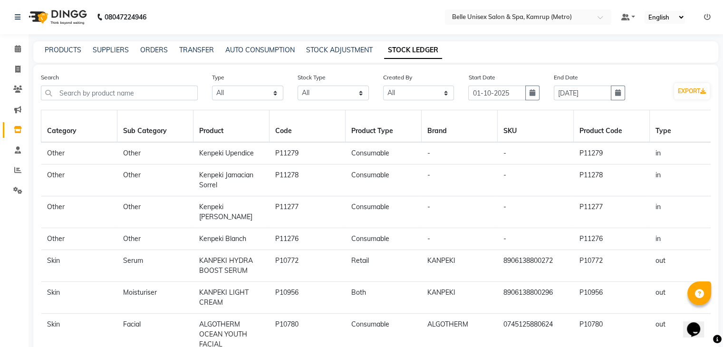
click at [389, 155] on td "Consumable" at bounding box center [384, 153] width 76 height 22
click at [108, 162] on td "Other" at bounding box center [79, 153] width 76 height 22
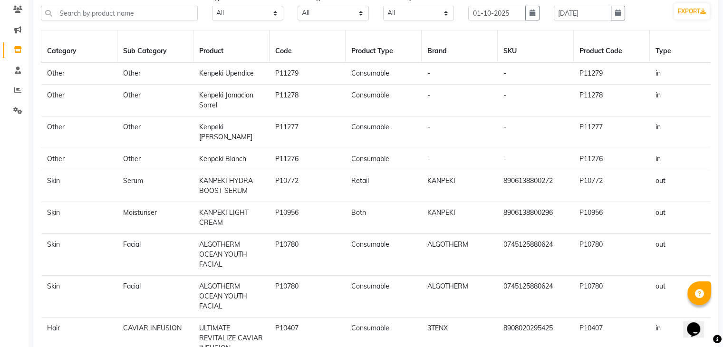
scroll to position [3, 0]
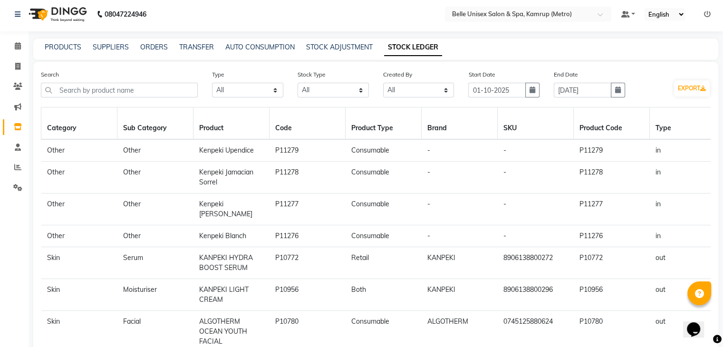
click at [388, 179] on td "Consumable" at bounding box center [384, 178] width 76 height 32
click at [488, 178] on td "-" at bounding box center [460, 178] width 76 height 32
click at [335, 47] on link "STOCK ADJUSTMENT" at bounding box center [339, 47] width 67 height 9
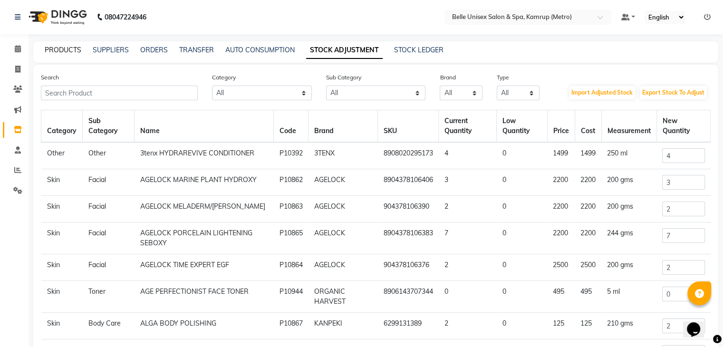
click at [65, 48] on link "PRODUCTS" at bounding box center [63, 50] width 37 height 9
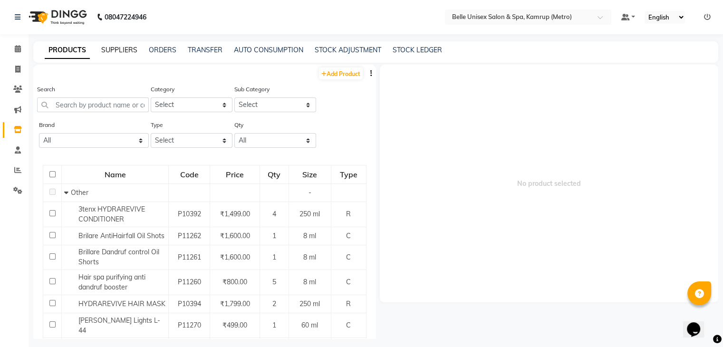
click at [128, 50] on link "SUPPLIERS" at bounding box center [119, 50] width 36 height 9
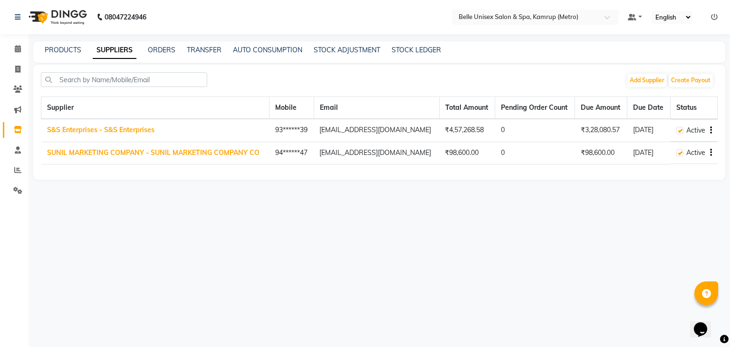
click at [168, 43] on div "PRODUCTS SUPPLIERS ORDERS TRANSFER AUTO CONSUMPTION STOCK ADJUSTMENT STOCK LEDG…" at bounding box center [379, 51] width 692 height 21
click at [168, 49] on link "ORDERS" at bounding box center [162, 50] width 28 height 9
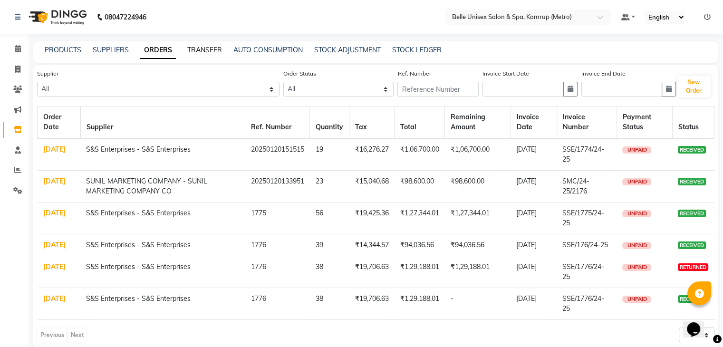
click at [207, 50] on link "TRANSFER" at bounding box center [204, 50] width 35 height 9
select select "sender"
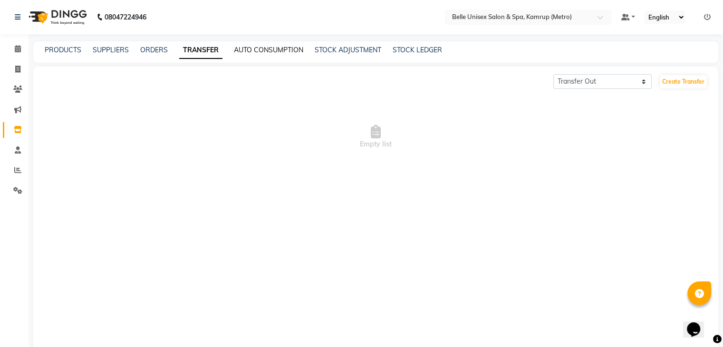
click at [271, 50] on link "AUTO CONSUMPTION" at bounding box center [268, 50] width 69 height 9
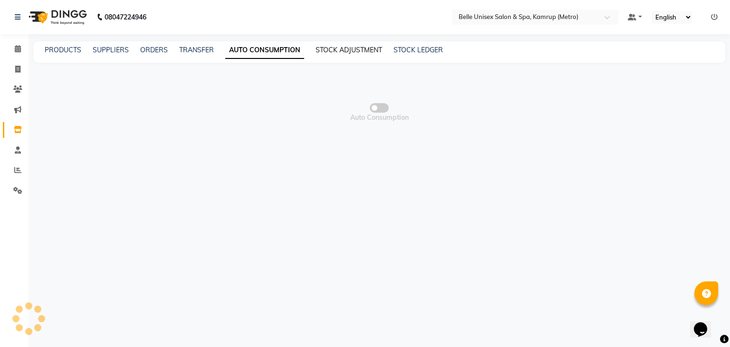
click at [357, 53] on link "STOCK ADJUSTMENT" at bounding box center [349, 50] width 67 height 9
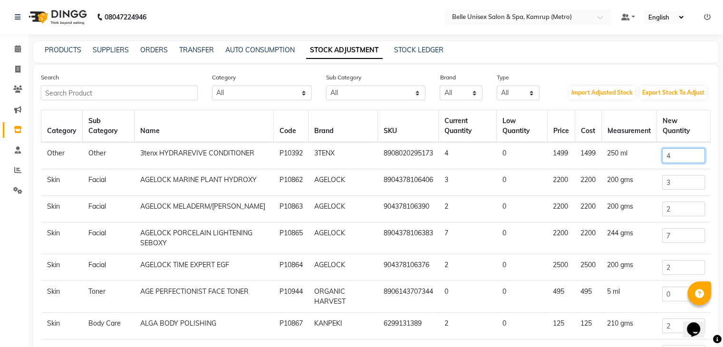
click at [676, 158] on input "4" at bounding box center [683, 155] width 42 height 15
click at [420, 165] on td "8908020295173" at bounding box center [408, 155] width 61 height 27
click at [423, 163] on td "8908020295173" at bounding box center [408, 155] width 61 height 27
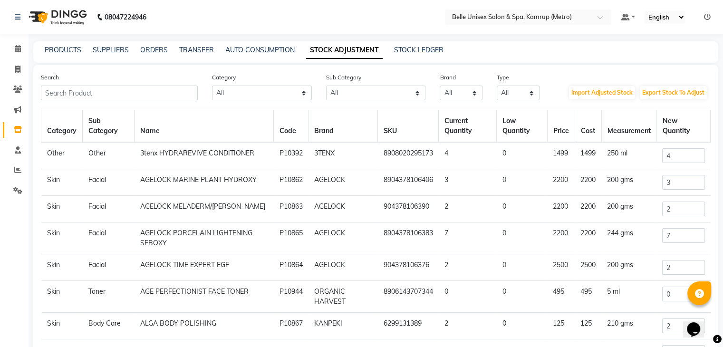
click at [487, 159] on td "4" at bounding box center [468, 155] width 58 height 27
click at [604, 153] on td "250 ml" at bounding box center [628, 155] width 55 height 27
click at [477, 159] on td "4" at bounding box center [468, 155] width 58 height 27
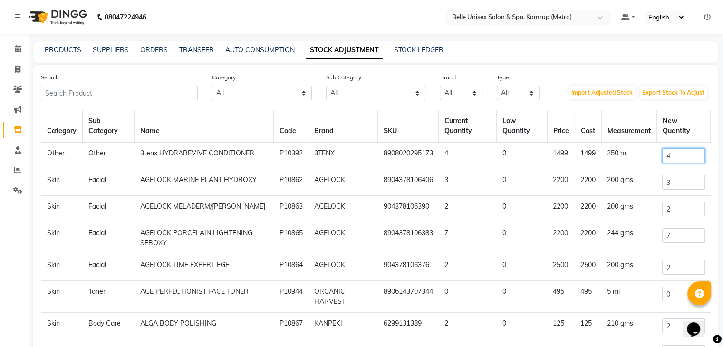
click at [689, 158] on input "4" at bounding box center [683, 155] width 42 height 15
click at [683, 143] on td "4" at bounding box center [684, 155] width 54 height 27
click at [680, 135] on th "New Quantity" at bounding box center [684, 126] width 54 height 32
click at [676, 128] on th "New Quantity" at bounding box center [684, 126] width 54 height 32
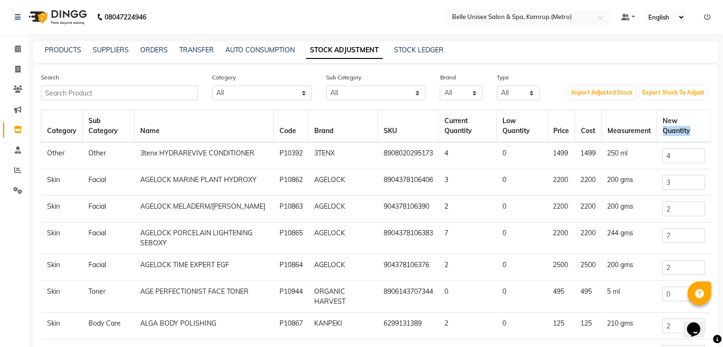
click at [679, 128] on th "New Quantity" at bounding box center [684, 126] width 54 height 32
click at [258, 95] on select "All Hair Skin Makeup Personal Care Appliances Beard Waxing Disposable Threading…" at bounding box center [262, 93] width 100 height 15
select select "389101150"
click at [212, 86] on select "All Hair Skin Makeup Personal Care Appliances Beard Waxing Disposable Threading…" at bounding box center [262, 93] width 100 height 15
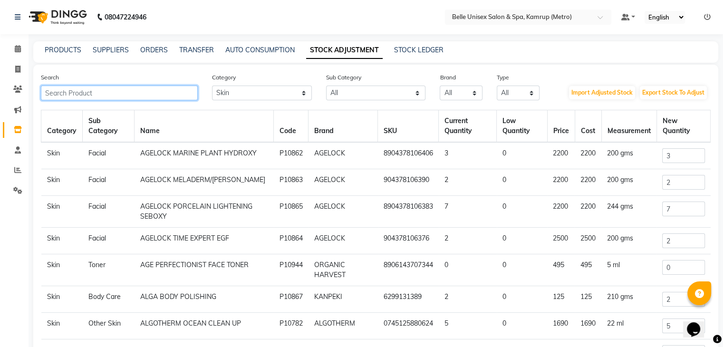
click at [107, 99] on input "text" at bounding box center [119, 93] width 157 height 15
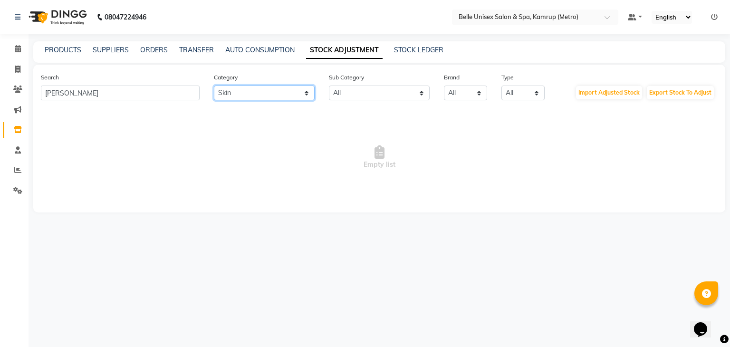
click at [266, 90] on select "All Hair Skin Makeup Personal Care Appliances Beard Waxing Disposable Threading…" at bounding box center [264, 93] width 101 height 15
click at [80, 192] on span "Empty list" at bounding box center [379, 157] width 677 height 95
click at [96, 82] on div "Search ken" at bounding box center [120, 86] width 173 height 28
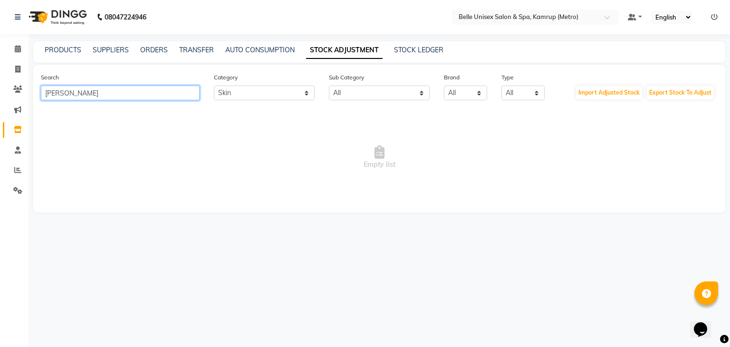
click at [102, 92] on input "ken" at bounding box center [120, 93] width 159 height 15
type input "k"
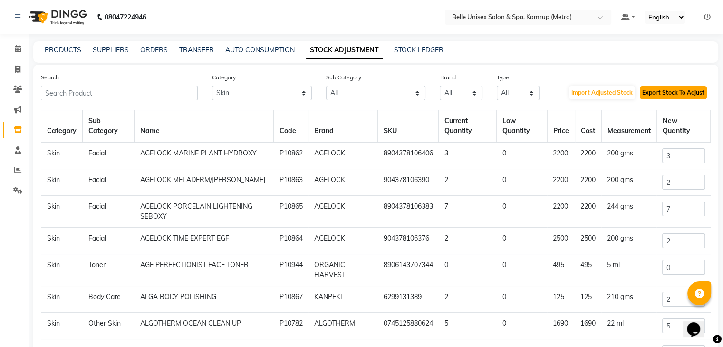
click at [669, 95] on button "Export Stock To Adjust" at bounding box center [673, 92] width 67 height 13
click at [603, 63] on main "PRODUCTS SUPPLIERS ORDERS TRANSFER AUTO CONSUMPTION STOCK ADJUSTMENT STOCK LEDG…" at bounding box center [376, 233] width 695 height 384
click at [416, 49] on link "STOCK LEDGER" at bounding box center [418, 50] width 49 height 9
select select "all"
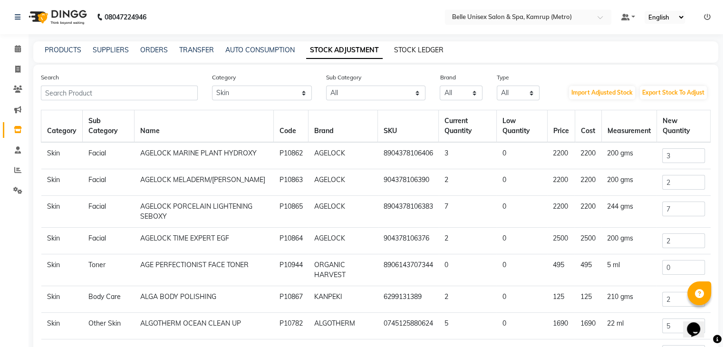
select select "all"
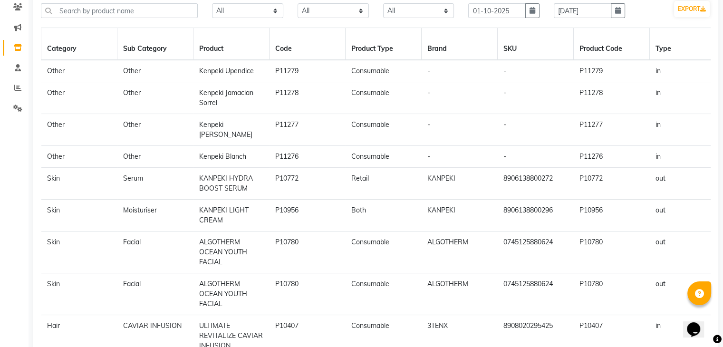
scroll to position [95, 0]
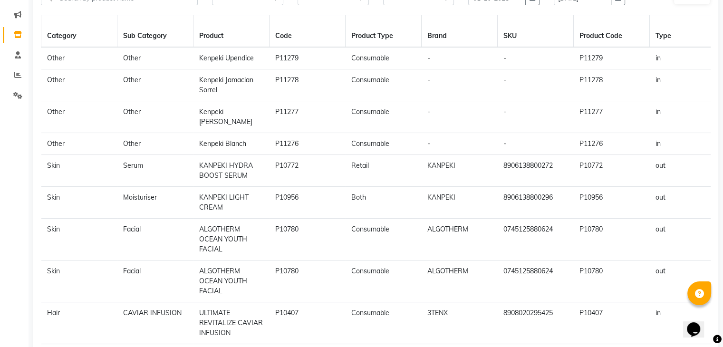
click at [394, 175] on td "Retail" at bounding box center [384, 171] width 76 height 32
click at [482, 177] on td "KANPEKI" at bounding box center [460, 171] width 76 height 32
click at [520, 169] on td "8906138800272" at bounding box center [536, 171] width 76 height 32
click at [472, 179] on td "KANPEKI" at bounding box center [460, 171] width 76 height 32
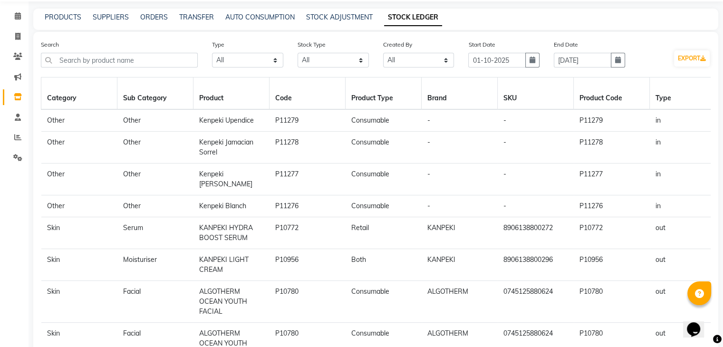
scroll to position [145, 0]
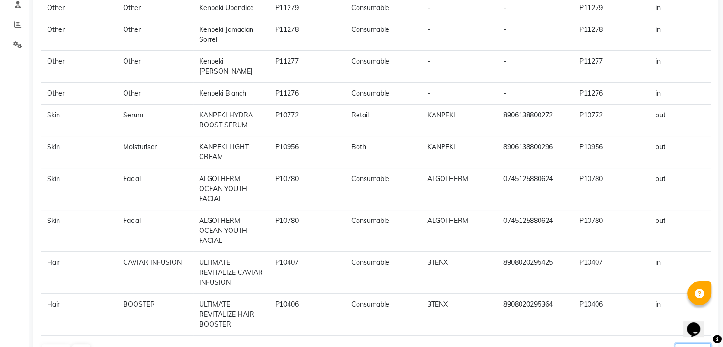
click at [678, 343] on select "10 20 50" at bounding box center [693, 350] width 36 height 15
click at [606, 343] on div "Previous Next 10 20 50" at bounding box center [376, 350] width 670 height 15
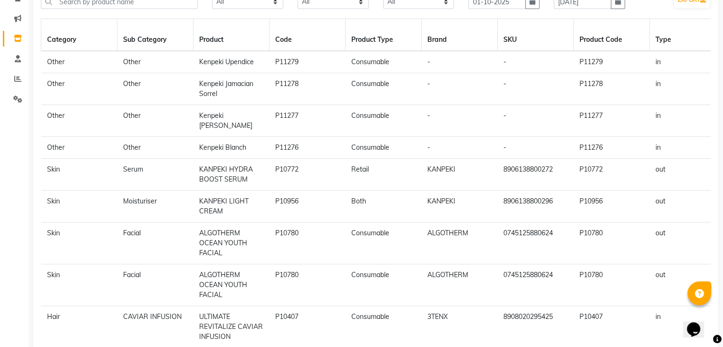
scroll to position [0, 0]
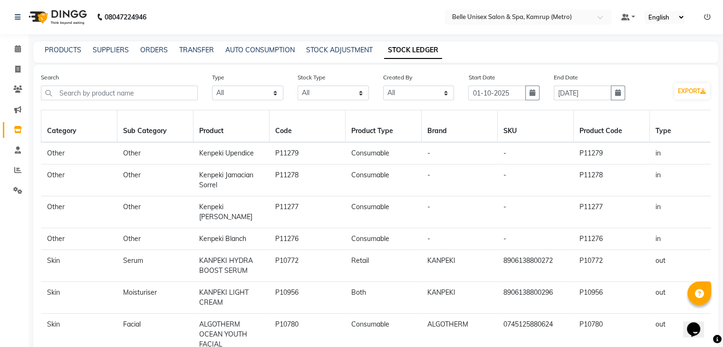
click at [555, 125] on th "SKU" at bounding box center [536, 126] width 76 height 32
click at [679, 127] on th "Type" at bounding box center [688, 126] width 76 height 32
click at [237, 49] on link "AUTO CONSUMPTION" at bounding box center [259, 50] width 69 height 9
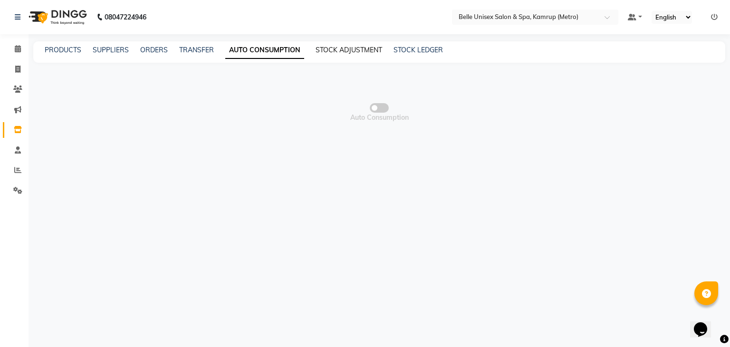
click at [367, 46] on link "STOCK ADJUSTMENT" at bounding box center [349, 50] width 67 height 9
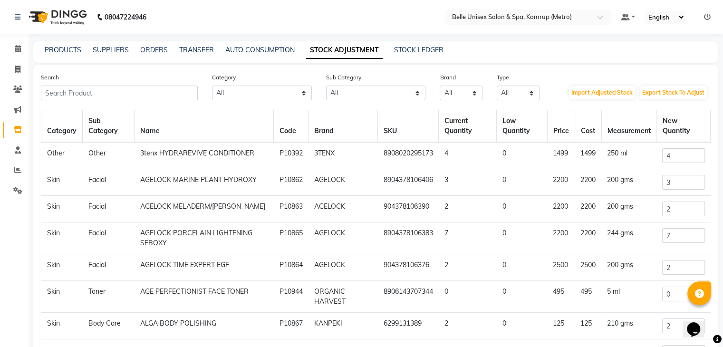
click at [309, 147] on td "3TENX" at bounding box center [343, 155] width 69 height 27
click at [243, 155] on td "3tenx HYDRAREVIVE CONDITIONER" at bounding box center [204, 155] width 139 height 27
click at [274, 161] on td "P10392" at bounding box center [291, 155] width 35 height 27
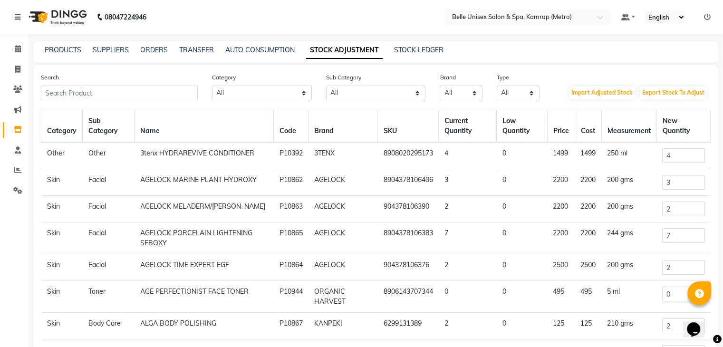
click at [460, 131] on th "Current Quantity" at bounding box center [468, 126] width 58 height 32
click at [456, 154] on td "4" at bounding box center [468, 155] width 58 height 27
click at [671, 151] on input "4" at bounding box center [683, 155] width 42 height 15
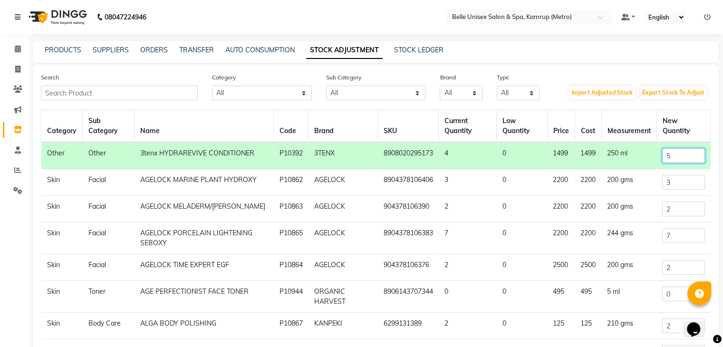
type input "5"
click at [644, 163] on td "250 ml" at bounding box center [628, 155] width 55 height 27
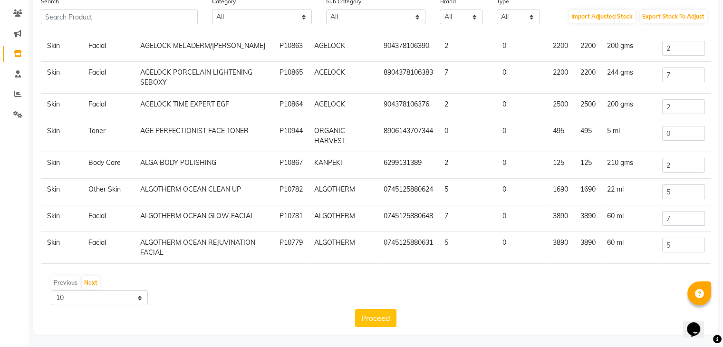
scroll to position [78, 0]
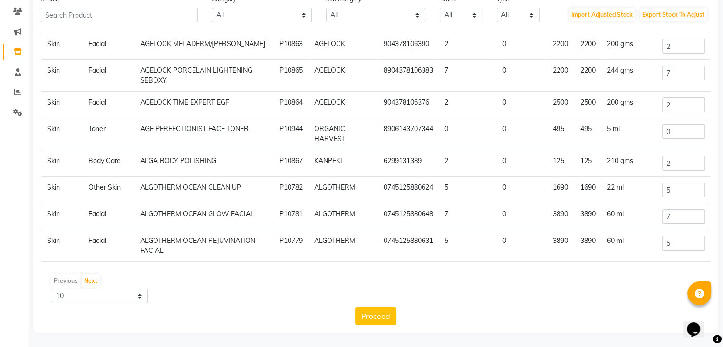
click at [364, 315] on button "Proceed" at bounding box center [375, 316] width 41 height 18
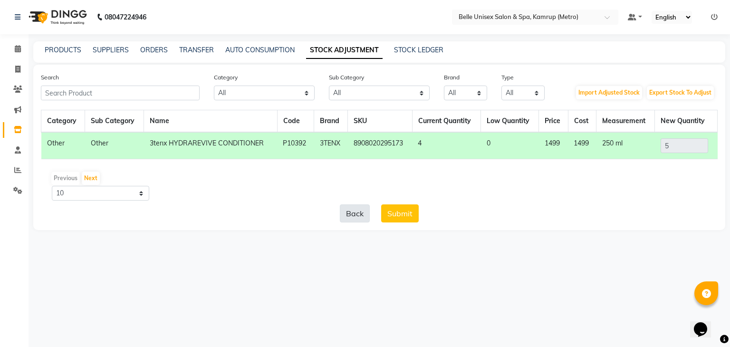
click at [360, 208] on button "Back" at bounding box center [355, 213] width 30 height 18
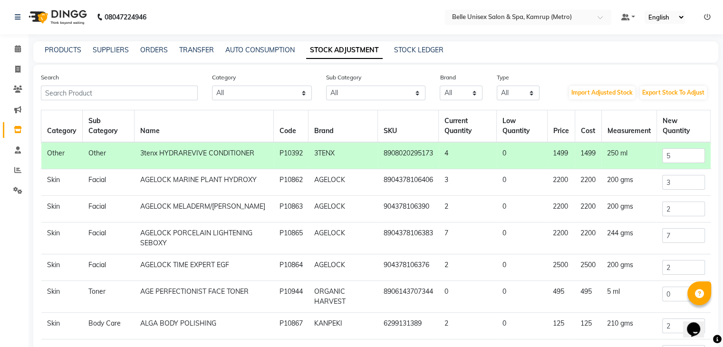
click at [170, 85] on div "Search" at bounding box center [119, 86] width 171 height 28
click at [143, 87] on input "text" at bounding box center [119, 93] width 157 height 15
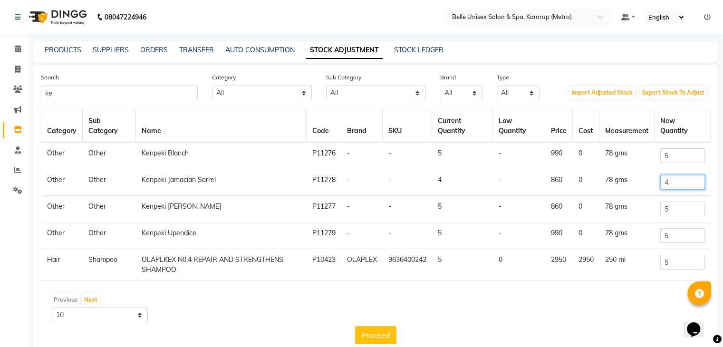
click at [688, 181] on input "4" at bounding box center [682, 182] width 45 height 15
click at [146, 92] on input "ke" at bounding box center [119, 93] width 157 height 15
type input "k"
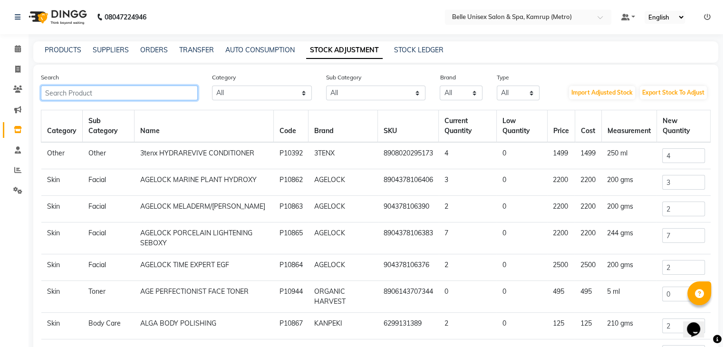
click at [114, 95] on input "text" at bounding box center [119, 93] width 157 height 15
type input "ke"
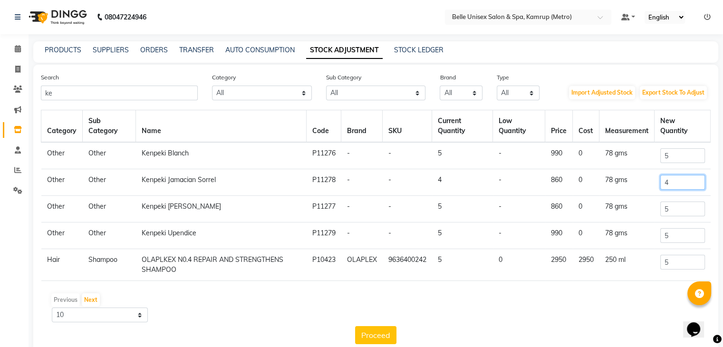
click at [689, 183] on input "4" at bounding box center [682, 182] width 45 height 15
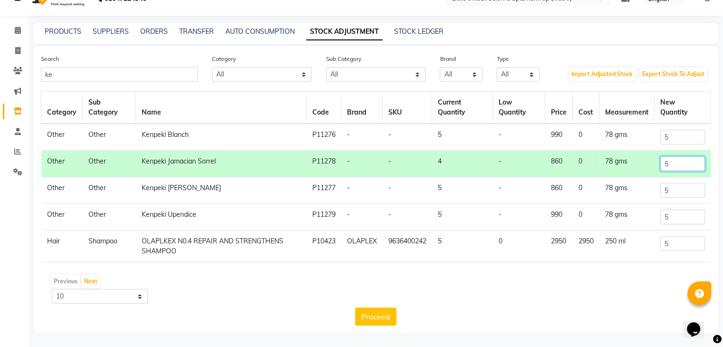
scroll to position [19, 0]
type input "5"
click at [380, 312] on button "Proceed" at bounding box center [375, 316] width 41 height 18
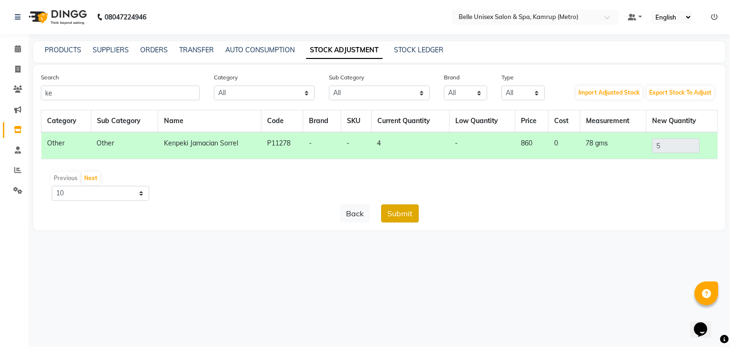
click at [398, 212] on button "Submit" at bounding box center [400, 213] width 38 height 18
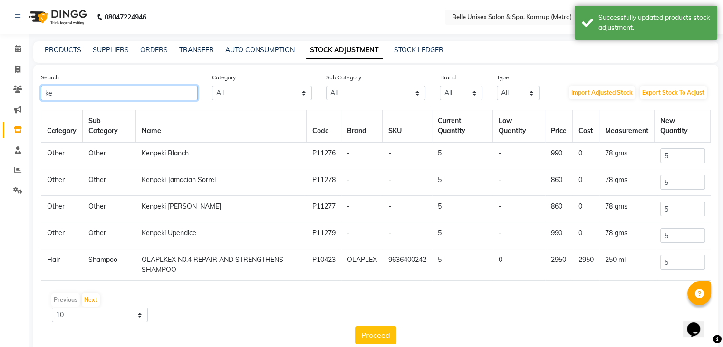
click at [124, 93] on input "ke" at bounding box center [119, 93] width 157 height 15
type input "k"
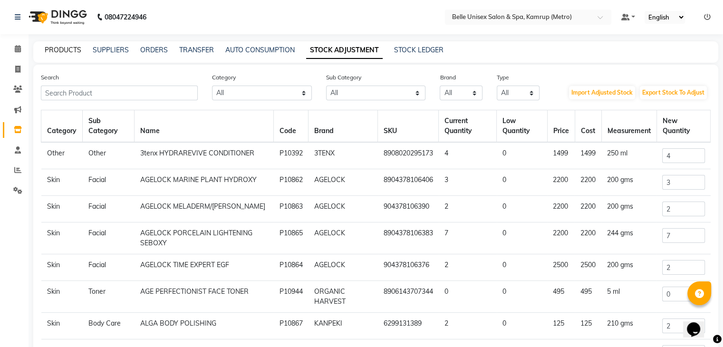
click at [66, 46] on link "PRODUCTS" at bounding box center [63, 50] width 37 height 9
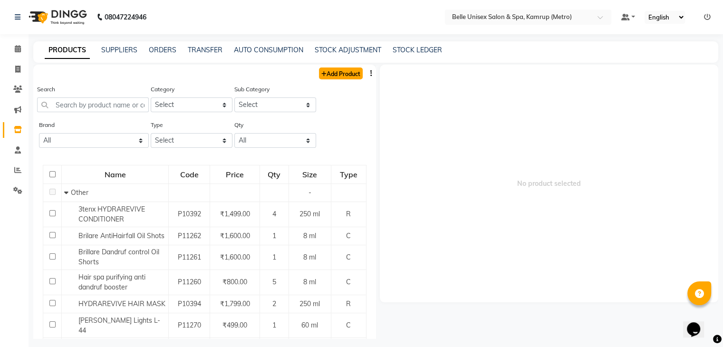
click at [341, 73] on link "Add Product" at bounding box center [341, 74] width 44 height 12
select select "true"
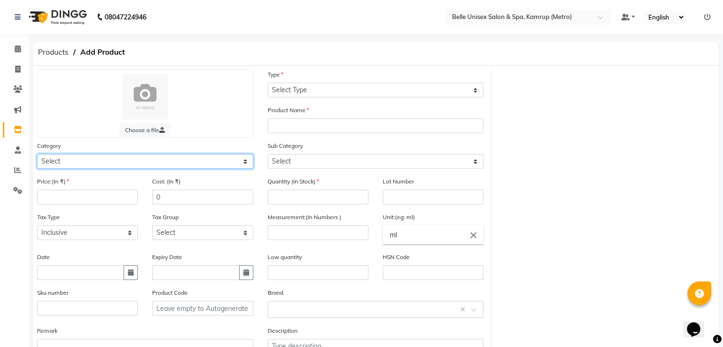
click at [73, 157] on select "Select Hair Skin Makeup Personal Care Appliances Beard Waxing Disposable Thread…" at bounding box center [145, 161] width 216 height 15
select select "389101150"
click at [37, 155] on select "Select Hair Skin Makeup Personal Care Appliances Beard Waxing Disposable Thread…" at bounding box center [145, 161] width 216 height 15
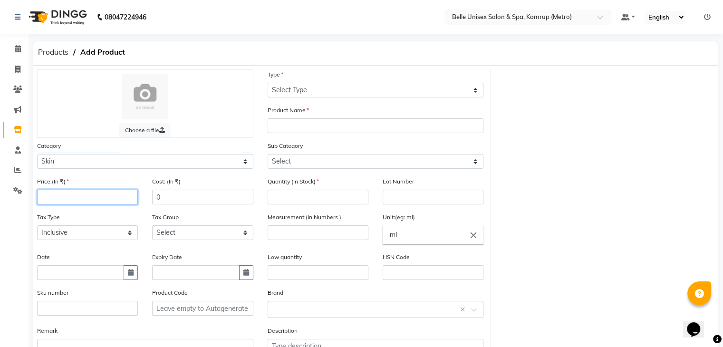
click at [68, 198] on input "number" at bounding box center [87, 197] width 101 height 15
type input "990"
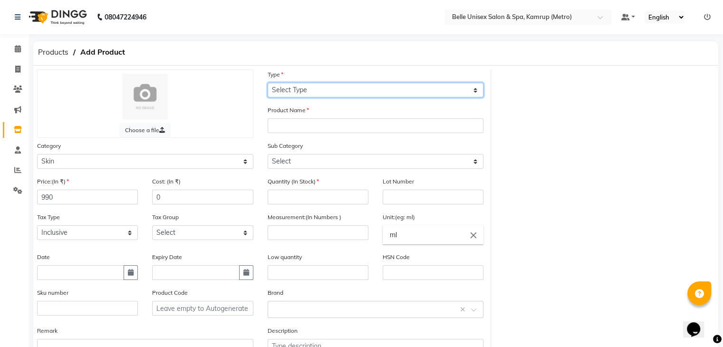
click at [298, 90] on select "Select Type Both Retail Consumable" at bounding box center [376, 90] width 216 height 15
select select "C"
click at [268, 83] on select "Select Type Both Retail Consumable" at bounding box center [376, 90] width 216 height 15
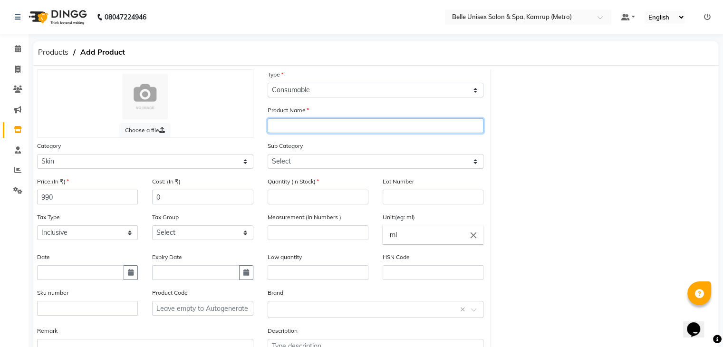
click at [291, 123] on input "text" at bounding box center [376, 125] width 216 height 15
type input "Kenpeki Sensi Ace"
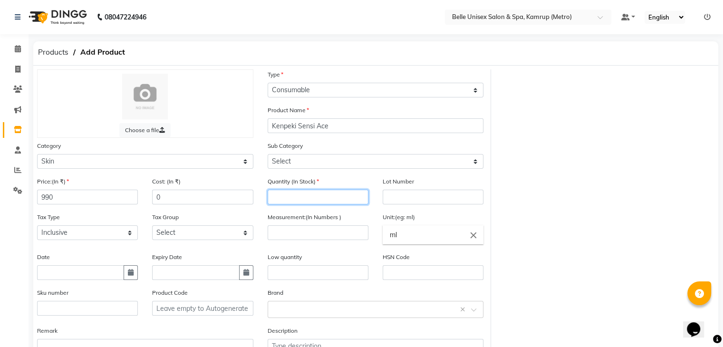
click at [312, 193] on input "number" at bounding box center [318, 197] width 101 height 15
type input "4"
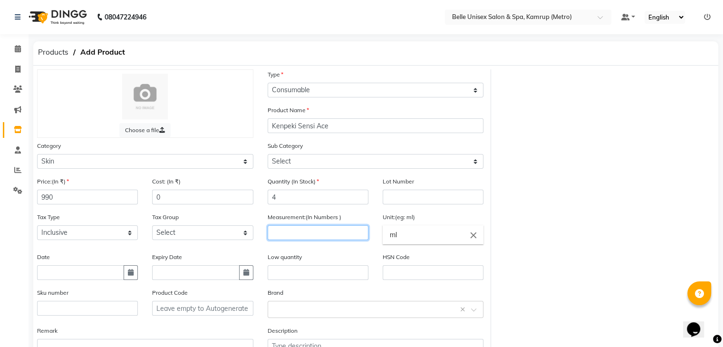
click at [299, 229] on input "number" at bounding box center [318, 232] width 101 height 15
type input "78"
click at [408, 233] on input "ml" at bounding box center [433, 234] width 101 height 19
type input "m"
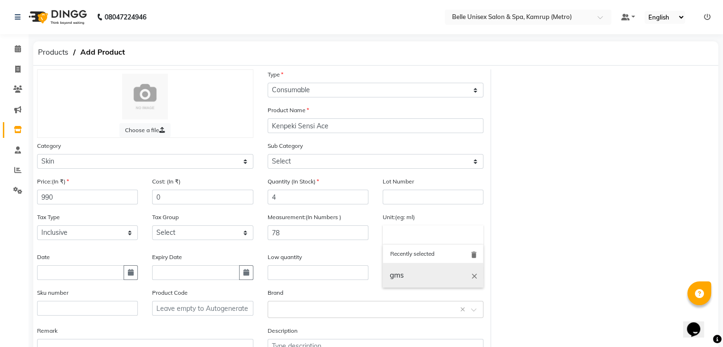
click at [411, 274] on link "gms" at bounding box center [433, 275] width 101 height 24
type input "gms"
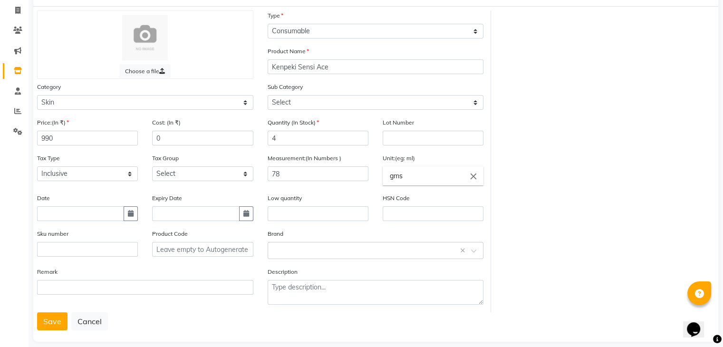
scroll to position [74, 0]
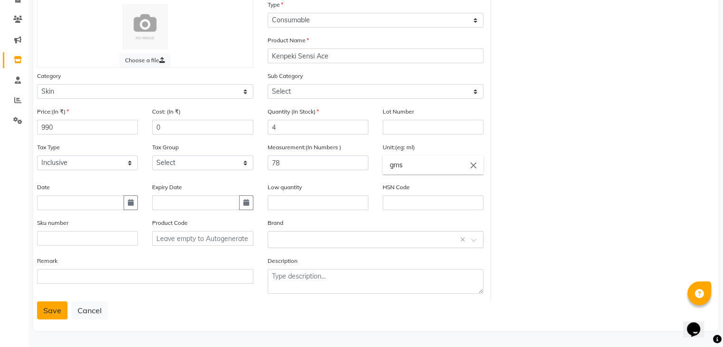
click at [45, 311] on button "Save" at bounding box center [52, 310] width 30 height 18
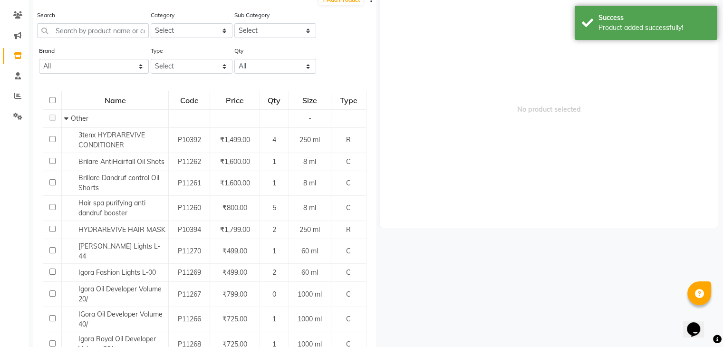
scroll to position [6, 0]
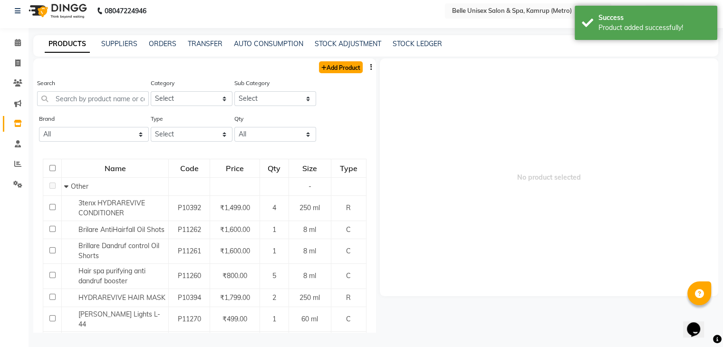
click at [328, 68] on link "Add Product" at bounding box center [341, 67] width 44 height 12
select select "true"
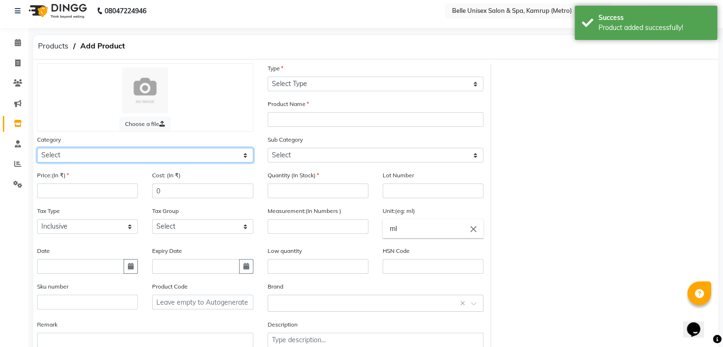
click at [86, 158] on select "Select Hair Skin Makeup Personal Care Appliances Beard Waxing Disposable Thread…" at bounding box center [145, 155] width 216 height 15
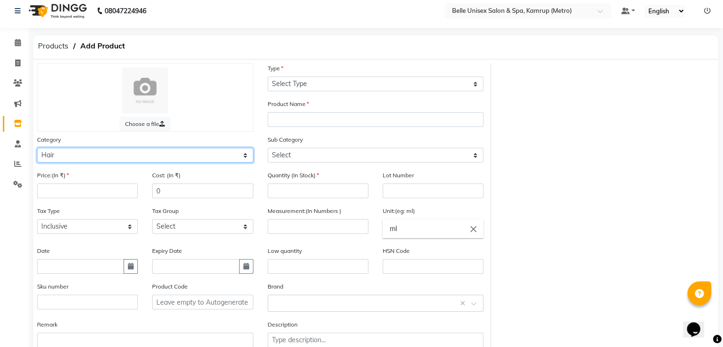
click at [37, 149] on select "Select Hair Skin Makeup Personal Care Appliances Beard Waxing Disposable Thread…" at bounding box center [145, 155] width 216 height 15
click at [61, 153] on select "Select Hair Skin Makeup Personal Care Appliances Beard Waxing Disposable Thread…" at bounding box center [145, 155] width 216 height 15
select select "389101150"
click at [37, 149] on select "Select Hair Skin Makeup Personal Care Appliances Beard Waxing Disposable Thread…" at bounding box center [145, 155] width 216 height 15
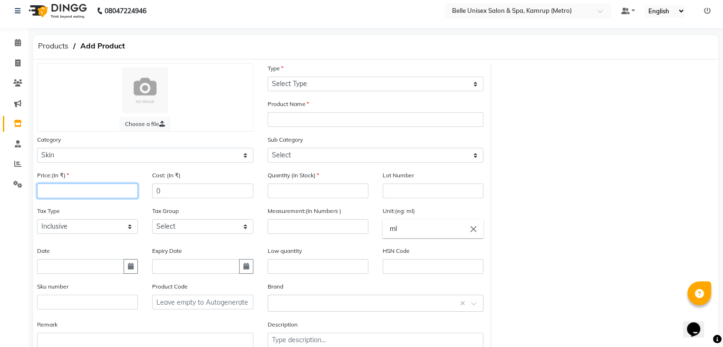
click at [73, 193] on input "number" at bounding box center [87, 191] width 101 height 15
type input "860"
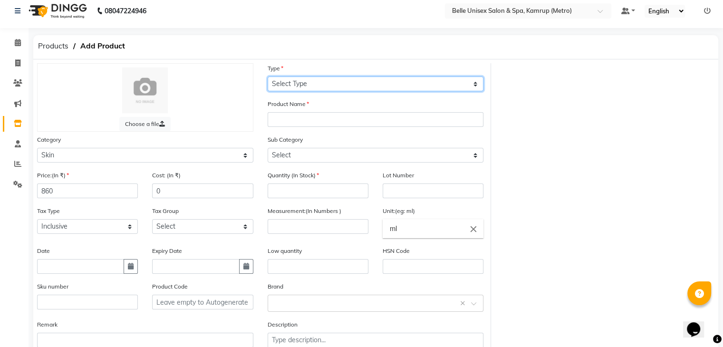
drag, startPoint x: 287, startPoint y: 85, endPoint x: 283, endPoint y: 135, distance: 50.5
click at [283, 135] on div "Choose a file Type Select Type Both Retail Consumable Product Name Category Sel…" at bounding box center [260, 214] width 461 height 302
select select "C"
click at [268, 77] on select "Select Type Both Retail Consumable" at bounding box center [376, 84] width 216 height 15
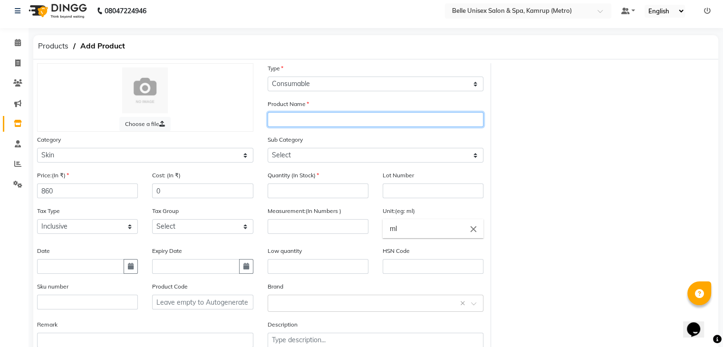
click at [288, 122] on input "text" at bounding box center [376, 119] width 216 height 15
type input "Kenpeki Ginger&Walnut"
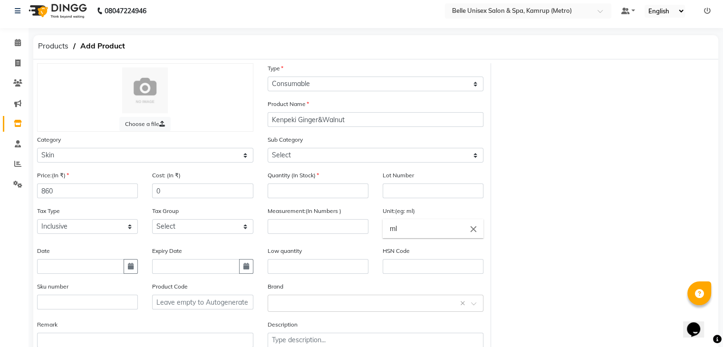
click at [293, 184] on div "Quantity (In Stock)" at bounding box center [318, 184] width 101 height 28
click at [291, 187] on input "number" at bounding box center [318, 191] width 101 height 15
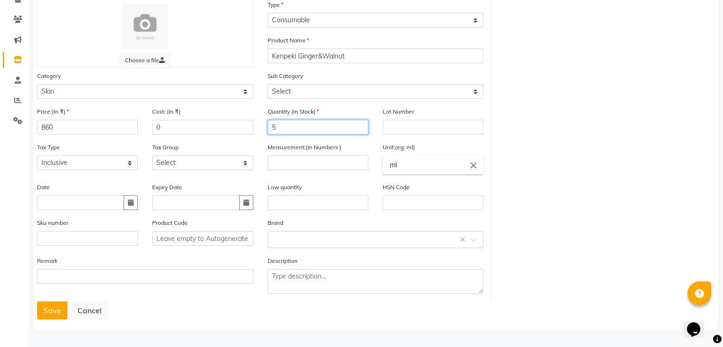
scroll to position [74, 0]
type input "5"
click at [298, 159] on input "number" at bounding box center [318, 162] width 101 height 15
type input "78"
click at [418, 174] on div "Unit:(eg: ml) ml close" at bounding box center [433, 162] width 115 height 40
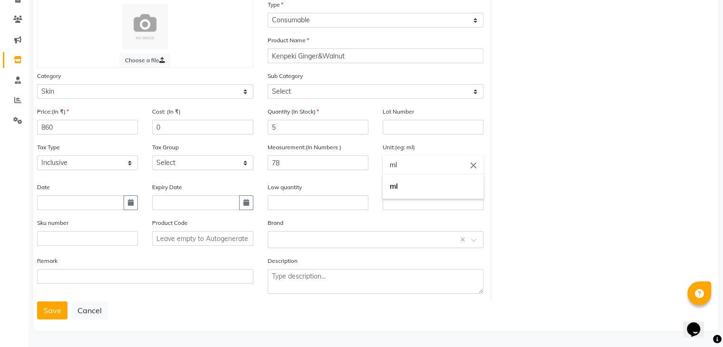
click at [420, 166] on input "ml" at bounding box center [433, 164] width 101 height 19
type input "m"
click at [417, 210] on link "gms" at bounding box center [433, 206] width 101 height 24
type input "gms"
click at [56, 309] on button "Save" at bounding box center [52, 310] width 30 height 18
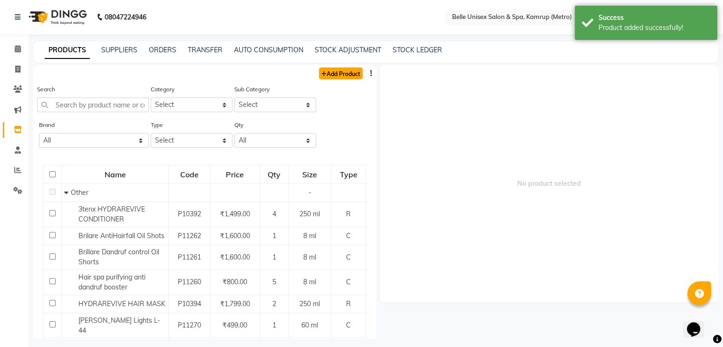
click at [340, 77] on link "Add Product" at bounding box center [341, 74] width 44 height 12
select select "true"
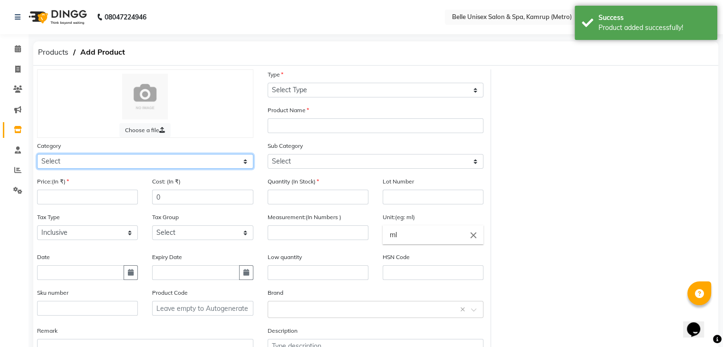
click at [58, 159] on select "Select Hair Skin Makeup Personal Care Appliances Beard Waxing Disposable Thread…" at bounding box center [145, 161] width 216 height 15
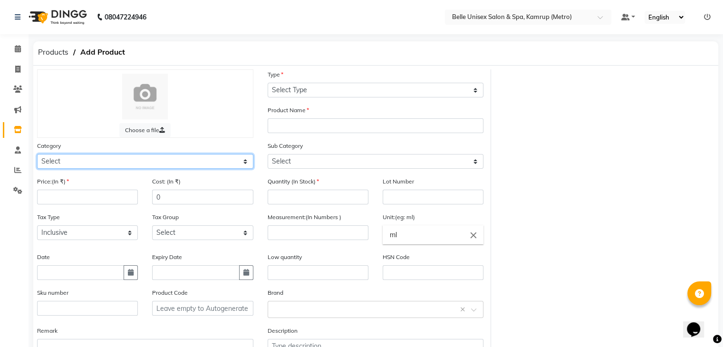
select select "389101150"
click at [37, 155] on select "Select Hair Skin Makeup Personal Care Appliances Beard Waxing Disposable Thread…" at bounding box center [145, 161] width 216 height 15
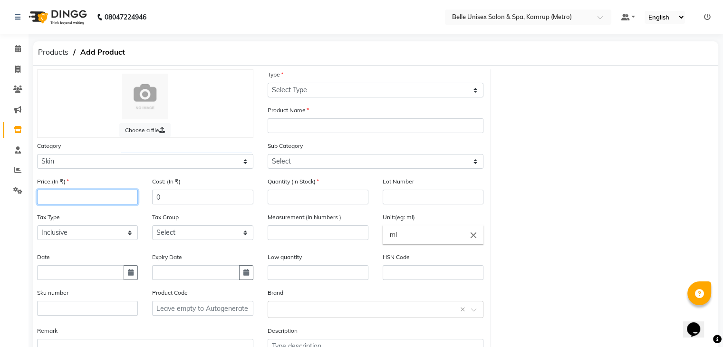
click at [67, 194] on input "number" at bounding box center [87, 197] width 101 height 15
type input "960"
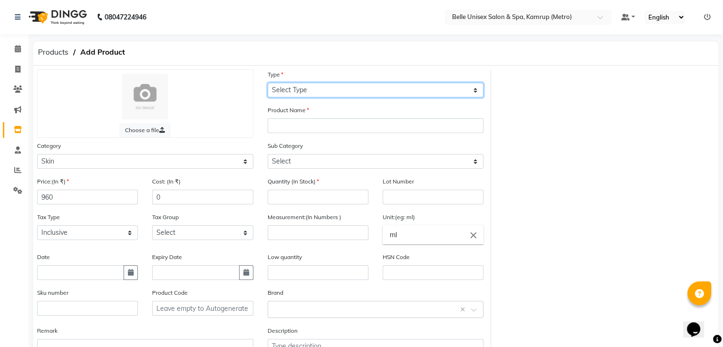
click at [290, 88] on select "Select Type Both Retail Consumable" at bounding box center [376, 90] width 216 height 15
select select "C"
click at [268, 83] on select "Select Type Both Retail Consumable" at bounding box center [376, 90] width 216 height 15
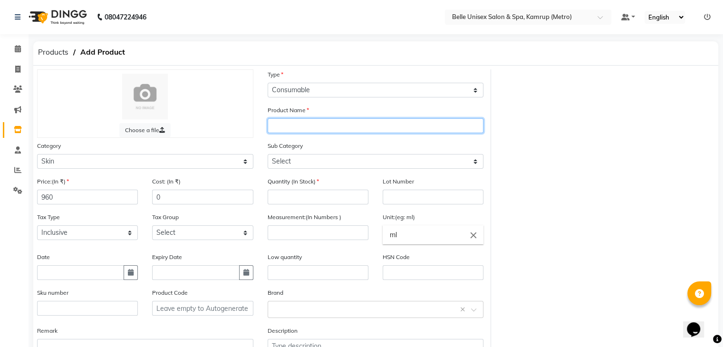
click at [296, 125] on input "text" at bounding box center [376, 125] width 216 height 15
type input "Kenpeki Vita ,Mineral Complex"
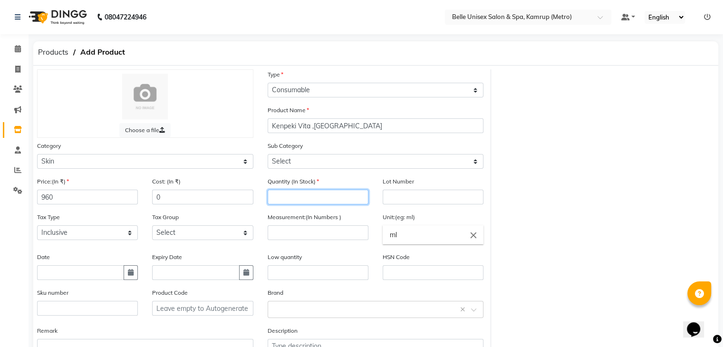
click at [288, 204] on input "number" at bounding box center [318, 197] width 101 height 15
type input "2"
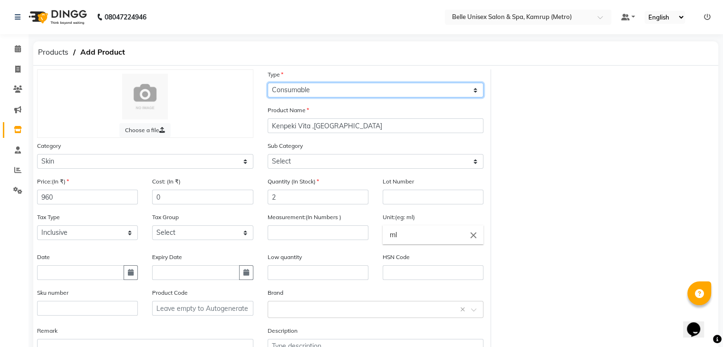
click at [306, 88] on select "Select Type Both Retail Consumable" at bounding box center [376, 90] width 216 height 15
select select "R"
click at [268, 83] on select "Select Type Both Retail Consumable" at bounding box center [376, 90] width 216 height 15
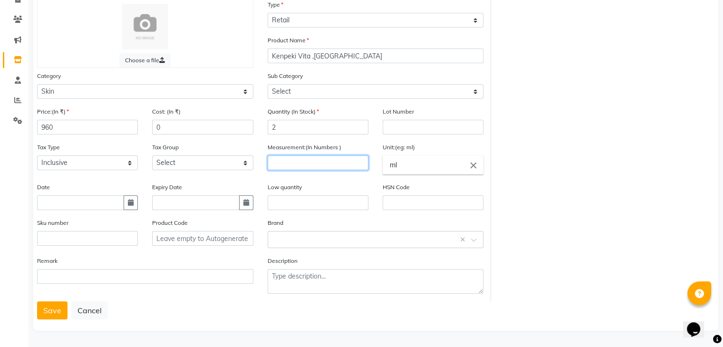
click at [317, 165] on input "number" at bounding box center [318, 162] width 101 height 15
type input "60"
click at [411, 163] on input "ml" at bounding box center [433, 164] width 101 height 19
type input "m"
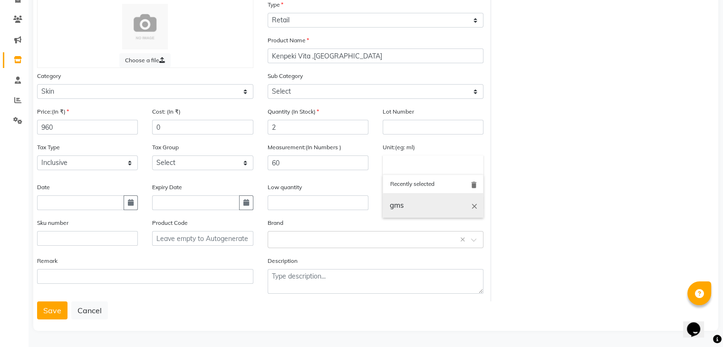
click at [413, 204] on link "gms" at bounding box center [433, 206] width 101 height 24
type input "gms"
click at [57, 310] on button "Save" at bounding box center [52, 310] width 30 height 18
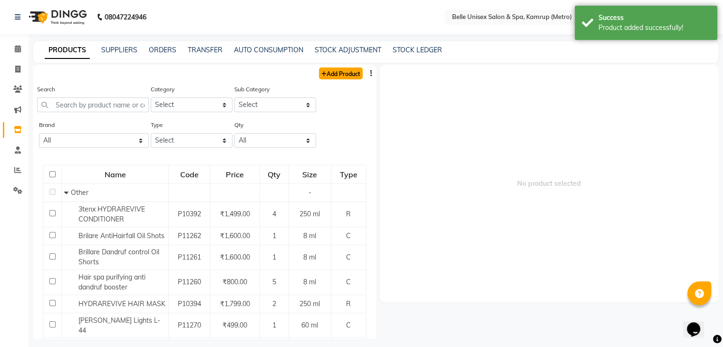
click at [337, 73] on link "Add Product" at bounding box center [341, 74] width 44 height 12
select select "true"
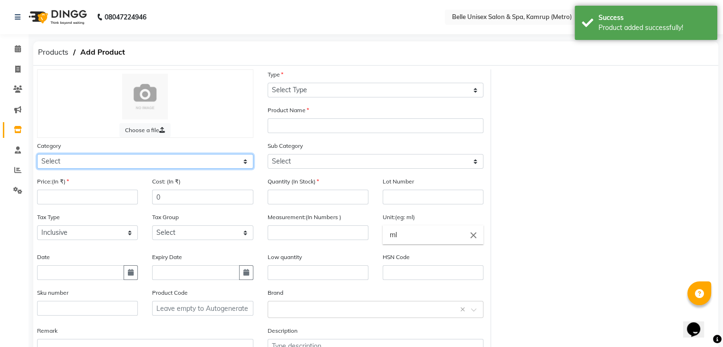
click at [85, 160] on select "Select Hair Skin Makeup Personal Care Appliances Beard Waxing Disposable Thread…" at bounding box center [145, 161] width 216 height 15
select select "389101150"
click at [37, 155] on select "Select Hair Skin Makeup Personal Care Appliances Beard Waxing Disposable Thread…" at bounding box center [145, 161] width 216 height 15
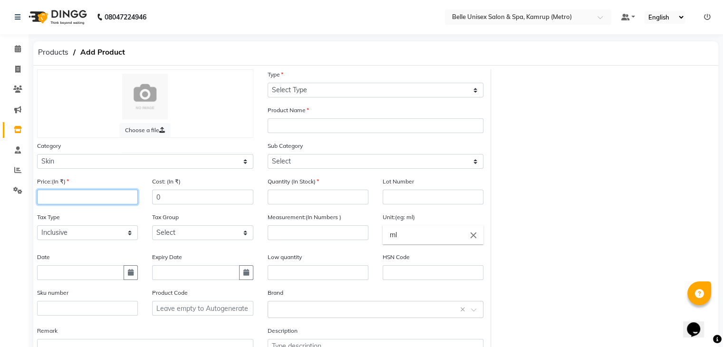
click at [76, 194] on input "number" at bounding box center [87, 197] width 101 height 15
type input "960"
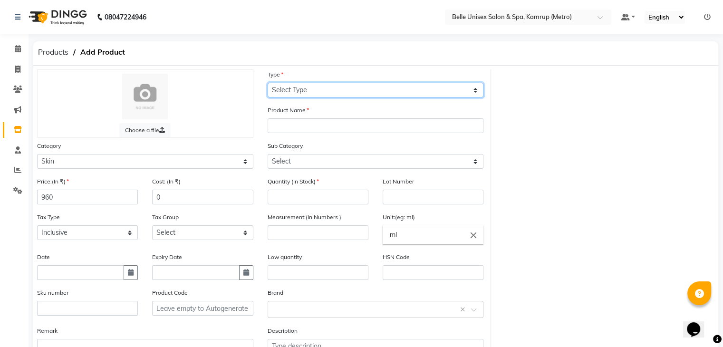
click at [302, 88] on select "Select Type Both Retail Consumable" at bounding box center [376, 90] width 216 height 15
select select "R"
click at [268, 83] on select "Select Type Both Retail Consumable" at bounding box center [376, 90] width 216 height 15
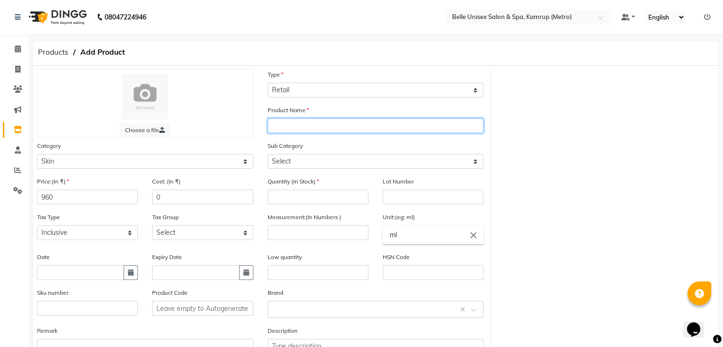
click at [296, 124] on input "text" at bounding box center [376, 125] width 216 height 15
type input "Kenpeki Light Cream"
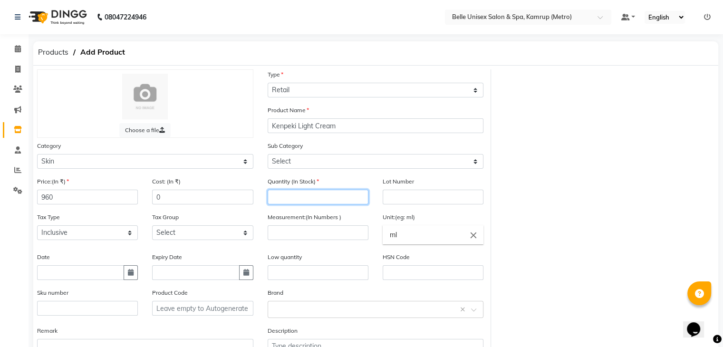
click at [293, 196] on input "number" at bounding box center [318, 197] width 101 height 15
type input "1"
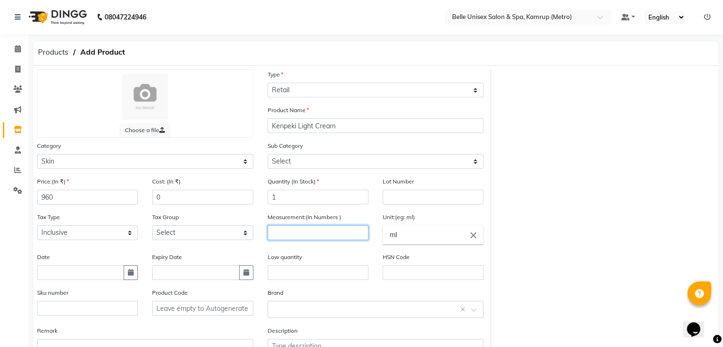
click at [339, 233] on input "number" at bounding box center [318, 232] width 101 height 15
type input "60"
click at [422, 238] on input "ml" at bounding box center [433, 234] width 101 height 19
type input "m"
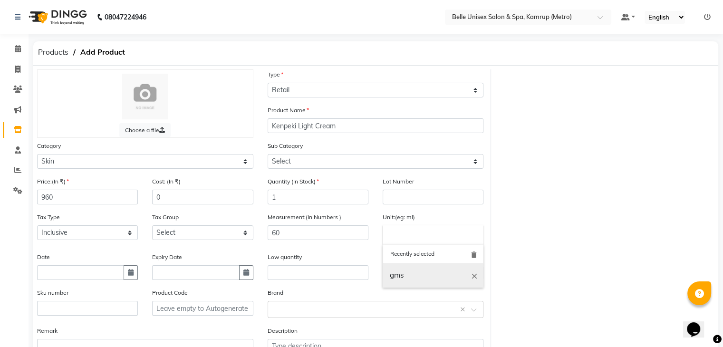
click at [417, 273] on link "gms" at bounding box center [433, 275] width 101 height 24
type input "gms"
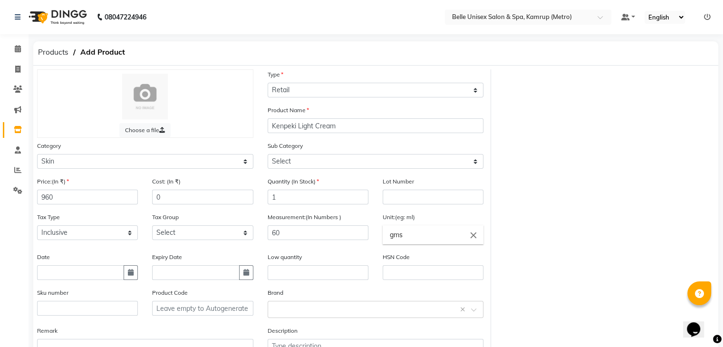
scroll to position [74, 0]
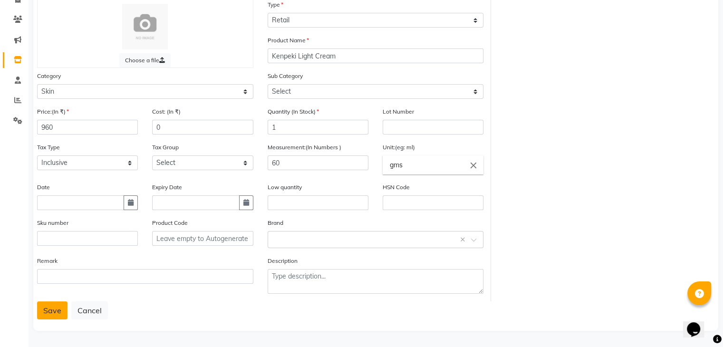
click at [56, 312] on button "Save" at bounding box center [52, 310] width 30 height 18
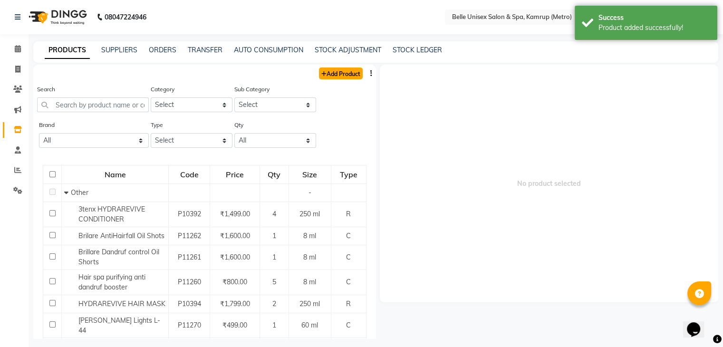
click at [319, 72] on link "Add Product" at bounding box center [341, 74] width 44 height 12
select select "true"
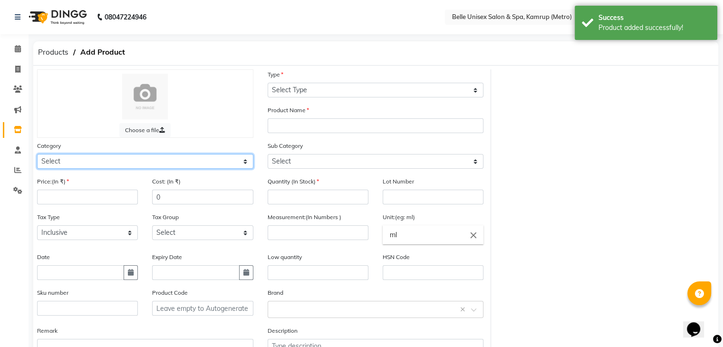
click at [69, 158] on select "Select Hair Skin Makeup Personal Care Appliances Beard Waxing Disposable Thread…" at bounding box center [145, 161] width 216 height 15
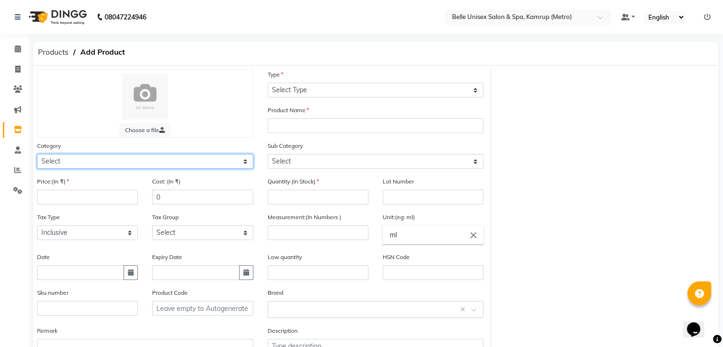
select select "389101150"
click at [37, 155] on select "Select Hair Skin Makeup Personal Care Appliances Beard Waxing Disposable Thread…" at bounding box center [145, 161] width 216 height 15
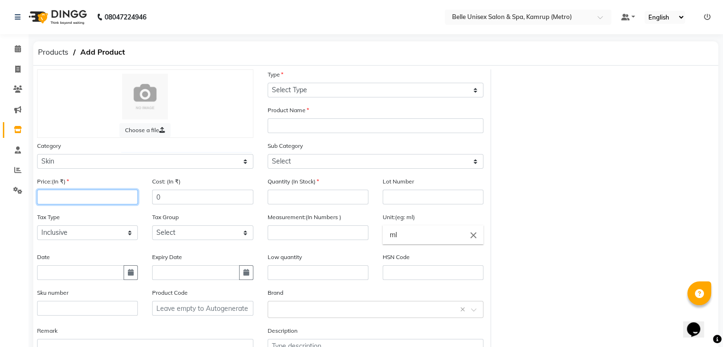
click at [70, 203] on input "number" at bounding box center [87, 197] width 101 height 15
type input "1060"
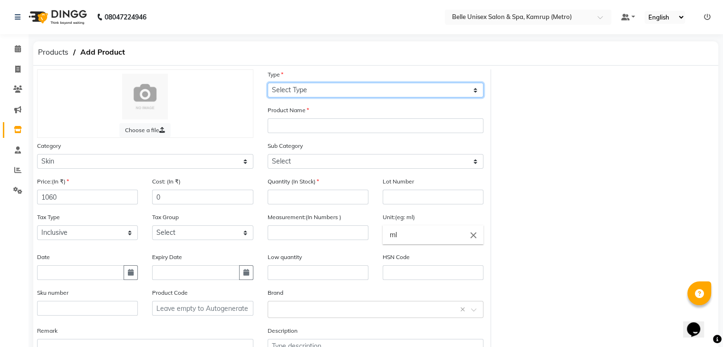
click at [290, 90] on select "Select Type Both Retail Consumable" at bounding box center [376, 90] width 216 height 15
select select "R"
click at [268, 83] on select "Select Type Both Retail Consumable" at bounding box center [376, 90] width 216 height 15
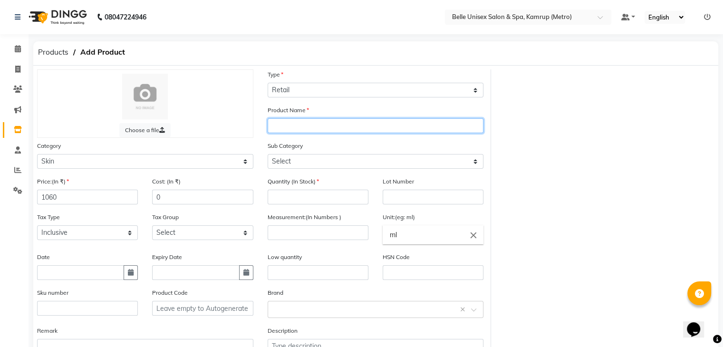
click at [290, 130] on input "text" at bounding box center [376, 125] width 216 height 15
type input "Hydra Boost Serum"
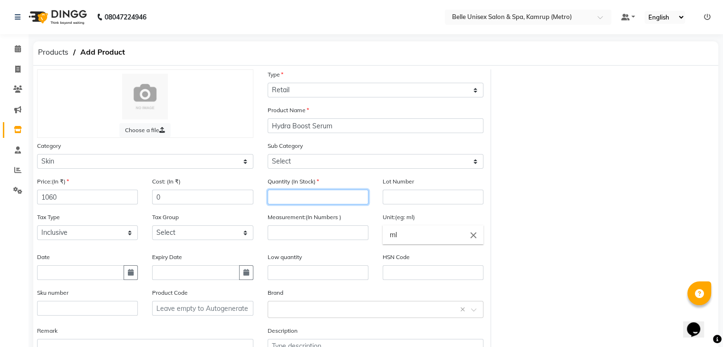
click at [291, 194] on input "number" at bounding box center [318, 197] width 101 height 15
type input "3"
type input "1"
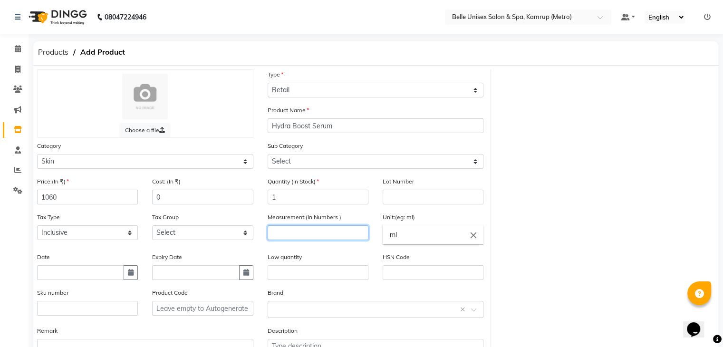
click at [300, 233] on input "number" at bounding box center [318, 232] width 101 height 15
type input "30"
click at [409, 239] on input "ml" at bounding box center [433, 234] width 101 height 19
type input "m"
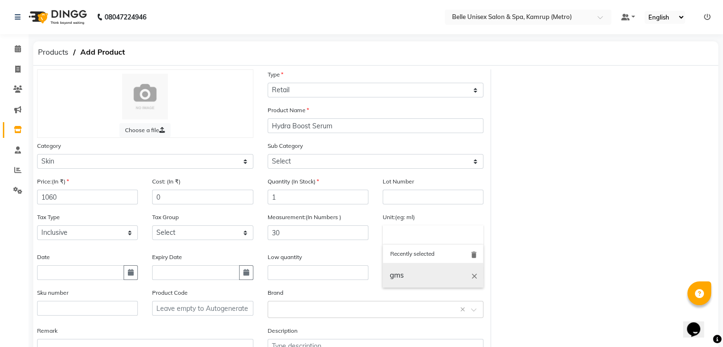
click at [410, 277] on link "gms" at bounding box center [433, 275] width 101 height 24
type input "gms"
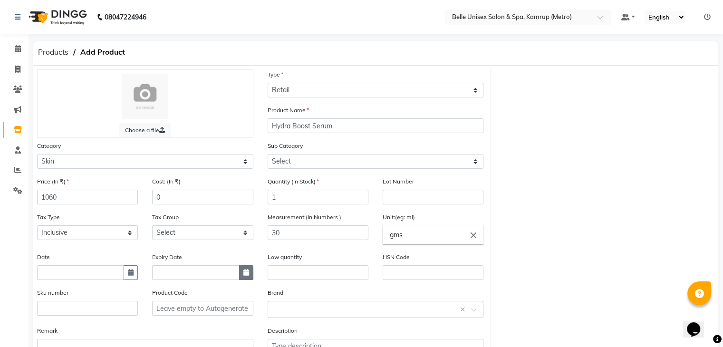
scroll to position [74, 0]
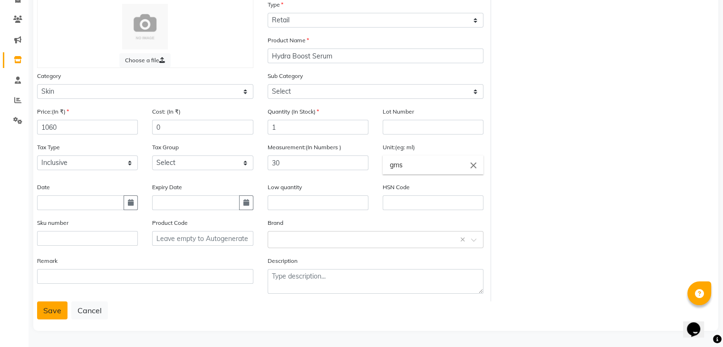
click at [58, 309] on button "Save" at bounding box center [52, 310] width 30 height 18
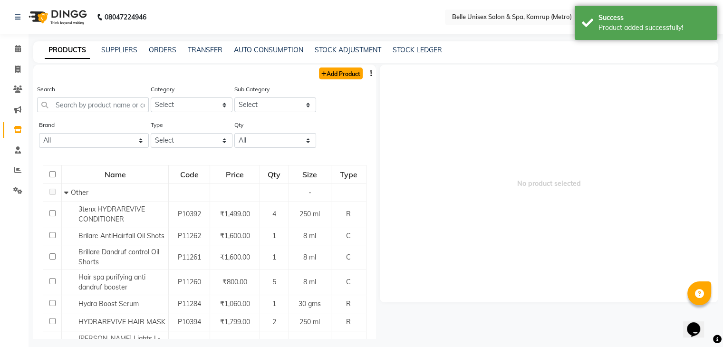
click at [344, 78] on link "Add Product" at bounding box center [341, 74] width 44 height 12
select select "true"
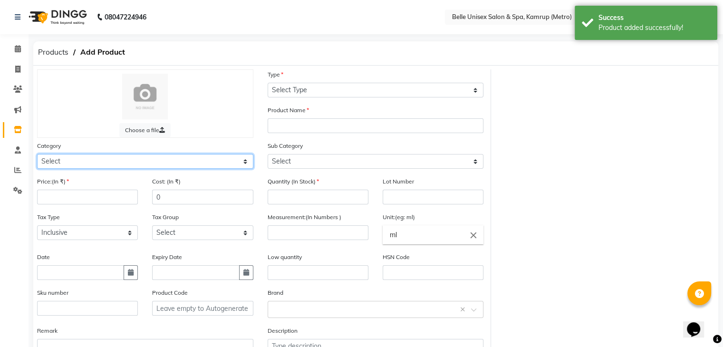
click at [102, 166] on select "Select Hair Skin Makeup Personal Care Appliances Beard Waxing Disposable Thread…" at bounding box center [145, 161] width 216 height 15
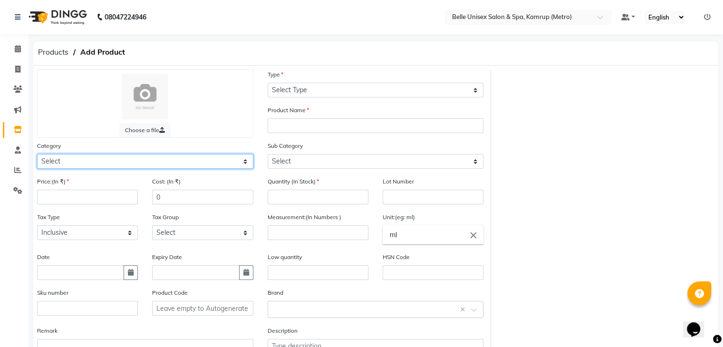
select select "389101150"
click at [37, 155] on select "Select Hair Skin Makeup Personal Care Appliances Beard Waxing Disposable Thread…" at bounding box center [145, 161] width 216 height 15
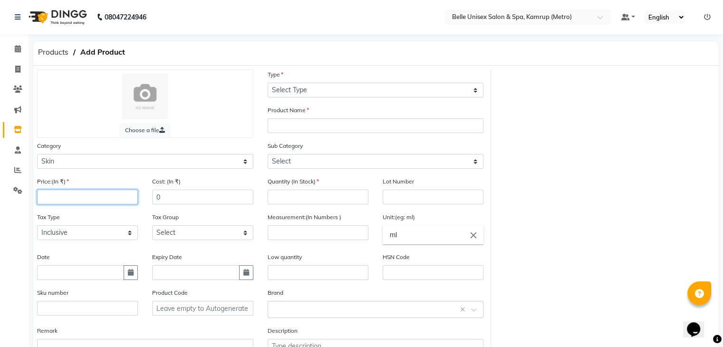
click at [70, 193] on input "number" at bounding box center [87, 197] width 101 height 15
type input "1060"
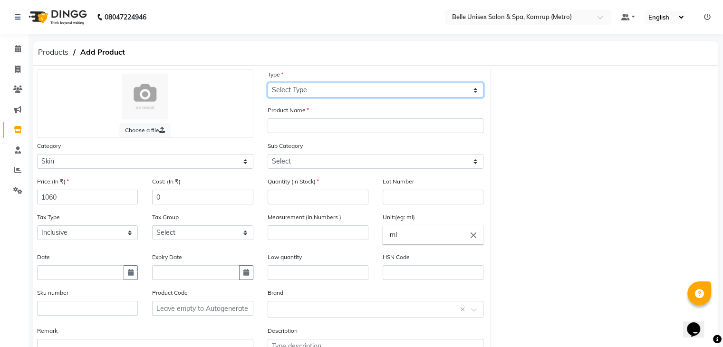
click at [319, 89] on select "Select Type Both Retail Consumable" at bounding box center [376, 90] width 216 height 15
select select "R"
click at [268, 83] on select "Select Type Both Retail Consumable" at bounding box center [376, 90] width 216 height 15
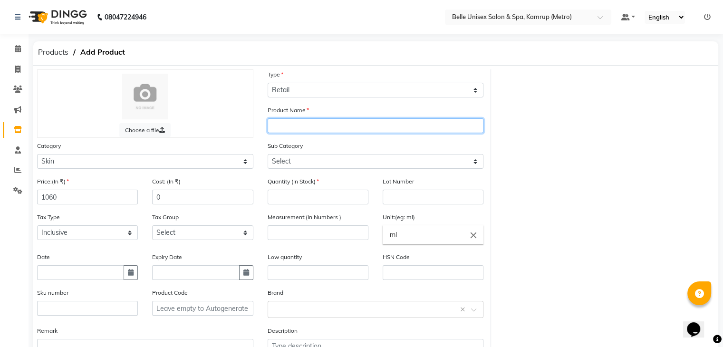
click at [293, 121] on input "text" at bounding box center [376, 125] width 216 height 15
type input "Kenpeki Under Gel"
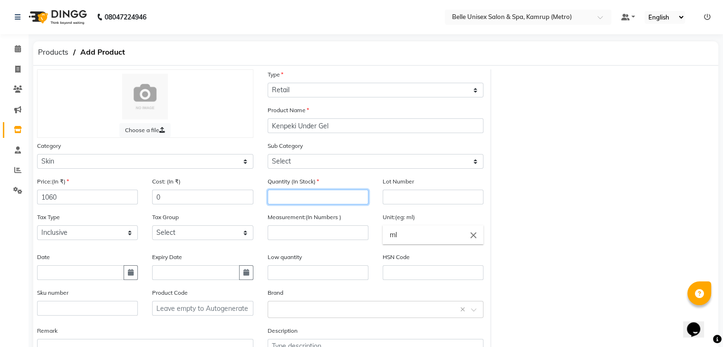
click at [292, 196] on input "number" at bounding box center [318, 197] width 101 height 15
type input "3"
type input "2"
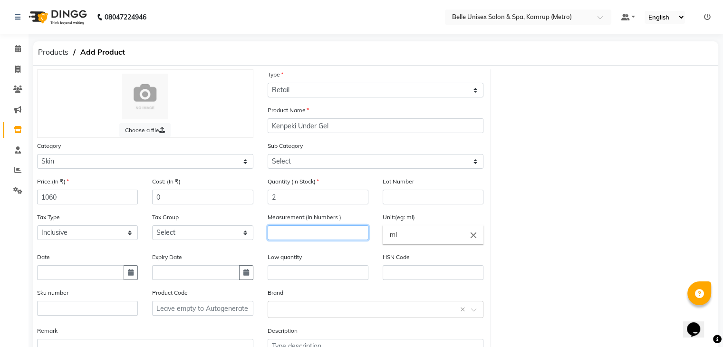
click at [305, 230] on input "number" at bounding box center [318, 232] width 101 height 15
type input "30"
click at [405, 231] on input "ml" at bounding box center [433, 234] width 101 height 19
type input "m"
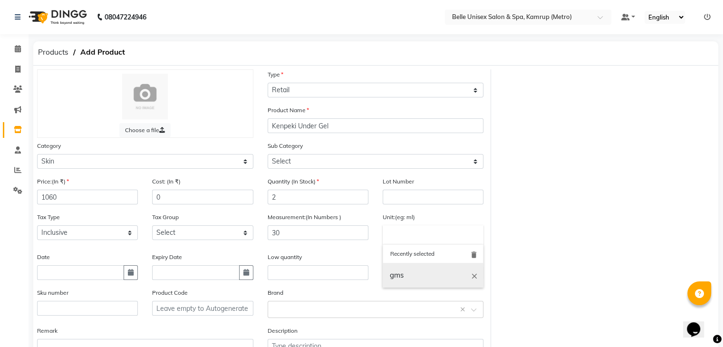
click at [418, 281] on link "gms" at bounding box center [433, 275] width 101 height 24
type input "gms"
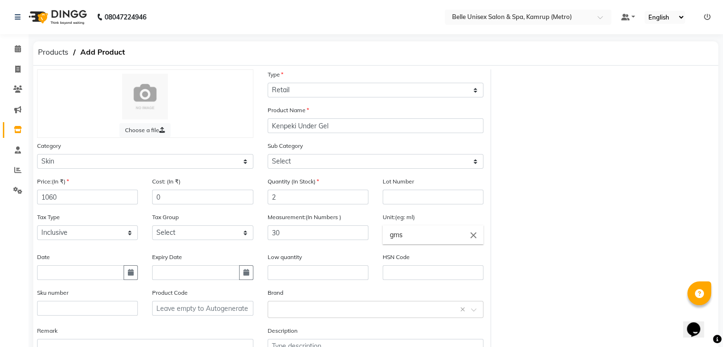
scroll to position [74, 0]
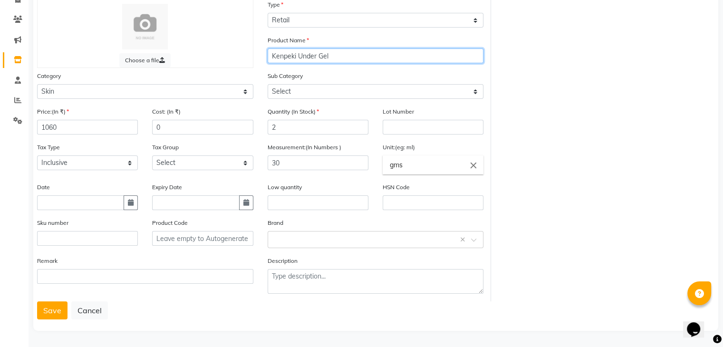
click at [280, 56] on input "Kenpeki Under Gel" at bounding box center [376, 55] width 216 height 15
type input "Kanpeki Under Gel"
click at [54, 312] on button "Save" at bounding box center [52, 310] width 30 height 18
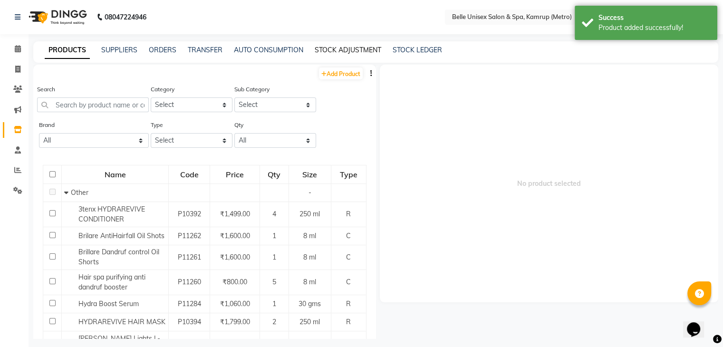
click at [356, 48] on link "STOCK ADJUSTMENT" at bounding box center [348, 50] width 67 height 9
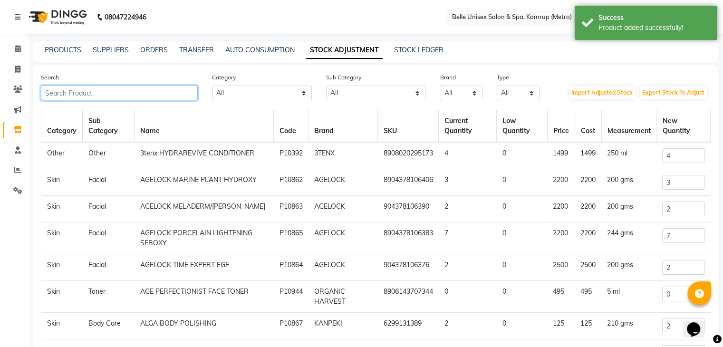
click at [120, 88] on input "text" at bounding box center [119, 93] width 157 height 15
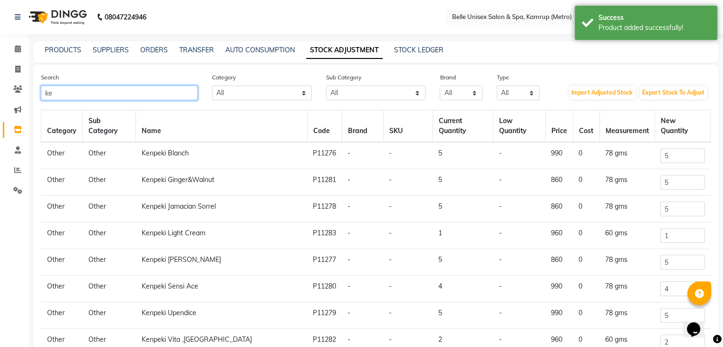
type input "ke"
click at [244, 162] on td "Kenpeki Blanch" at bounding box center [222, 155] width 172 height 27
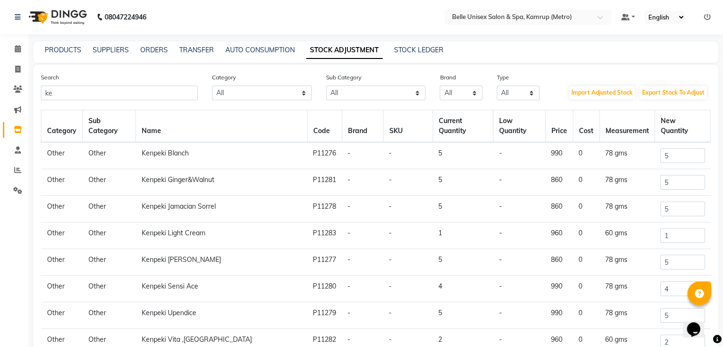
click at [181, 155] on td "Kenpeki Blanch" at bounding box center [222, 155] width 172 height 27
click at [177, 184] on td "Kenpeki Ginger&Walnut" at bounding box center [222, 182] width 172 height 27
click at [140, 181] on td "Kenpeki Ginger&Walnut" at bounding box center [222, 182] width 172 height 27
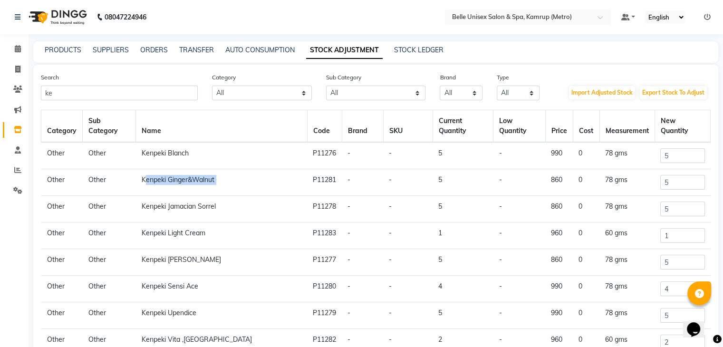
click at [140, 181] on td "Kenpeki Ginger&Walnut" at bounding box center [222, 182] width 172 height 27
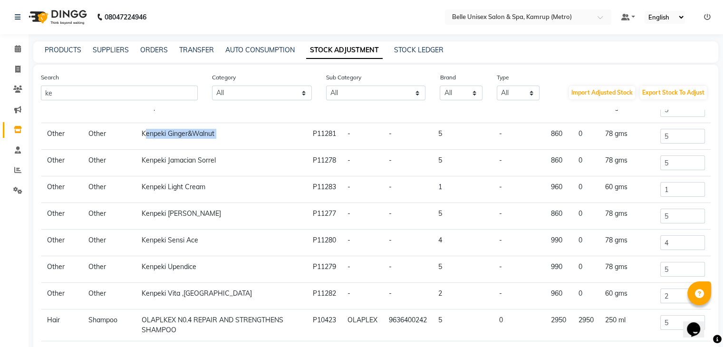
click at [243, 134] on td "Kenpeki Ginger&Walnut" at bounding box center [222, 136] width 172 height 27
click at [281, 143] on td "Kenpeki Ginger&Walnut" at bounding box center [222, 136] width 172 height 27
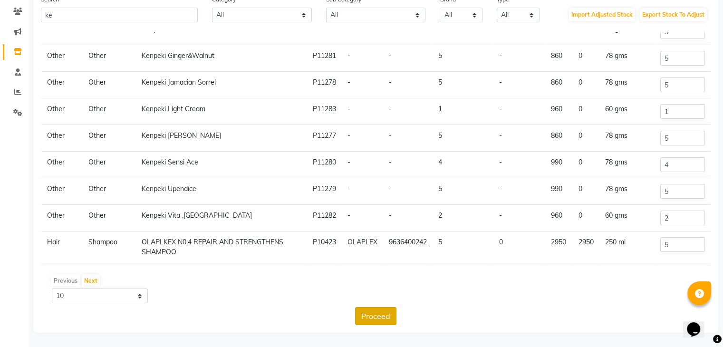
click at [384, 313] on button "Proceed" at bounding box center [375, 316] width 41 height 18
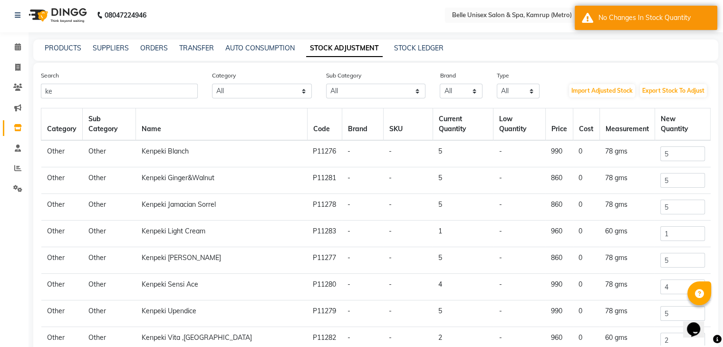
scroll to position [0, 0]
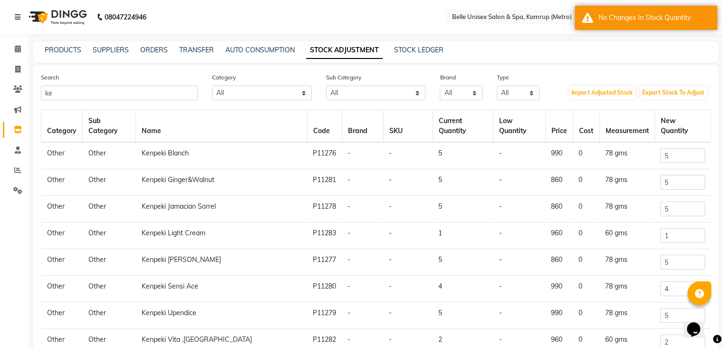
click at [190, 153] on td "Kenpeki Blanch" at bounding box center [222, 155] width 172 height 27
click at [175, 155] on td "Kenpeki Blanch" at bounding box center [222, 155] width 172 height 27
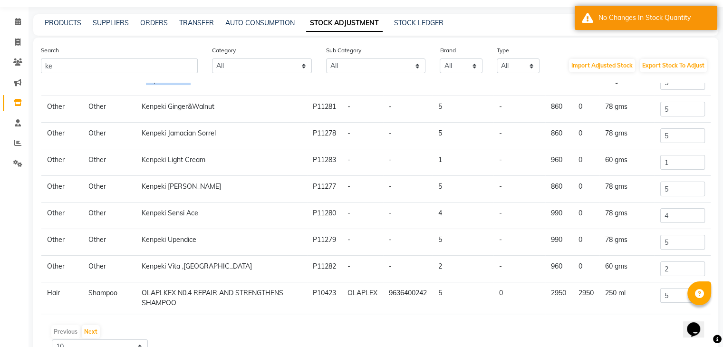
scroll to position [78, 0]
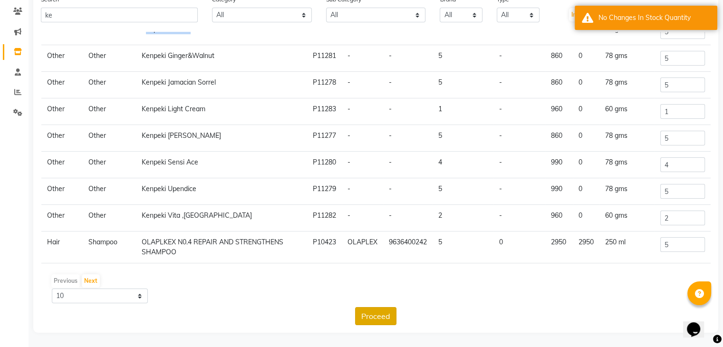
click at [371, 312] on button "Proceed" at bounding box center [375, 316] width 41 height 18
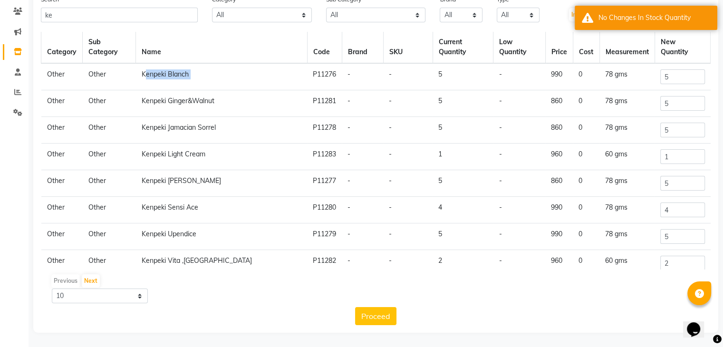
scroll to position [0, 0]
click at [220, 81] on td "Kenpeki Blanch" at bounding box center [222, 77] width 172 height 27
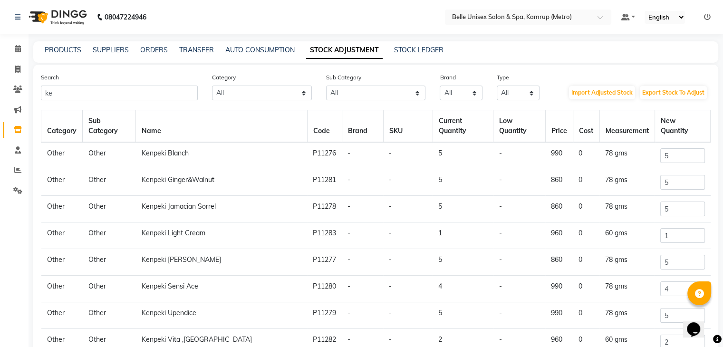
drag, startPoint x: 418, startPoint y: 226, endPoint x: 421, endPoint y: 221, distance: 5.7
click at [419, 224] on td "-" at bounding box center [407, 236] width 49 height 27
click at [243, 235] on td "Kenpeki Light Cream" at bounding box center [222, 236] width 172 height 27
click at [382, 90] on select "All Cheryls Retail Hair Houskeeping Olaplex Salon Use Loreal Retail Cream Casma…" at bounding box center [376, 93] width 100 height 15
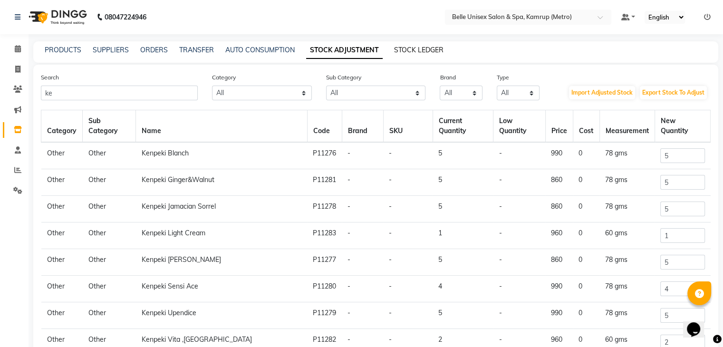
click at [409, 50] on link "STOCK LEDGER" at bounding box center [418, 50] width 49 height 9
select select "all"
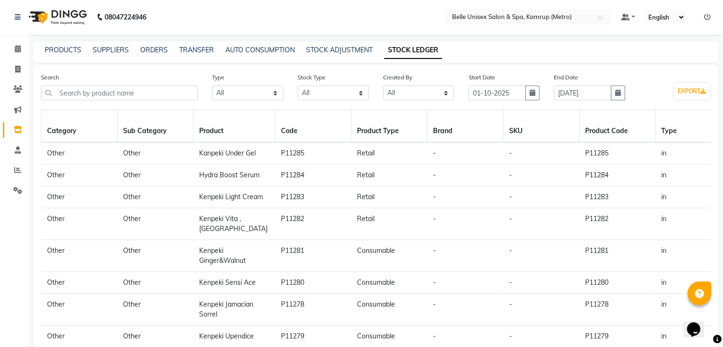
click at [263, 151] on td "Kanpeki Under Gel" at bounding box center [235, 153] width 82 height 22
click at [245, 169] on td "Hydra Boost Serum" at bounding box center [235, 176] width 82 height 22
click at [78, 49] on link "PRODUCTS" at bounding box center [63, 50] width 37 height 9
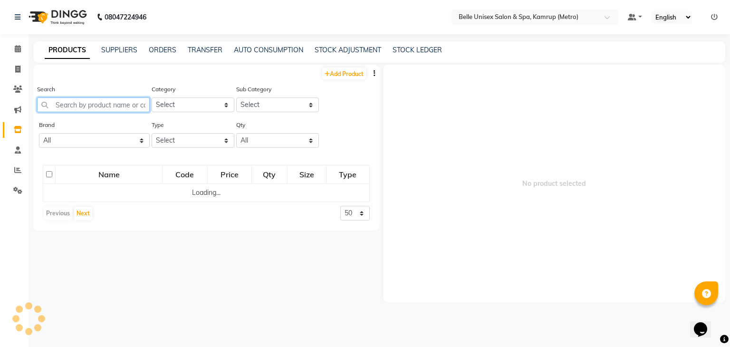
click at [72, 111] on input "text" at bounding box center [93, 104] width 113 height 15
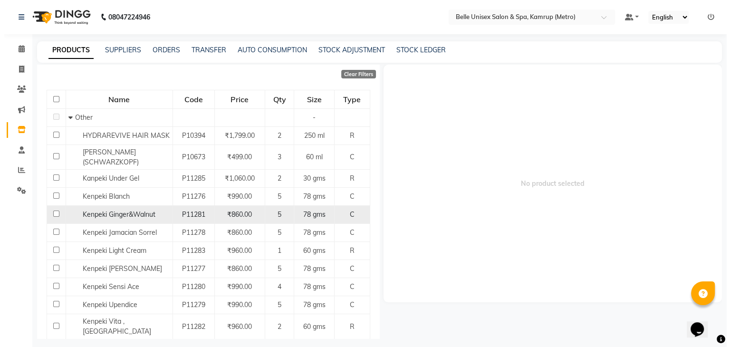
scroll to position [114, 0]
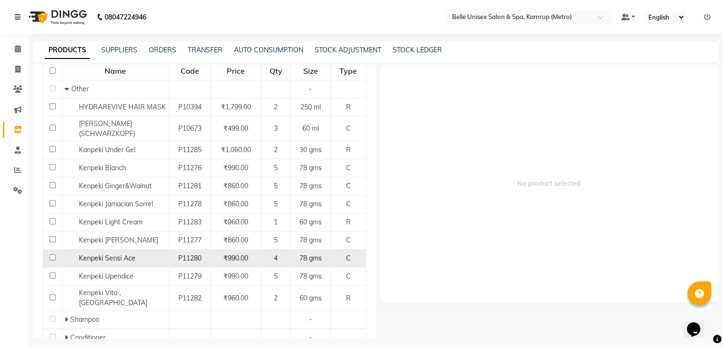
type input "k"
click at [52, 257] on input "checkbox" at bounding box center [52, 257] width 6 height 6
checkbox input "true"
select select
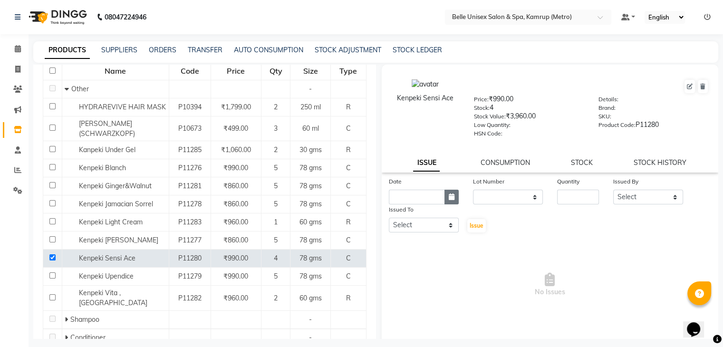
click at [449, 200] on icon "button" at bounding box center [452, 197] width 6 height 7
select select "10"
select select "2025"
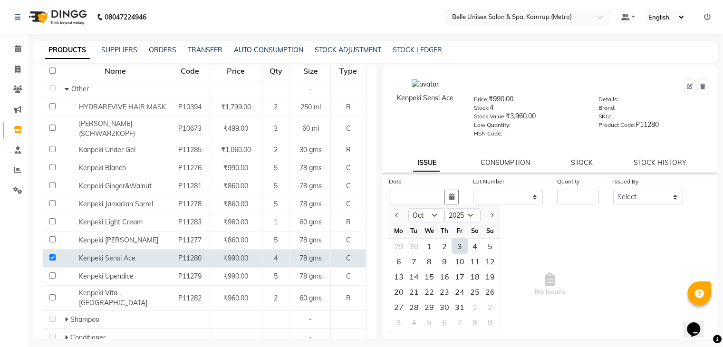
click at [460, 246] on div "3" at bounding box center [459, 246] width 15 height 15
type input "03-10-2025"
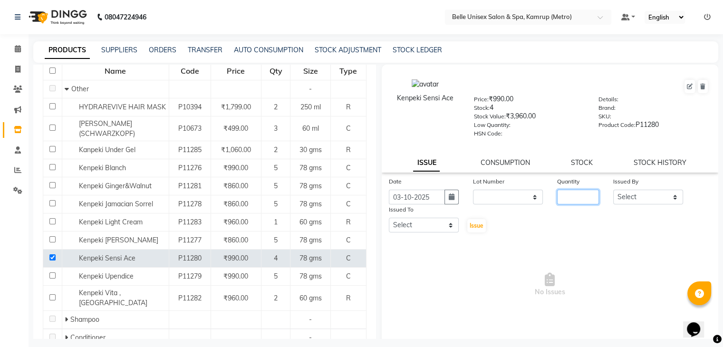
click at [570, 204] on input "number" at bounding box center [578, 197] width 42 height 15
type input "1"
click at [653, 195] on select "Select ABBE Admin id Ajung ALEX UHD ASEM COUNTER SALE IMLE AO JIAN (Hairt artis…" at bounding box center [648, 197] width 70 height 15
select select "91964"
click at [613, 193] on select "Select ABBE Admin id Ajung ALEX UHD ASEM COUNTER SALE IMLE AO JIAN (Hairt artis…" at bounding box center [648, 197] width 70 height 15
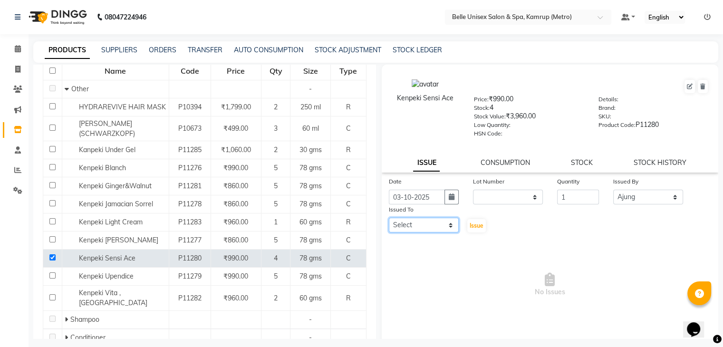
click at [430, 232] on select "Select ABBE Admin id Ajung ALEX UHD ASEM COUNTER SALE IMLE AO JIAN (Hairt artis…" at bounding box center [424, 225] width 70 height 15
select select "88545"
click at [389, 222] on select "Select ABBE Admin id Ajung ALEX UHD ASEM COUNTER SALE IMLE AO JIAN (Hairt artis…" at bounding box center [424, 225] width 70 height 15
click at [475, 228] on span "Issue" at bounding box center [477, 225] width 14 height 7
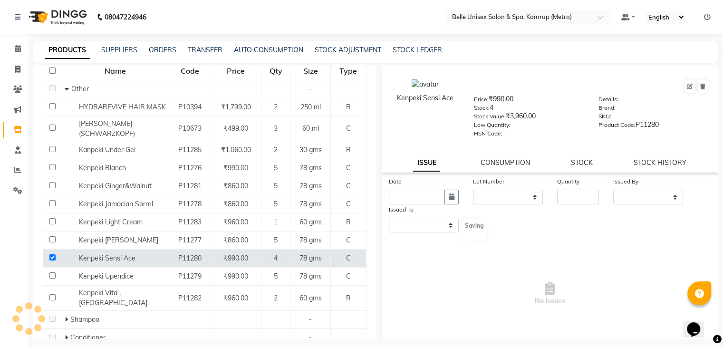
select select
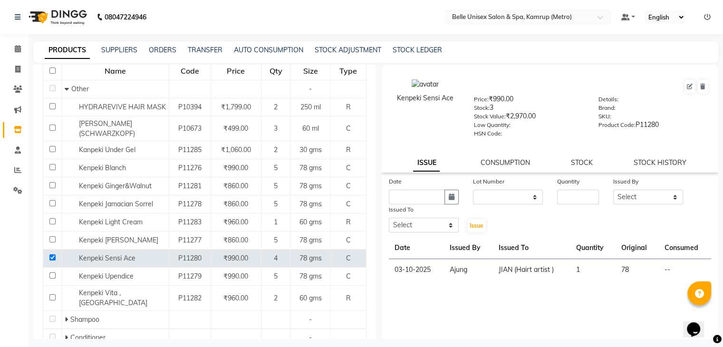
click at [451, 308] on div "Date Lot Number None Quantity Issued By Select ABBE Admin id Ajung ALEX UHD ASE…" at bounding box center [550, 271] width 337 height 190
click at [51, 257] on input "checkbox" at bounding box center [52, 257] width 6 height 6
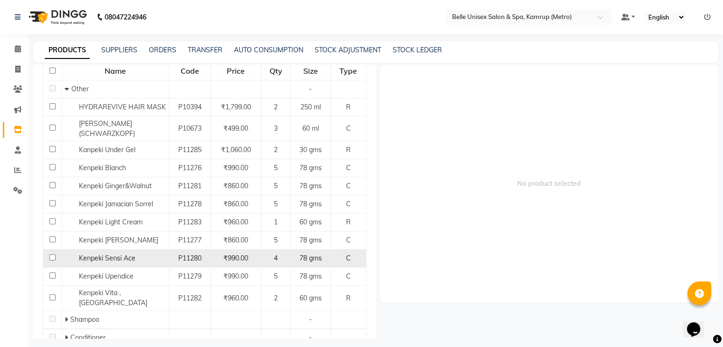
click at [51, 257] on input "checkbox" at bounding box center [52, 257] width 6 height 6
checkbox input "true"
select select
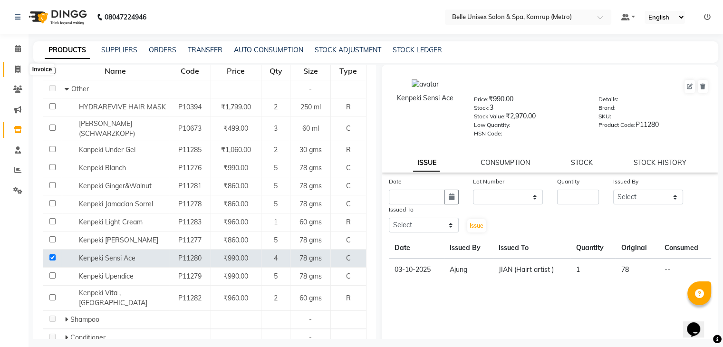
click at [15, 69] on icon at bounding box center [17, 69] width 5 height 7
select select "service"
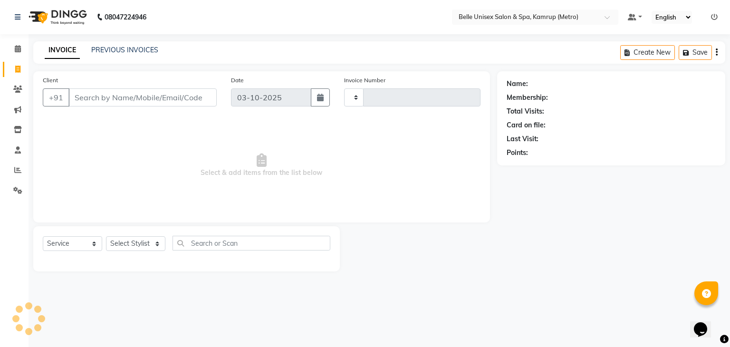
type input "1331"
select select "7291"
click at [110, 103] on input "Client" at bounding box center [142, 97] width 148 height 18
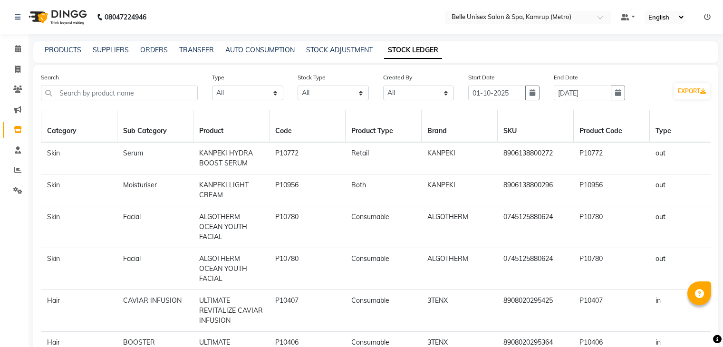
select select "all"
click at [17, 53] on span at bounding box center [18, 49] width 17 height 11
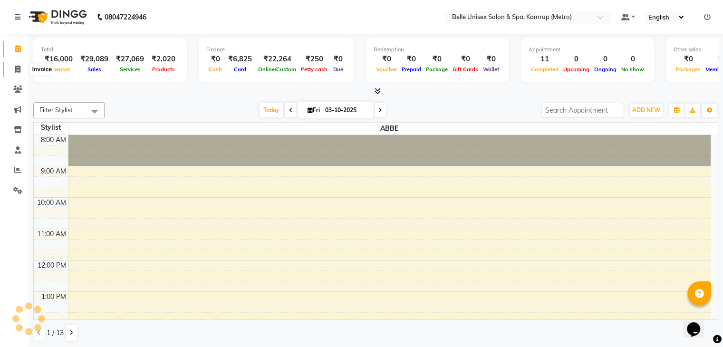
click at [19, 72] on icon at bounding box center [17, 69] width 5 height 7
select select "service"
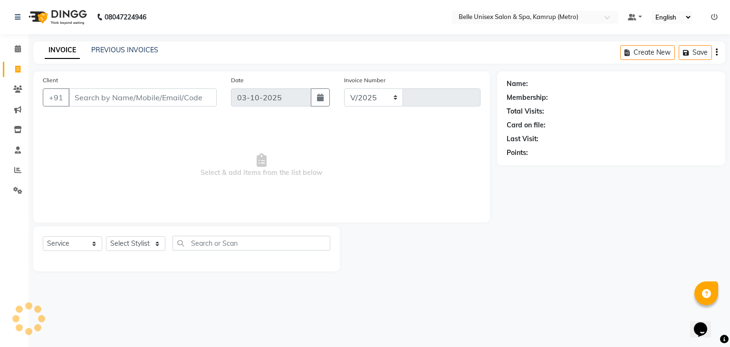
select select "7291"
type input "1331"
click at [519, 300] on div "08047224946 Select Location × Belle Unisex Salon & Spa, Kamrup (Metro) Default …" at bounding box center [365, 173] width 730 height 347
click at [140, 235] on div "Select Service Product Membership Package Voucher Prepaid Gift Card Select Styl…" at bounding box center [186, 248] width 307 height 45
click at [141, 240] on select "Select Stylist ABBE Admin id [PERSON_NAME] ASEM COUNTER SALE [PERSON_NAME] [PER…" at bounding box center [135, 243] width 59 height 15
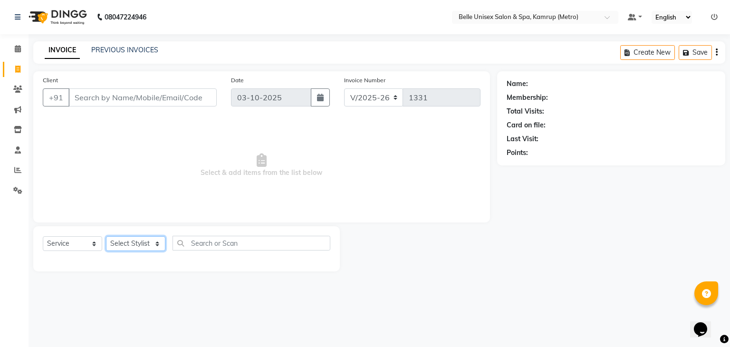
select select "82274"
click at [106, 237] on select "Select Stylist ABBE Admin id [PERSON_NAME] ASEM COUNTER SALE [PERSON_NAME] [PER…" at bounding box center [135, 243] width 59 height 15
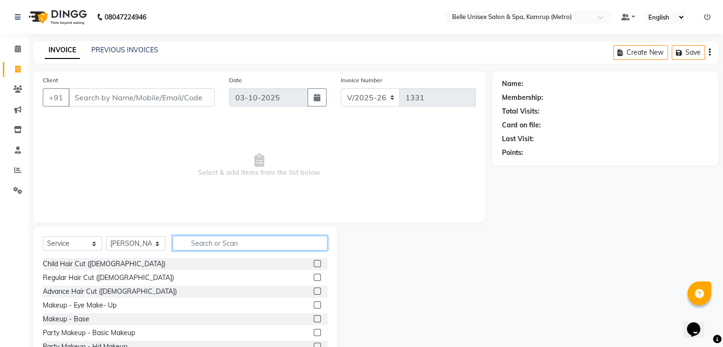
click at [201, 239] on input "text" at bounding box center [250, 243] width 155 height 15
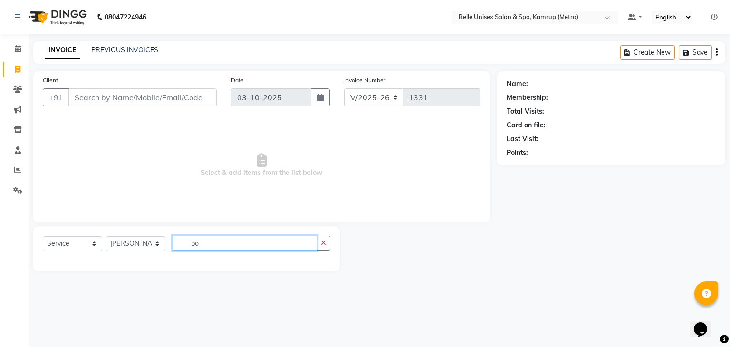
type input "b"
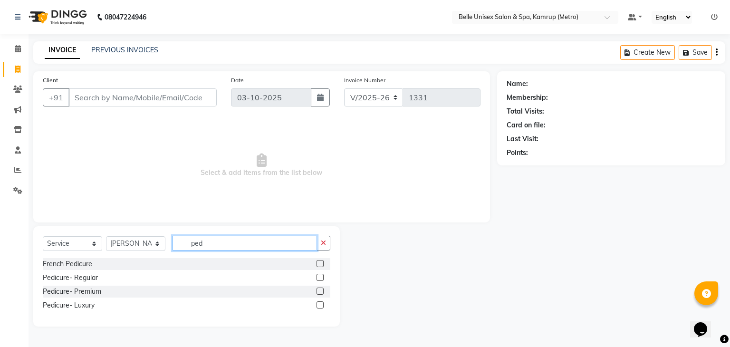
type input "ped"
click at [320, 273] on div at bounding box center [324, 278] width 14 height 12
click at [320, 274] on label at bounding box center [320, 277] width 7 height 7
click at [320, 275] on input "checkbox" at bounding box center [320, 278] width 6 height 6
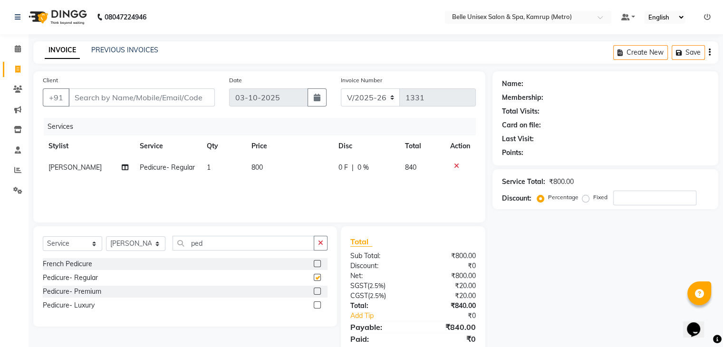
checkbox input "false"
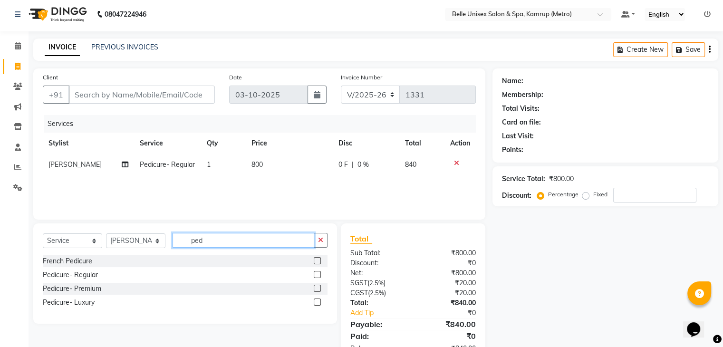
click at [229, 236] on input "ped" at bounding box center [244, 240] width 142 height 15
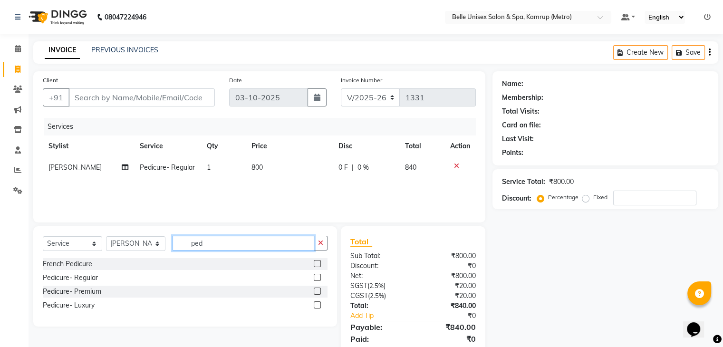
scroll to position [19, 0]
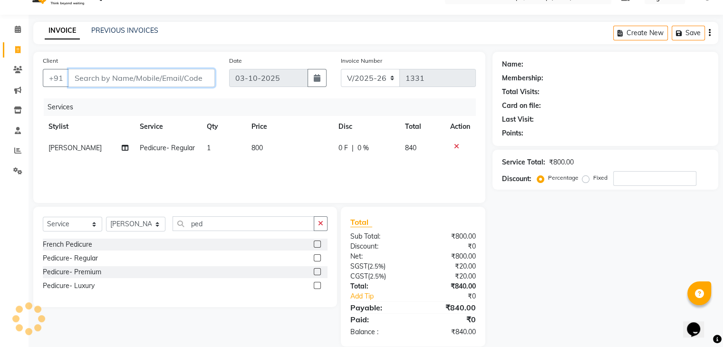
click at [123, 78] on input "Client" at bounding box center [141, 78] width 146 height 18
type input "7"
type input "0"
type input "7636062009"
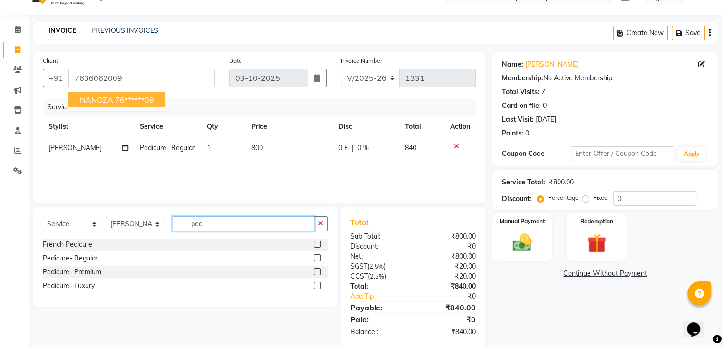
click at [221, 229] on input "ped" at bounding box center [244, 223] width 142 height 15
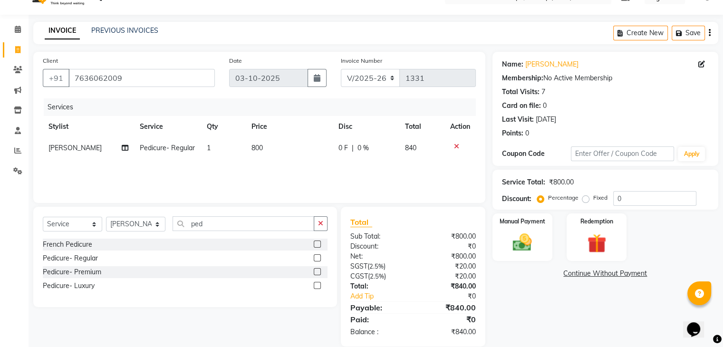
click at [454, 146] on icon at bounding box center [456, 146] width 5 height 7
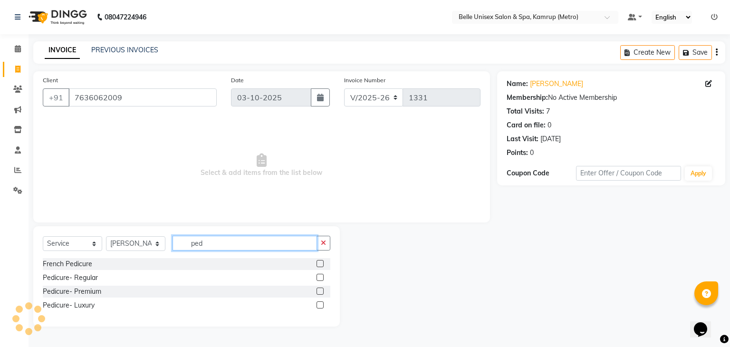
click at [220, 245] on input "ped" at bounding box center [245, 243] width 145 height 15
type input "pedi"
click at [322, 290] on label at bounding box center [320, 291] width 7 height 7
click at [322, 290] on input "checkbox" at bounding box center [320, 292] width 6 height 6
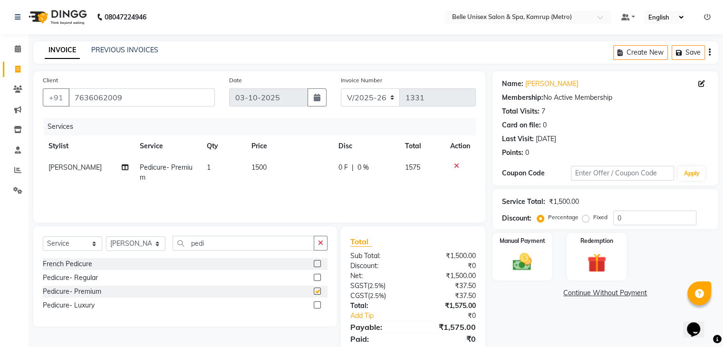
checkbox input "false"
click at [218, 242] on input "pedi" at bounding box center [244, 243] width 142 height 15
type input "p"
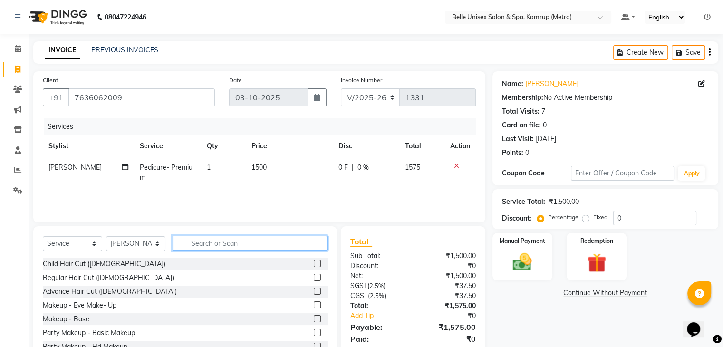
scroll to position [34, 0]
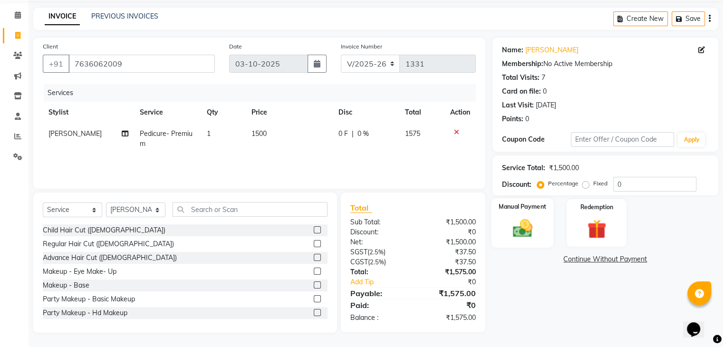
click at [538, 220] on img at bounding box center [522, 228] width 32 height 23
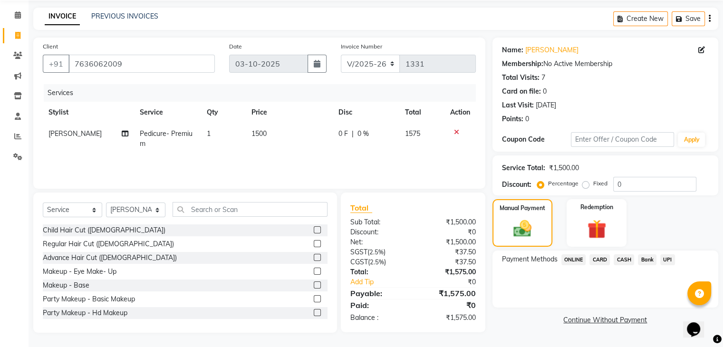
click at [601, 258] on span "CARD" at bounding box center [600, 259] width 20 height 11
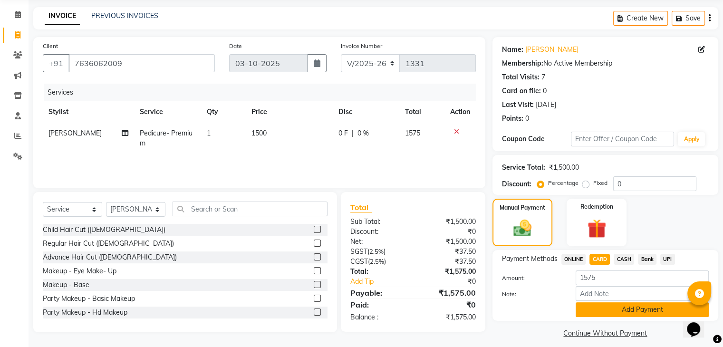
click at [648, 313] on button "Add Payment" at bounding box center [642, 309] width 133 height 15
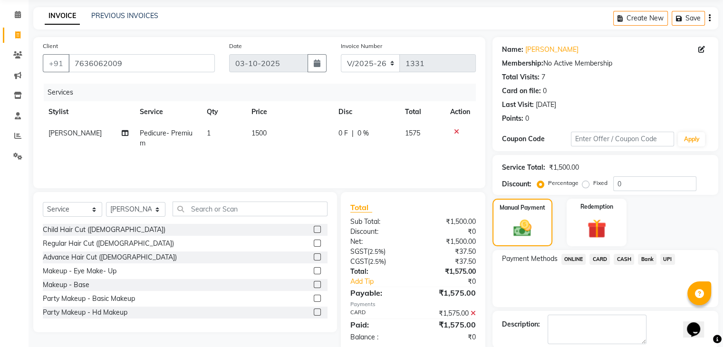
scroll to position [81, 0]
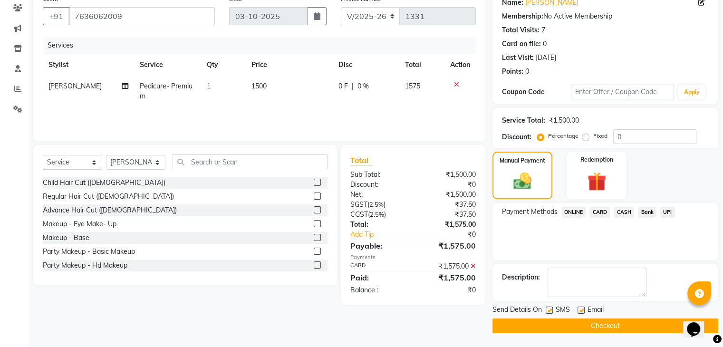
click at [616, 323] on button "Checkout" at bounding box center [606, 326] width 226 height 15
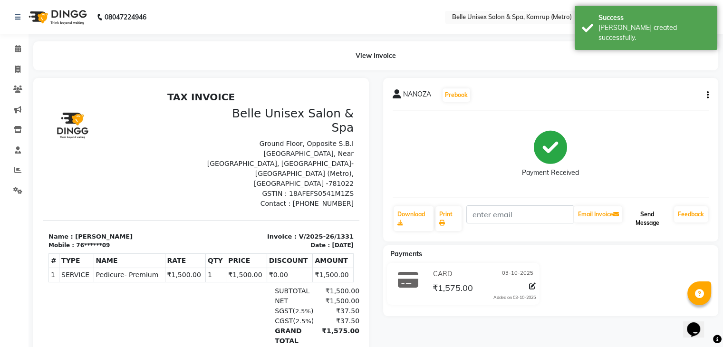
click at [649, 219] on button "Send Message" at bounding box center [647, 218] width 46 height 25
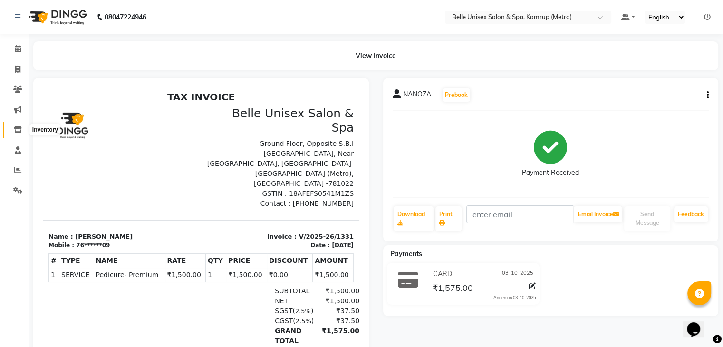
click at [14, 128] on icon at bounding box center [18, 129] width 8 height 7
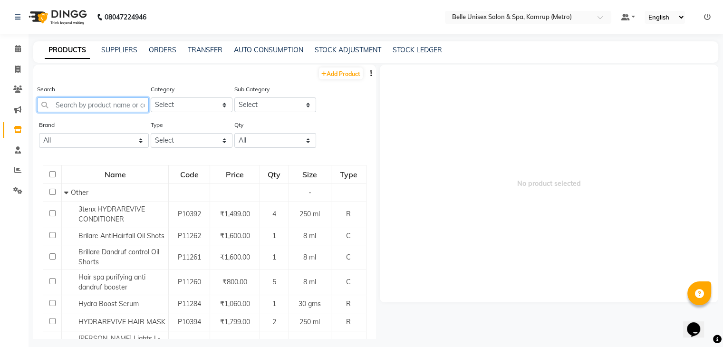
click at [115, 102] on input "text" at bounding box center [93, 104] width 112 height 15
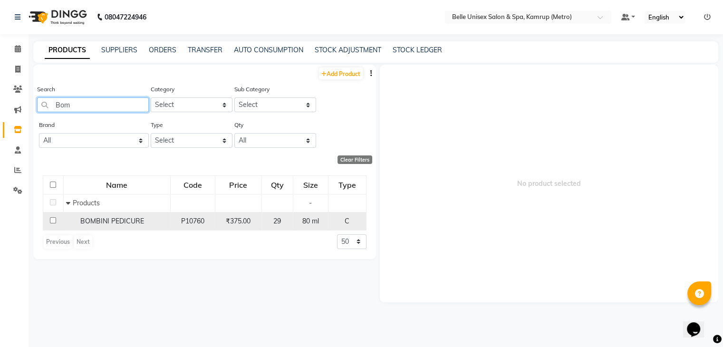
type input "Bom"
click at [55, 223] on input "checkbox" at bounding box center [53, 220] width 6 height 6
checkbox input "true"
select select
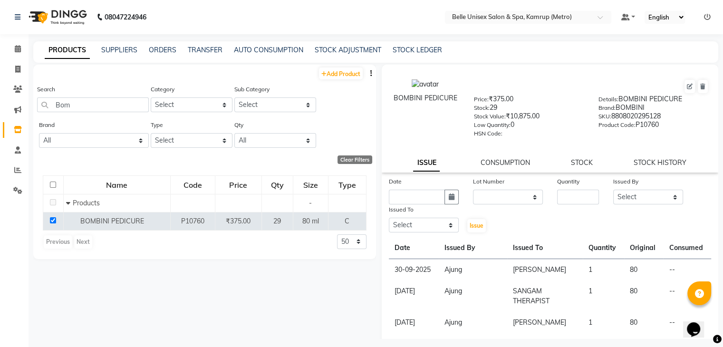
scroll to position [6, 0]
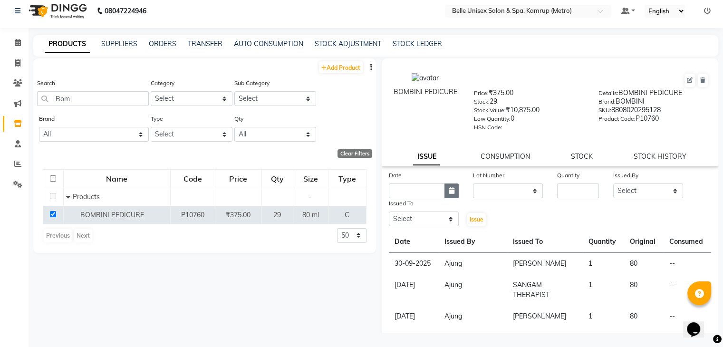
click at [451, 194] on icon "button" at bounding box center [452, 190] width 6 height 7
select select "10"
select select "2025"
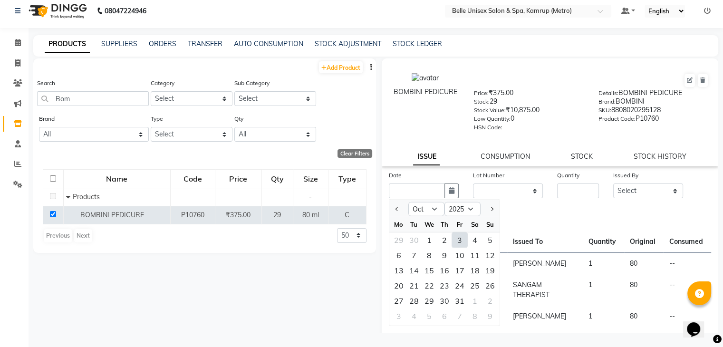
click at [459, 244] on div "3" at bounding box center [459, 240] width 15 height 15
type input "03-10-2025"
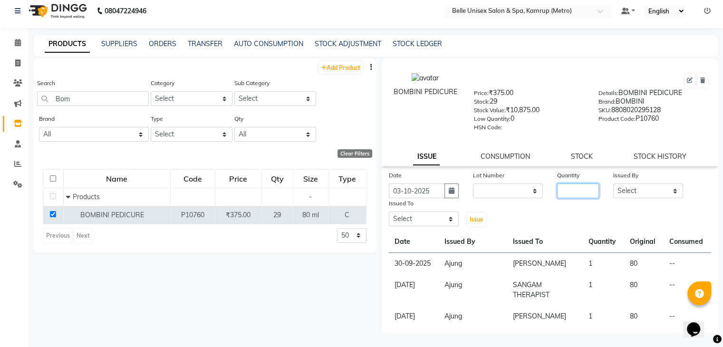
click at [580, 197] on input "number" at bounding box center [578, 191] width 42 height 15
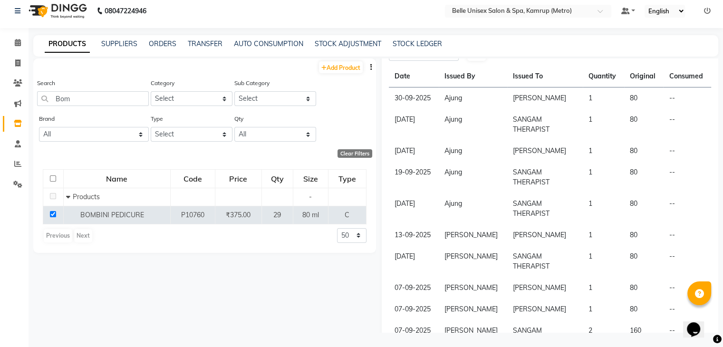
scroll to position [0, 0]
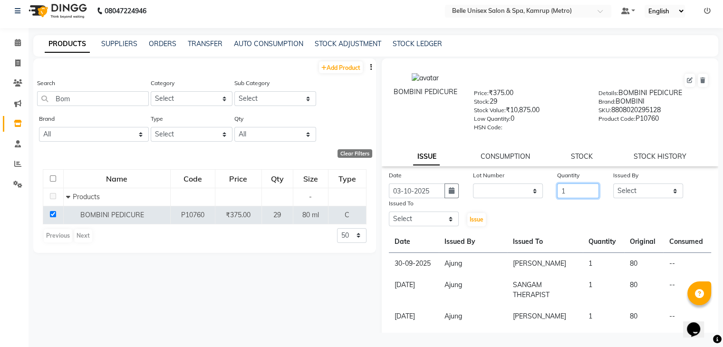
type input "1"
click at [640, 198] on select "Select ABBE Admin id Ajung ALEX UHD ASEM COUNTER SALE IMLE AO JIAN (Hairt artis…" at bounding box center [648, 191] width 70 height 15
select select "91964"
click at [613, 186] on select "Select ABBE Admin id Ajung ALEX UHD ASEM COUNTER SALE IMLE AO JIAN (Hairt artis…" at bounding box center [648, 191] width 70 height 15
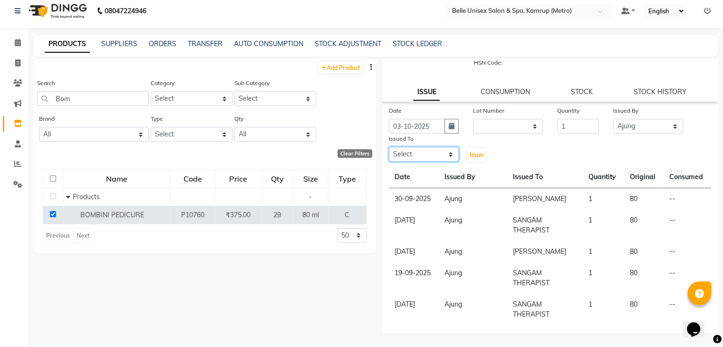
click at [424, 158] on select "Select ABBE Admin id Ajung ALEX UHD ASEM COUNTER SALE IMLE AO JIAN (Hairt artis…" at bounding box center [424, 154] width 70 height 15
select select "82274"
click at [389, 150] on select "Select ABBE Admin id Ajung ALEX UHD ASEM COUNTER SALE IMLE AO JIAN (Hairt artis…" at bounding box center [424, 154] width 70 height 15
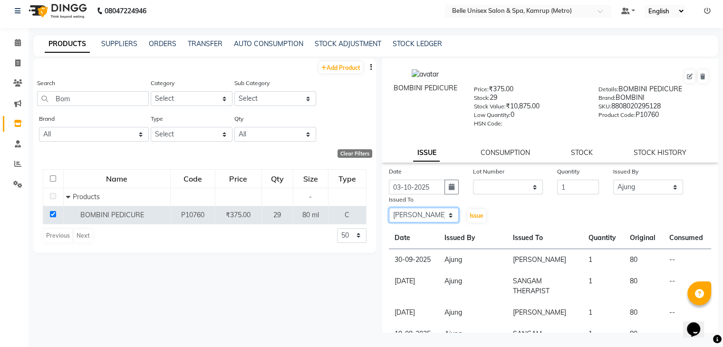
scroll to position [0, 0]
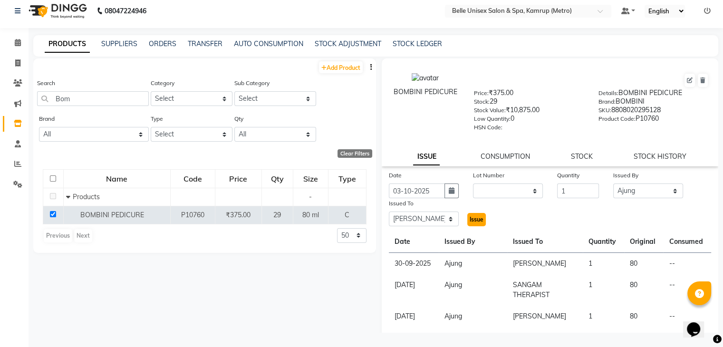
click at [473, 223] on span "Issue" at bounding box center [477, 219] width 14 height 7
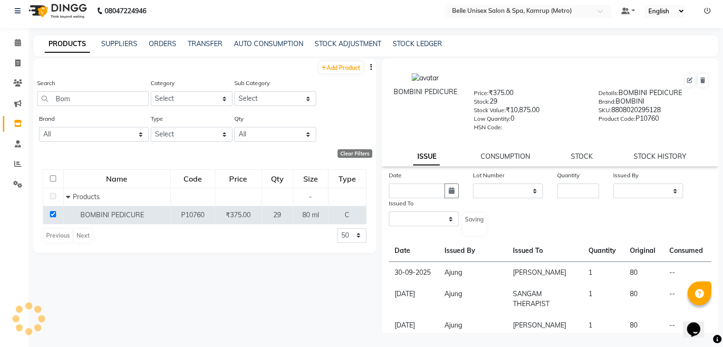
select select
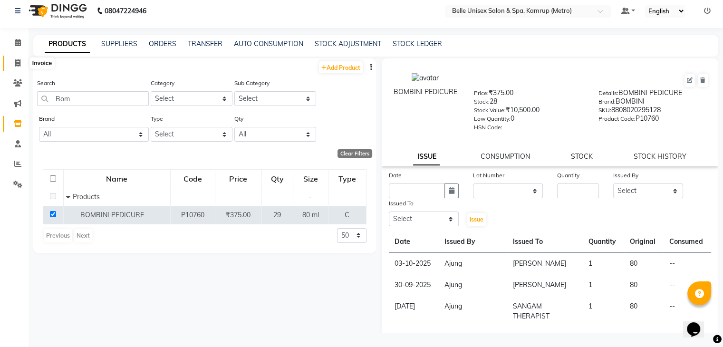
click at [13, 58] on span at bounding box center [18, 63] width 17 height 11
select select "service"
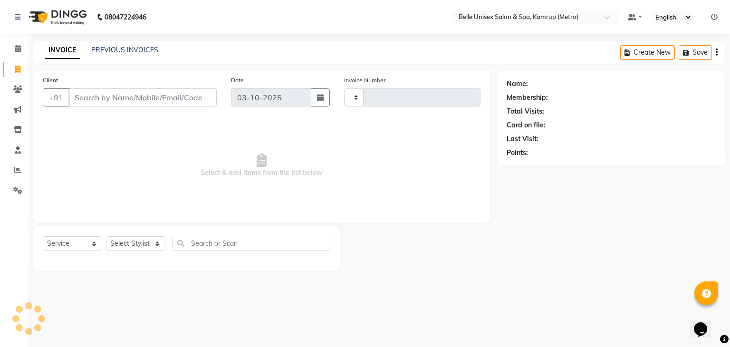
type input "1332"
select select "7291"
click at [19, 90] on icon at bounding box center [17, 89] width 9 height 7
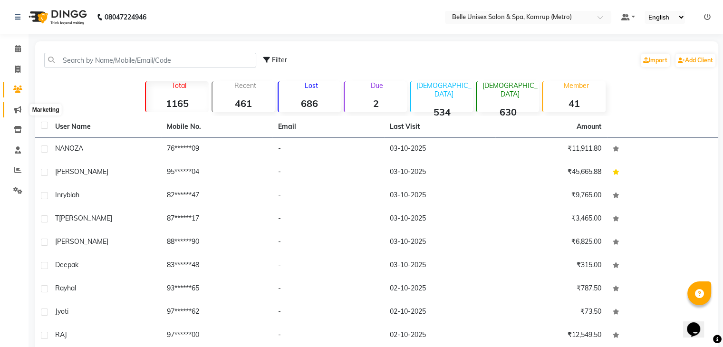
click at [15, 112] on icon at bounding box center [17, 109] width 7 height 7
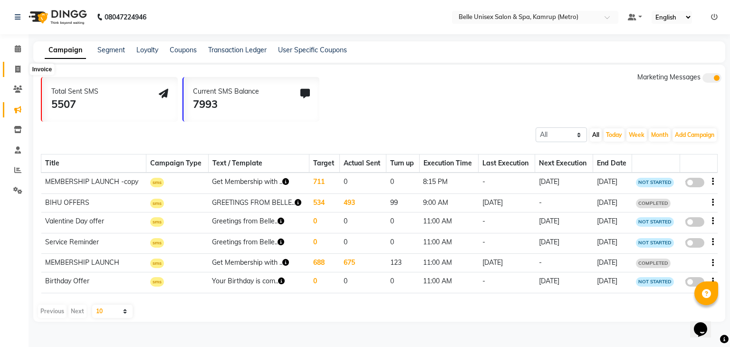
click at [17, 66] on icon at bounding box center [17, 69] width 5 height 7
select select "7291"
select select "service"
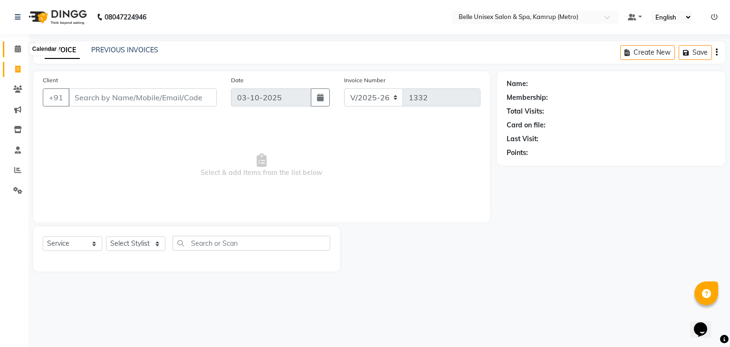
click at [18, 50] on icon at bounding box center [18, 48] width 6 height 7
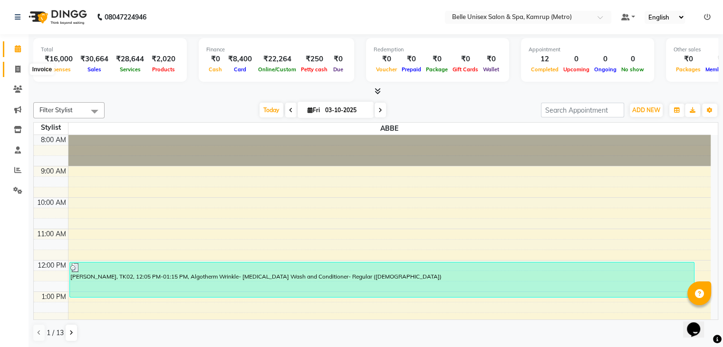
click at [17, 73] on icon at bounding box center [17, 69] width 5 height 7
select select "service"
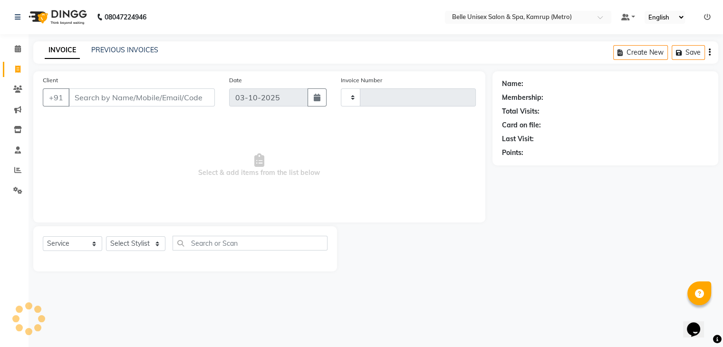
type input "1332"
select select "7291"
click at [81, 93] on input "Client" at bounding box center [142, 97] width 148 height 18
click at [19, 172] on icon at bounding box center [17, 169] width 7 height 7
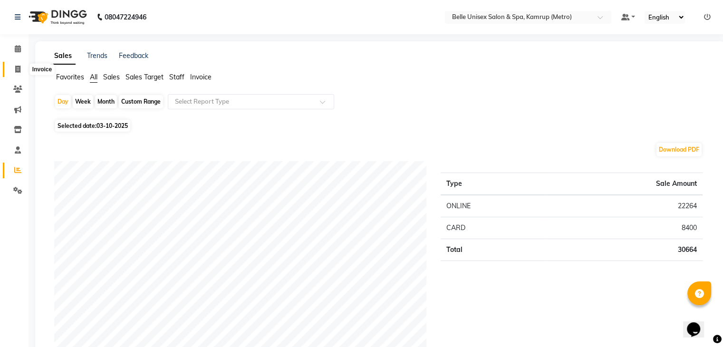
click at [21, 71] on span at bounding box center [18, 69] width 17 height 11
select select "service"
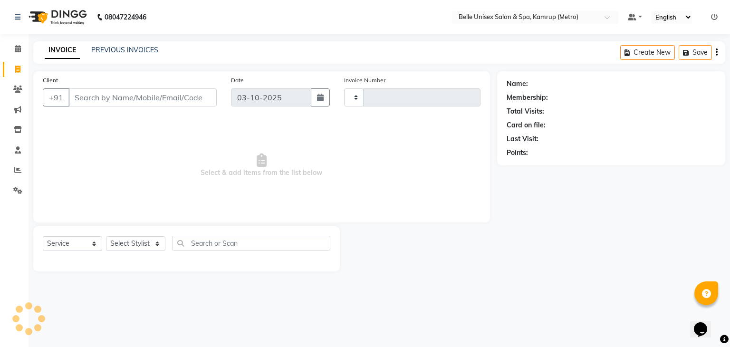
type input "1332"
select select "7291"
click at [22, 48] on span at bounding box center [18, 49] width 17 height 11
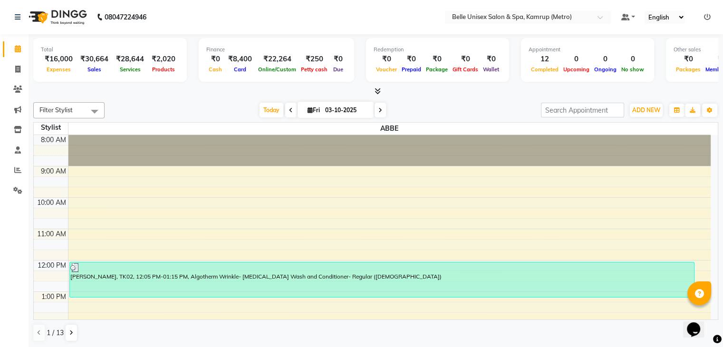
click at [378, 91] on icon at bounding box center [378, 90] width 6 height 7
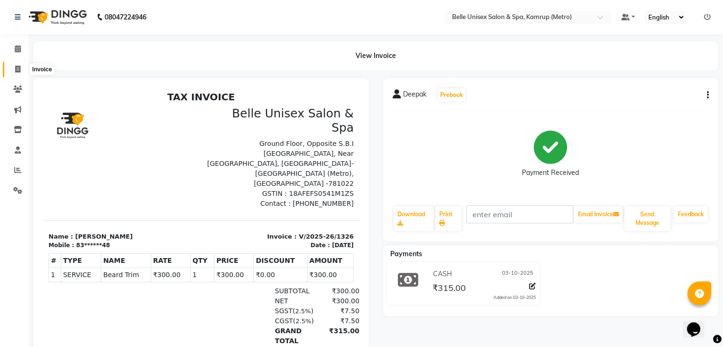
click at [16, 68] on icon at bounding box center [17, 69] width 5 height 7
select select "service"
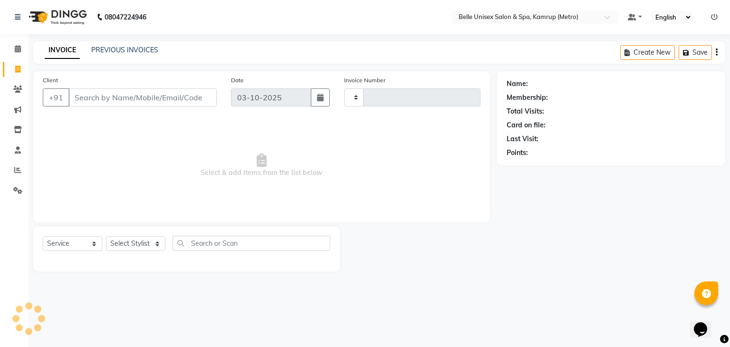
type input "1332"
select select "7291"
click at [18, 167] on icon at bounding box center [17, 169] width 7 height 7
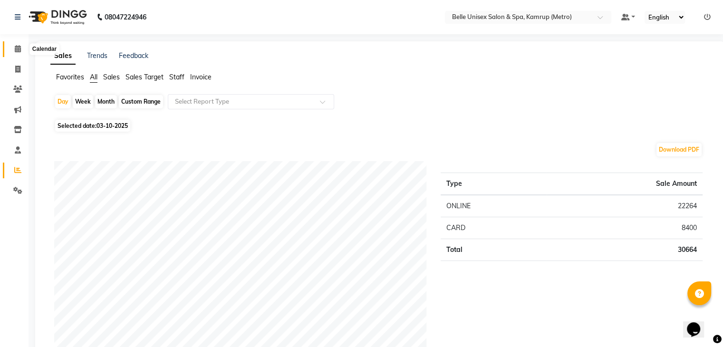
click at [17, 52] on icon at bounding box center [18, 48] width 6 height 7
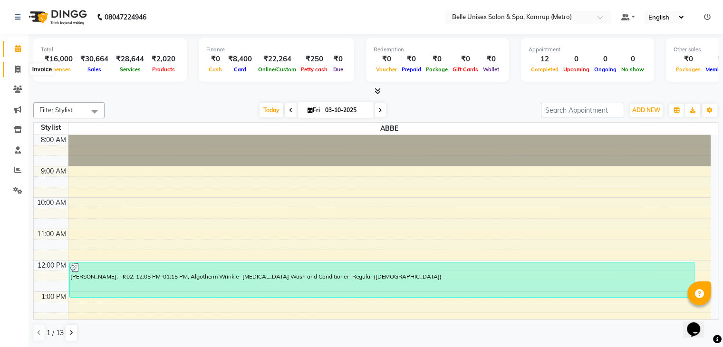
click at [21, 71] on span at bounding box center [18, 69] width 17 height 11
select select "service"
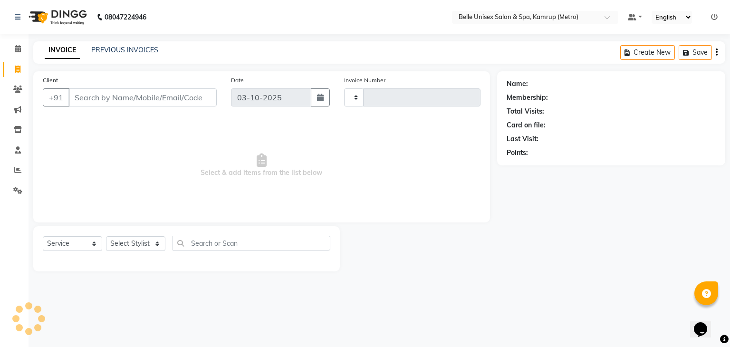
type input "1332"
select select "7291"
click at [128, 44] on div "INVOICE PREVIOUS INVOICES Create New Save" at bounding box center [379, 52] width 692 height 22
click at [129, 49] on link "PREVIOUS INVOICES" at bounding box center [124, 50] width 67 height 9
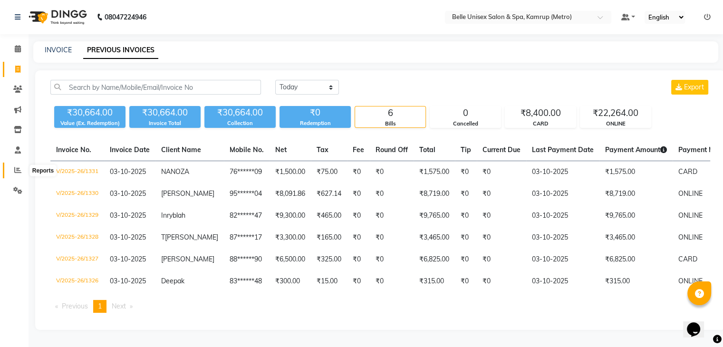
click at [19, 172] on icon at bounding box center [17, 169] width 7 height 7
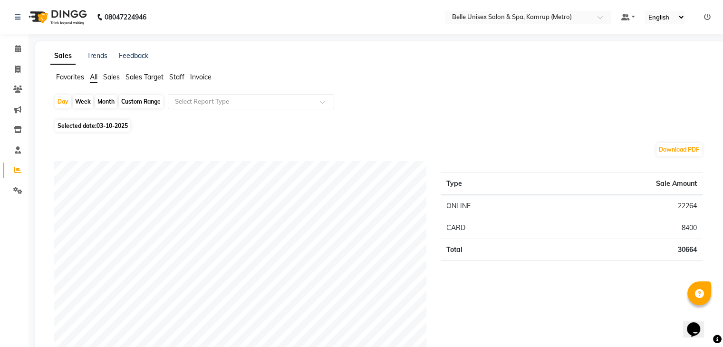
click at [107, 103] on div "Month" at bounding box center [106, 101] width 22 height 13
select select "10"
select select "2025"
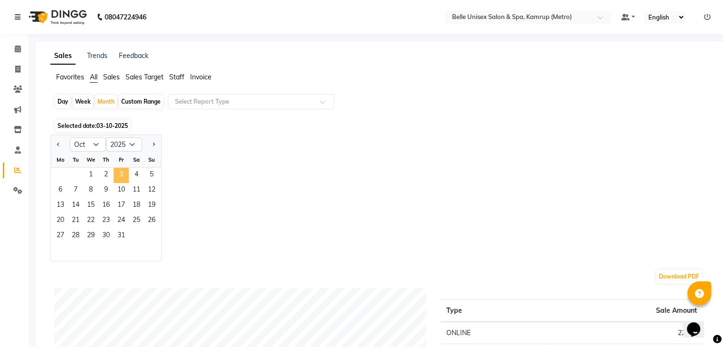
click at [123, 174] on span "3" at bounding box center [121, 175] width 15 height 15
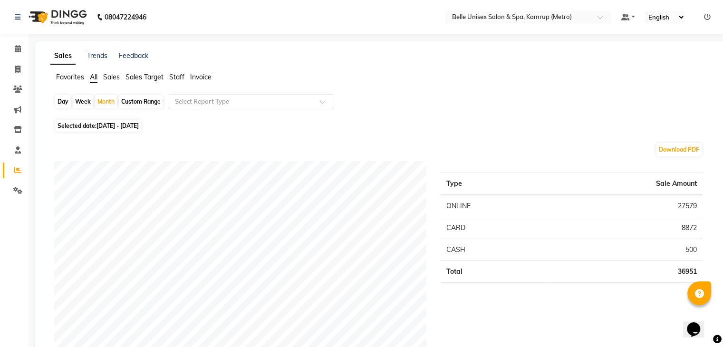
click at [67, 97] on div "Day" at bounding box center [63, 101] width 16 height 13
select select "10"
select select "2025"
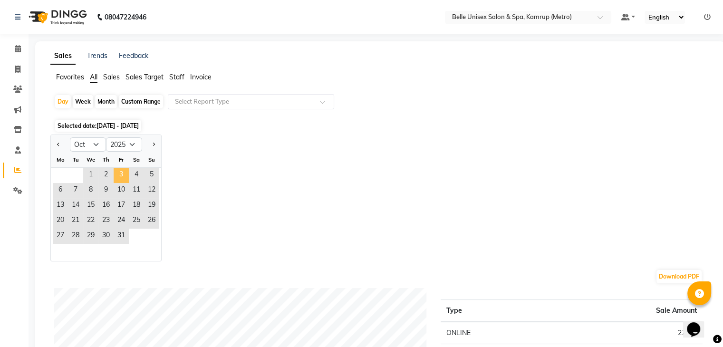
click at [123, 181] on span "3" at bounding box center [121, 175] width 15 height 15
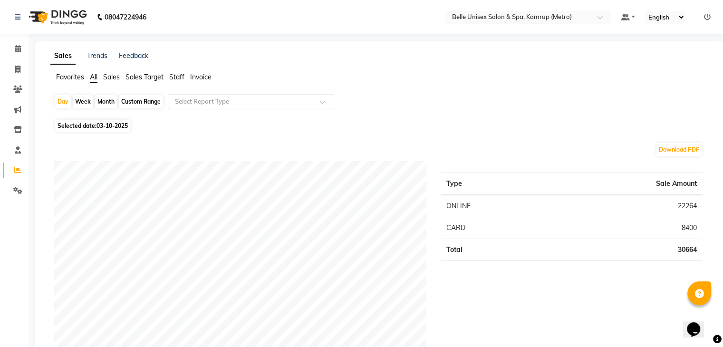
click at [112, 99] on div "Month" at bounding box center [106, 101] width 22 height 13
select select "10"
select select "2025"
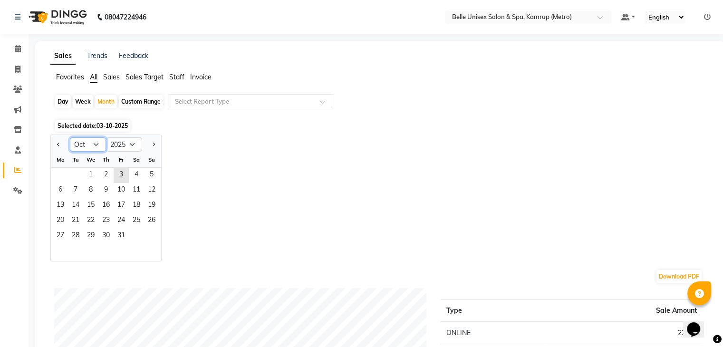
click at [96, 143] on select "Jan Feb Mar Apr May Jun [DATE] Aug Sep Oct Nov Dec" at bounding box center [88, 144] width 36 height 14
select select "9"
click at [70, 137] on select "Jan Feb Mar Apr May Jun [DATE] Aug Sep Oct Nov Dec" at bounding box center [88, 144] width 36 height 14
click at [97, 171] on span "3" at bounding box center [90, 175] width 15 height 15
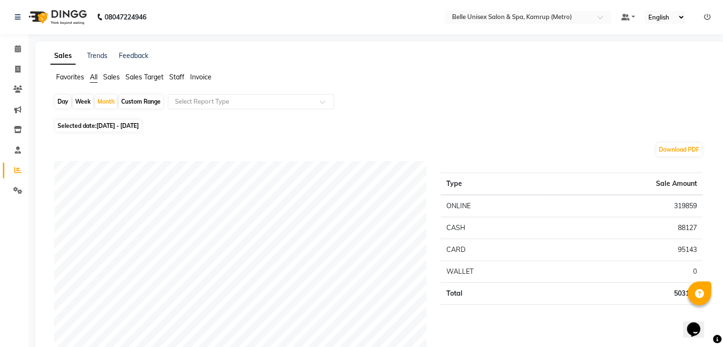
click at [66, 99] on div "Day" at bounding box center [63, 101] width 16 height 13
select select "9"
select select "2025"
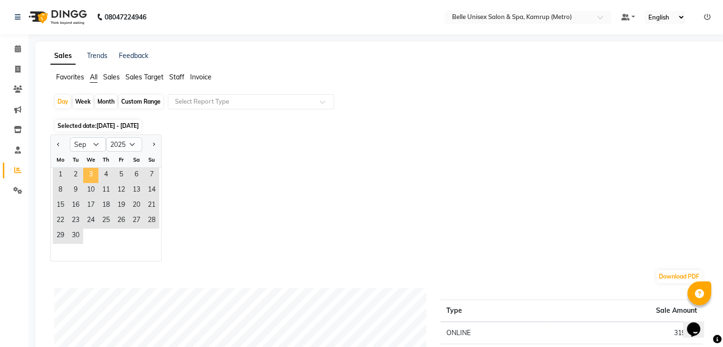
click at [96, 170] on span "3" at bounding box center [90, 175] width 15 height 15
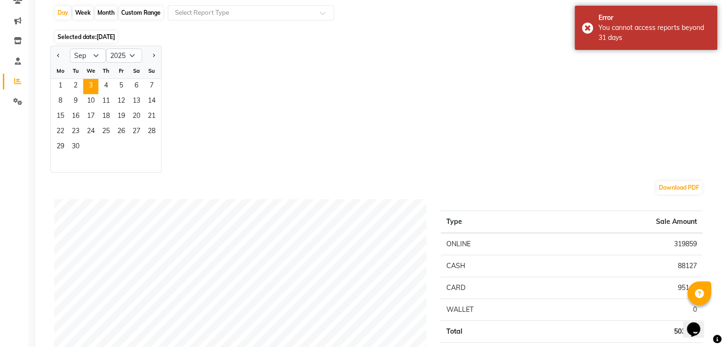
scroll to position [87, 0]
click at [94, 89] on span "3" at bounding box center [90, 87] width 15 height 15
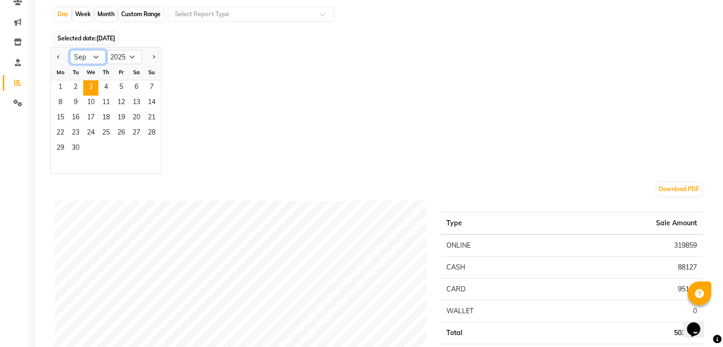
click at [96, 55] on select "Jan Feb Mar Apr May Jun [DATE] Aug Sep Oct Nov Dec" at bounding box center [88, 57] width 36 height 14
click at [304, 103] on div "Jan Feb Mar Apr May Jun [DATE] Aug Sep Oct Nov [DATE] 2016 2017 2018 2019 2020 …" at bounding box center [380, 110] width 660 height 127
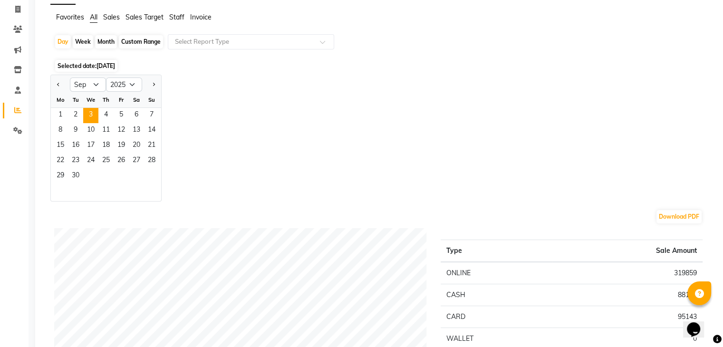
scroll to position [57, 0]
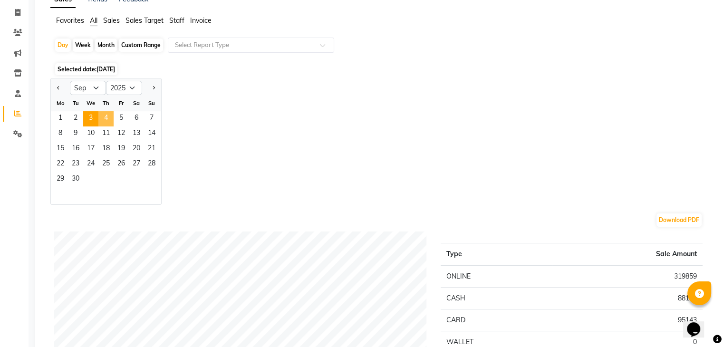
click at [107, 114] on span "4" at bounding box center [105, 118] width 15 height 15
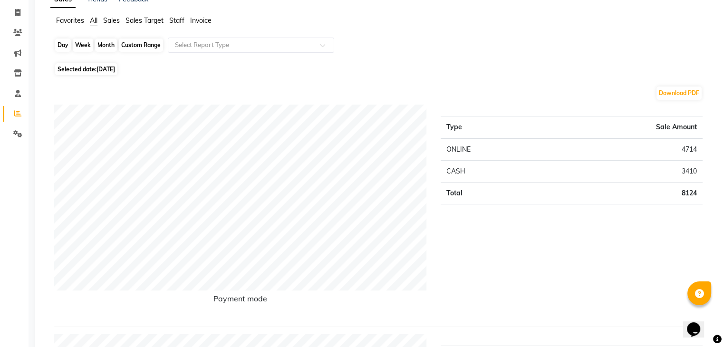
click at [63, 50] on div "Day" at bounding box center [63, 45] width 16 height 13
select select "9"
select select "2025"
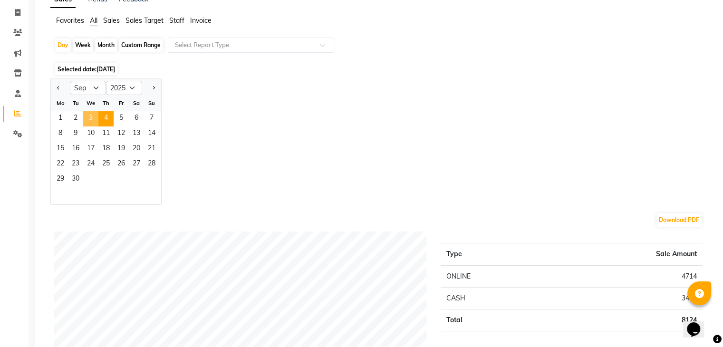
click at [95, 118] on span "3" at bounding box center [90, 118] width 15 height 15
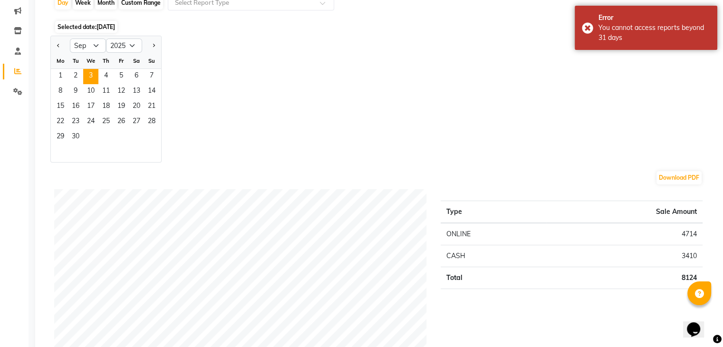
scroll to position [91, 0]
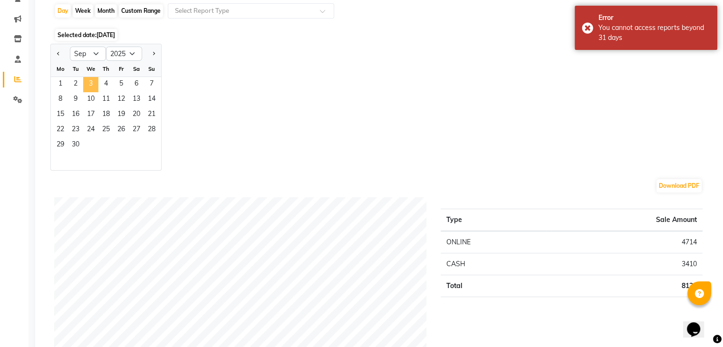
click at [91, 82] on span "3" at bounding box center [90, 84] width 15 height 15
click at [55, 54] on button "Previous month" at bounding box center [59, 53] width 8 height 15
select select "8"
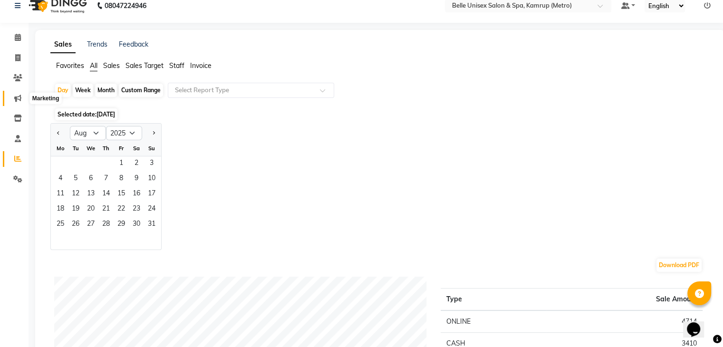
scroll to position [0, 0]
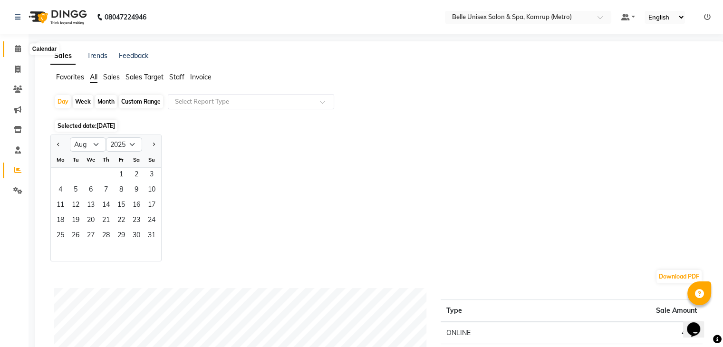
click at [17, 50] on icon at bounding box center [18, 48] width 6 height 7
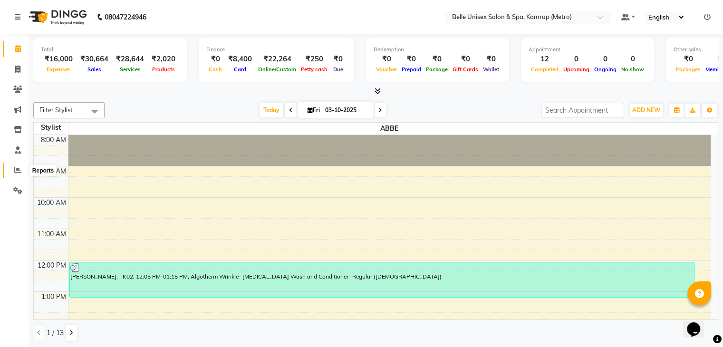
click at [16, 167] on icon at bounding box center [17, 169] width 7 height 7
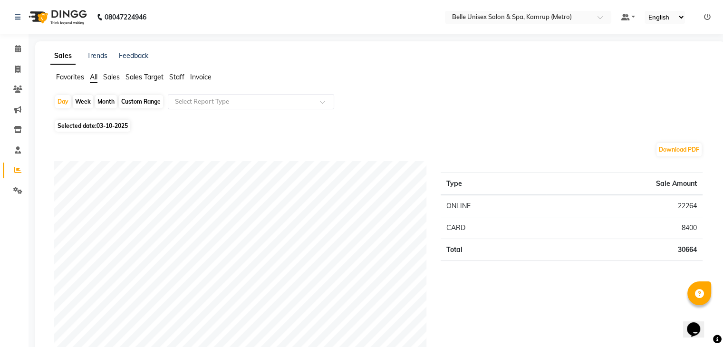
click at [105, 103] on div "Month" at bounding box center [106, 101] width 22 height 13
select select "10"
select select "2025"
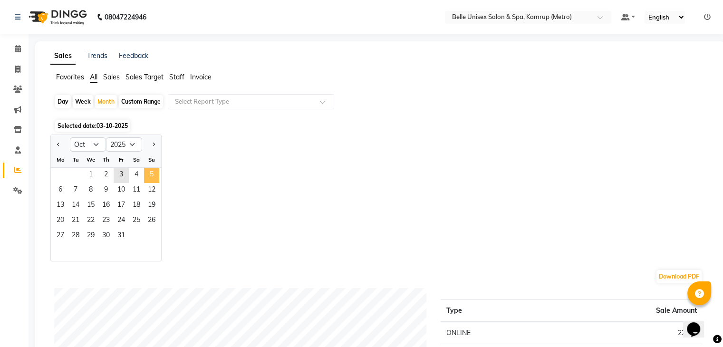
click at [148, 177] on span "5" at bounding box center [151, 175] width 15 height 15
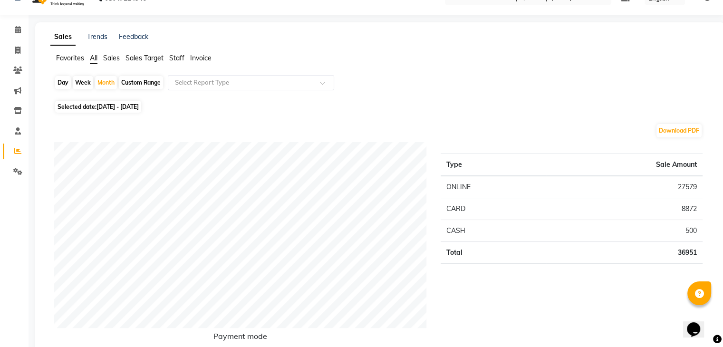
scroll to position [14, 0]
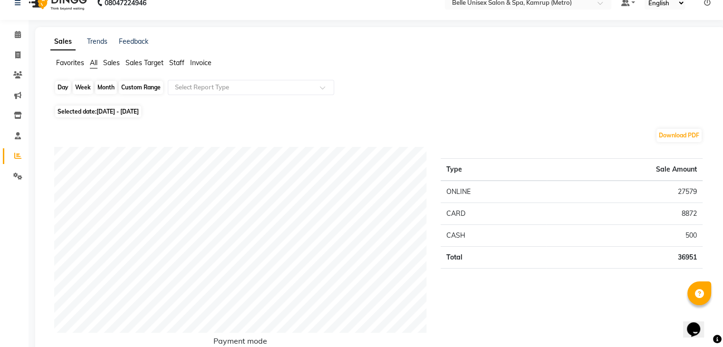
click at [105, 89] on div "Month" at bounding box center [106, 87] width 22 height 13
select select "10"
select select "2025"
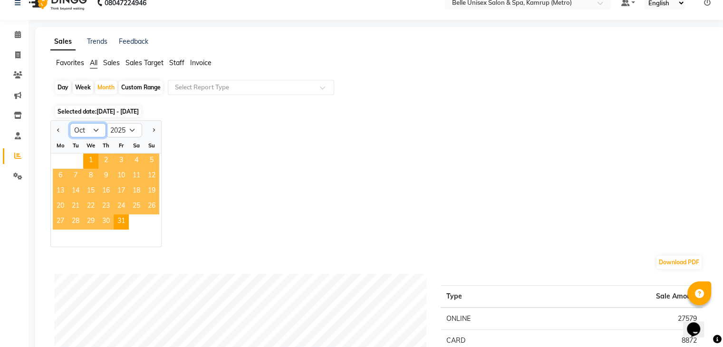
click at [96, 128] on select "Jan Feb Mar Apr May Jun [DATE] Aug Sep Oct Nov Dec" at bounding box center [88, 130] width 36 height 14
select select "9"
click at [70, 123] on select "Jan Feb Mar Apr May Jun [DATE] Aug Sep Oct Nov Dec" at bounding box center [88, 130] width 36 height 14
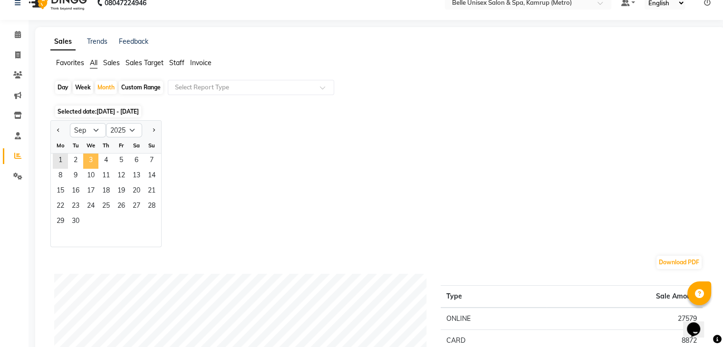
click at [94, 158] on span "3" at bounding box center [90, 161] width 15 height 15
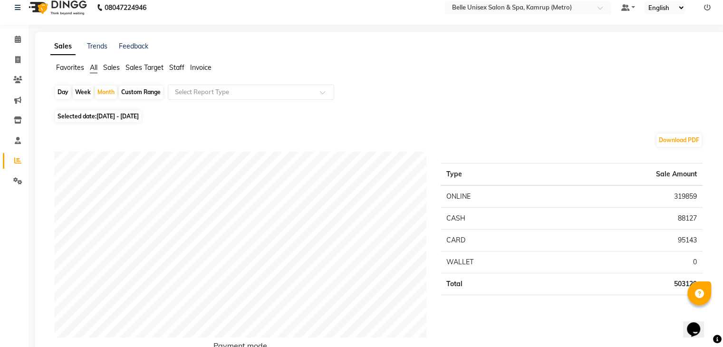
scroll to position [0, 0]
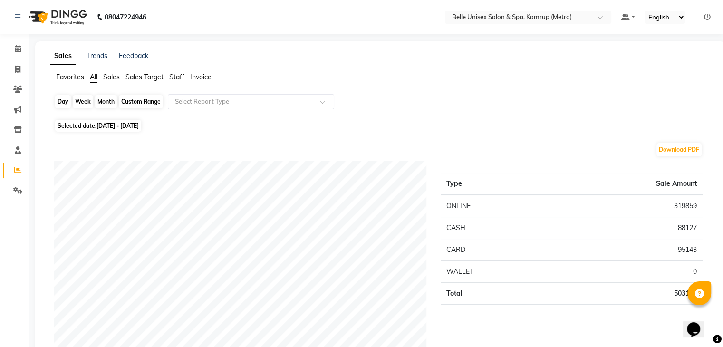
click at [109, 104] on div "Month" at bounding box center [106, 101] width 22 height 13
select select "9"
select select "2025"
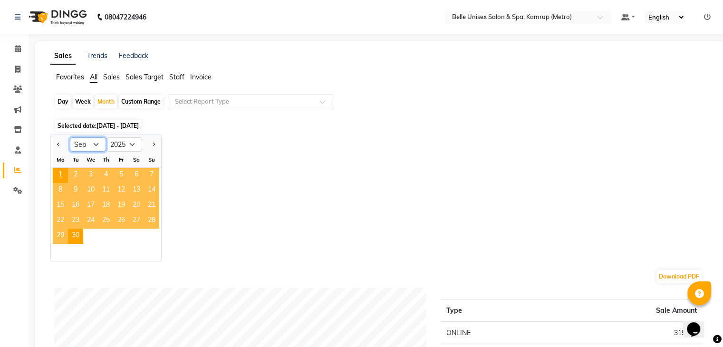
click at [97, 145] on select "Jan Feb Mar Apr May Jun [DATE] Aug Sep Oct Nov Dec" at bounding box center [88, 144] width 36 height 14
select select "10"
click at [70, 137] on select "Jan Feb Mar Apr May Jun [DATE] Aug Sep Oct Nov Dec" at bounding box center [88, 144] width 36 height 14
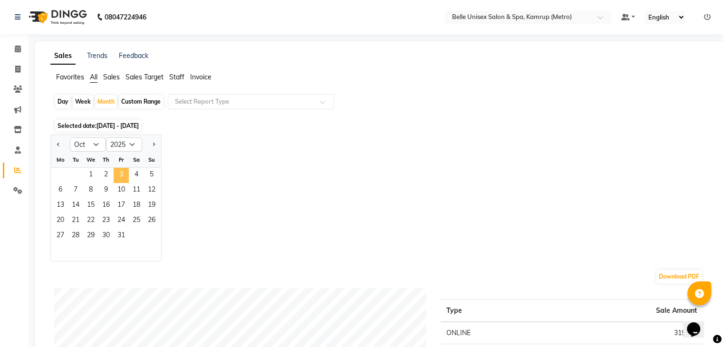
click at [124, 178] on span "3" at bounding box center [121, 175] width 15 height 15
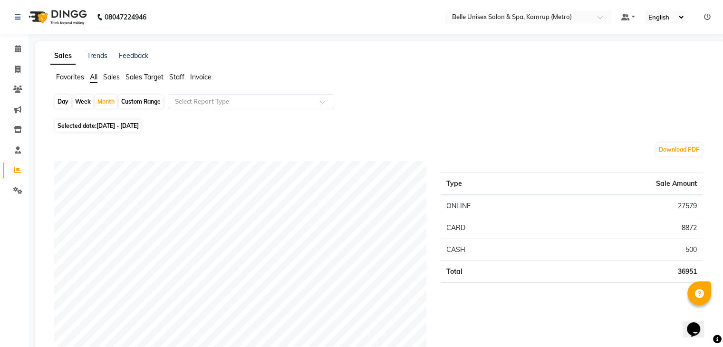
click at [65, 106] on div "Day" at bounding box center [63, 101] width 16 height 13
select select "10"
select select "2025"
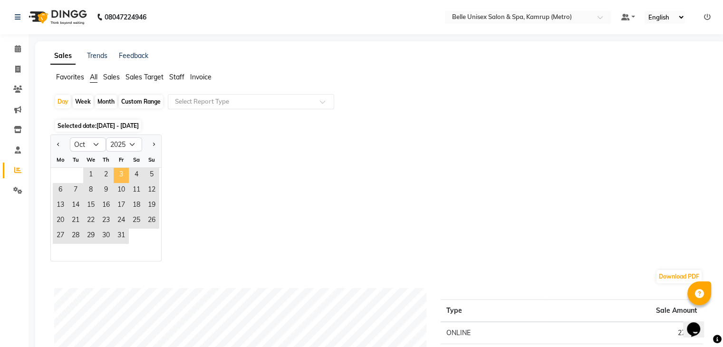
click at [124, 174] on span "3" at bounding box center [121, 175] width 15 height 15
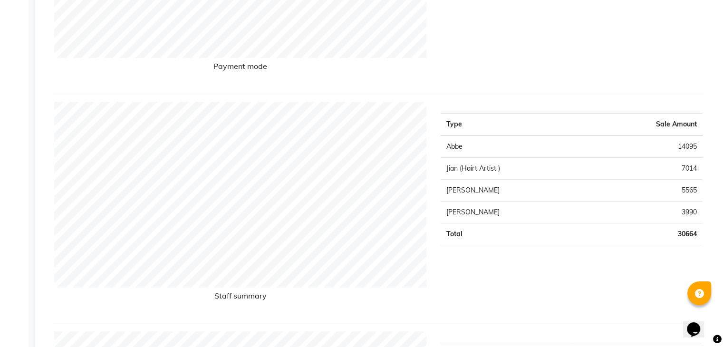
scroll to position [295, 0]
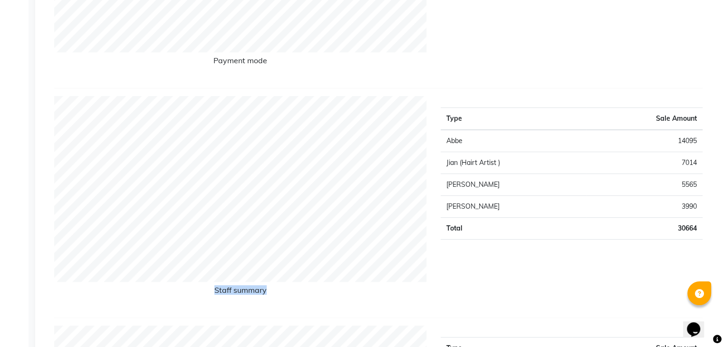
drag, startPoint x: 429, startPoint y: 103, endPoint x: 676, endPoint y: 253, distance: 288.5
click at [681, 267] on div "Staff summary Type Sale Amount Abbe 14095 Jian (Hairt Artist ) 7014 [PERSON_NAM…" at bounding box center [378, 203] width 663 height 214
click at [533, 271] on div "Type Sale Amount Abbe 14095 Jian (Hairt Artist ) 7014 [PERSON_NAME] 5565 [PERSO…" at bounding box center [572, 203] width 276 height 214
drag, startPoint x: 431, startPoint y: 104, endPoint x: 730, endPoint y: 250, distance: 332.8
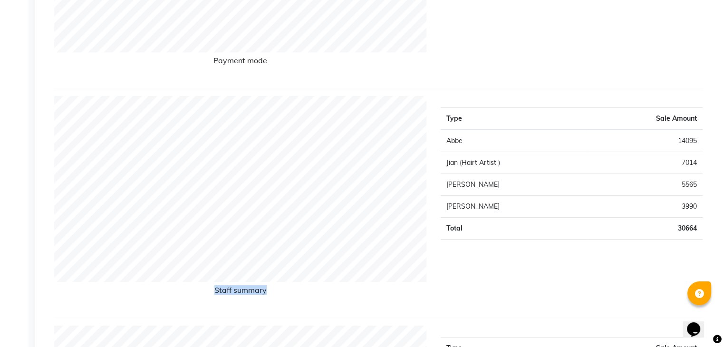
copy h6 "Staff summary"
drag, startPoint x: 57, startPoint y: 85, endPoint x: 58, endPoint y: 77, distance: 8.1
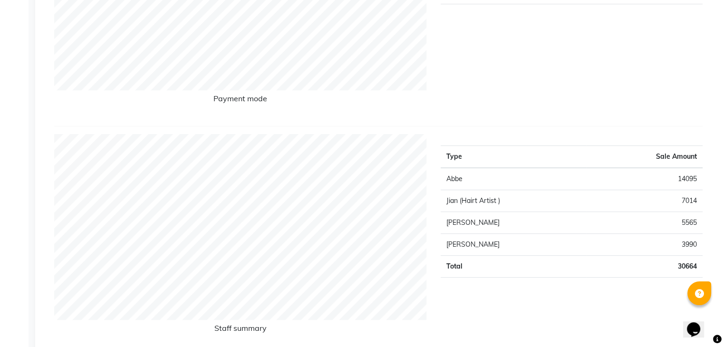
scroll to position [247, 0]
